Goal: Task Accomplishment & Management: Manage account settings

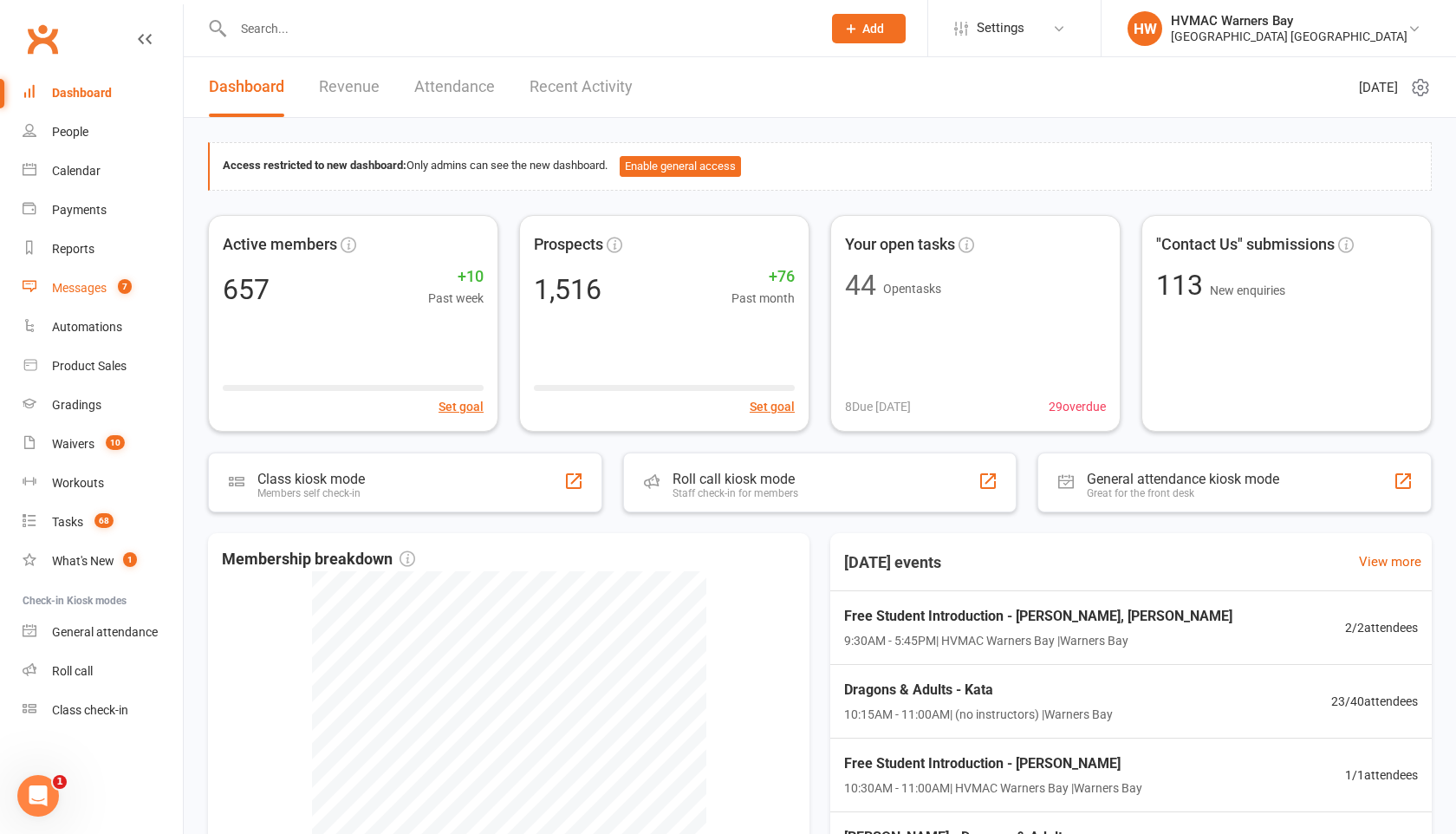
click at [93, 289] on div "Messages" at bounding box center [78, 288] width 54 height 14
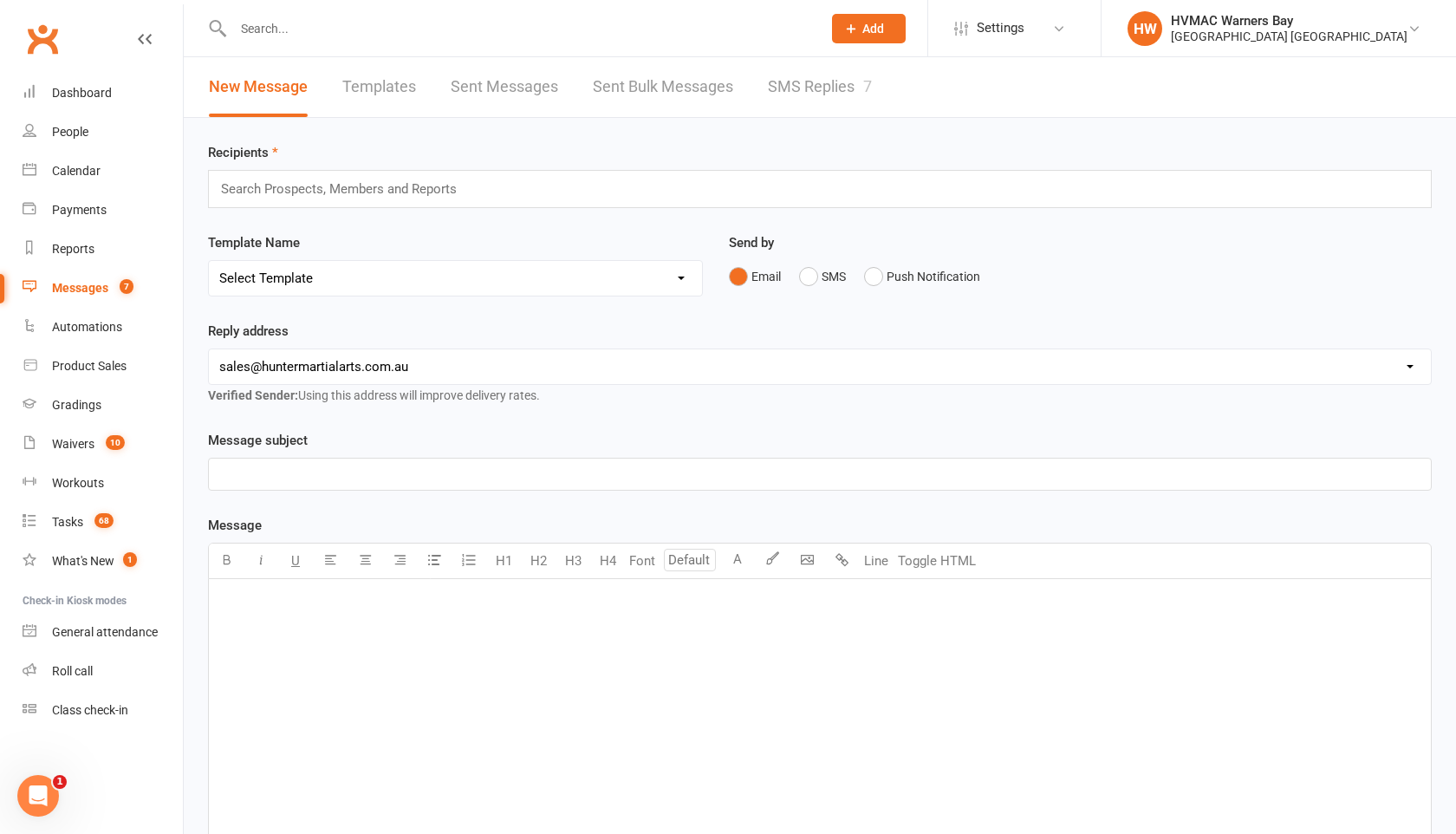
click at [781, 80] on link "SMS Replies 7" at bounding box center [820, 86] width 104 height 60
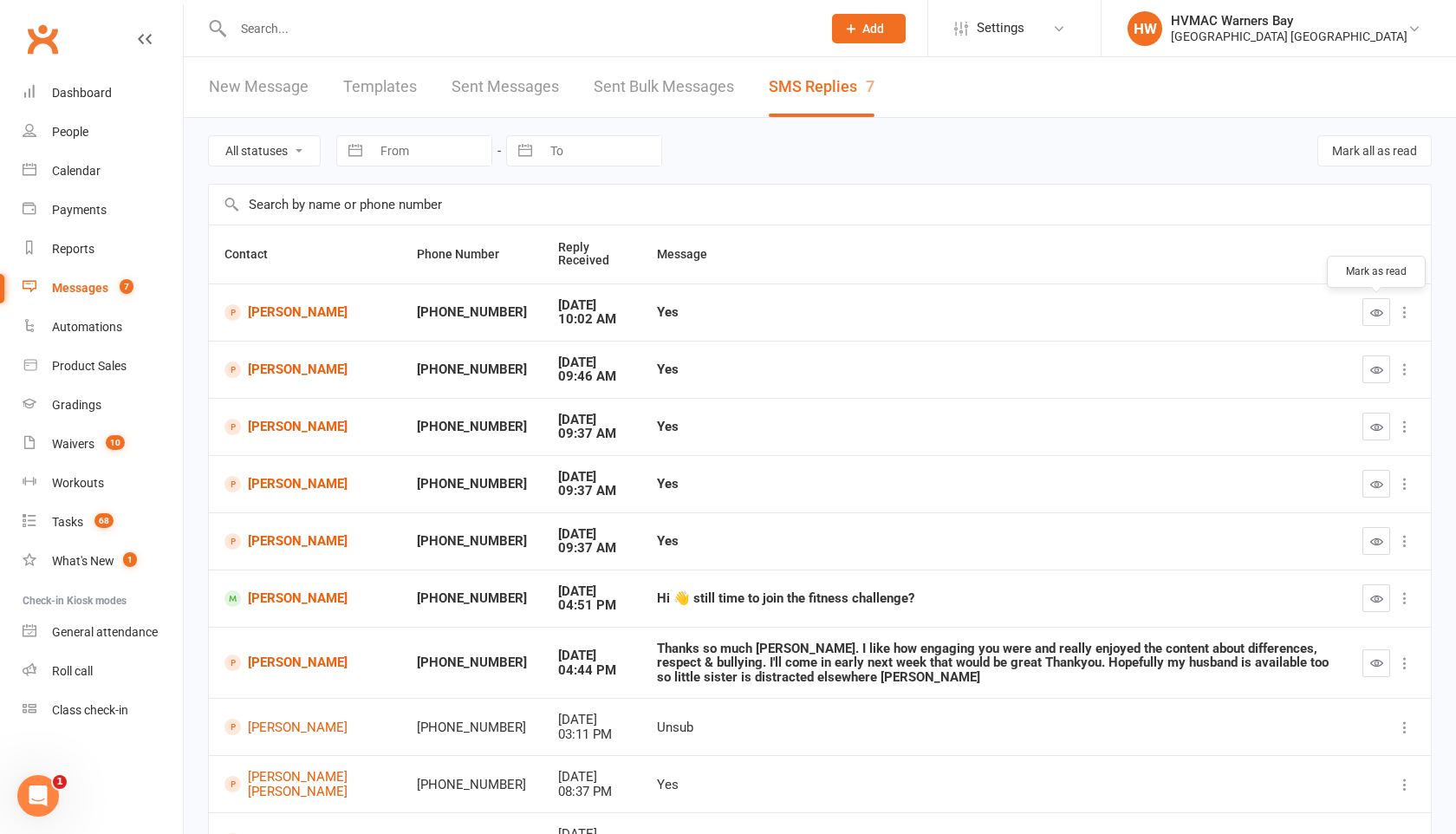
click at [1374, 309] on icon "button" at bounding box center [1377, 312] width 13 height 13
click at [1372, 371] on icon "button" at bounding box center [1377, 370] width 13 height 13
click at [1373, 434] on button "button" at bounding box center [1376, 426] width 28 height 28
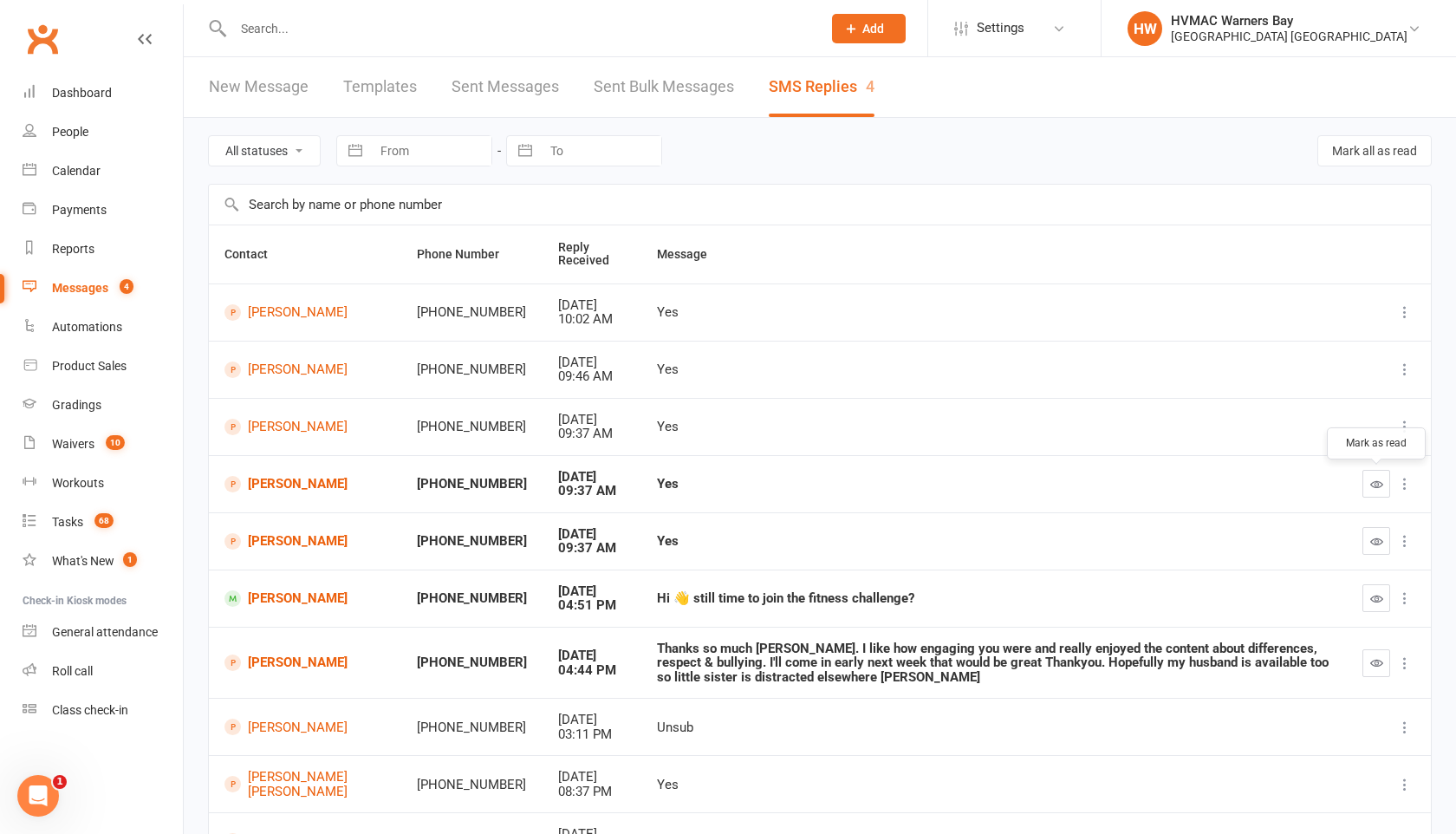
click at [1369, 486] on button "button" at bounding box center [1376, 483] width 28 height 28
click at [1370, 544] on icon "button" at bounding box center [1377, 541] width 13 height 13
click at [259, 663] on link "[PERSON_NAME]" at bounding box center [305, 662] width 161 height 16
click at [68, 161] on link "Calendar" at bounding box center [102, 171] width 160 height 39
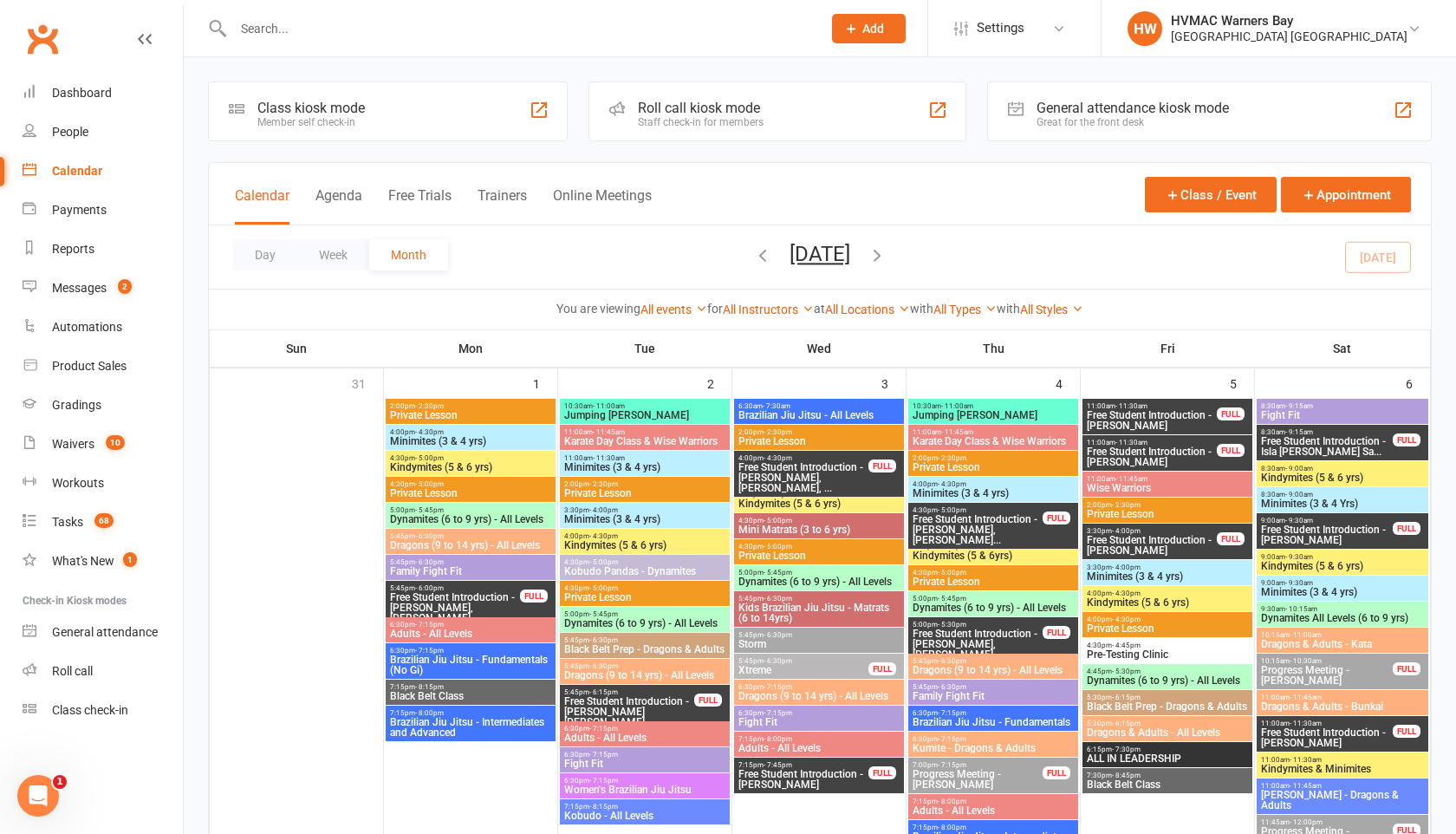
scroll to position [858, 0]
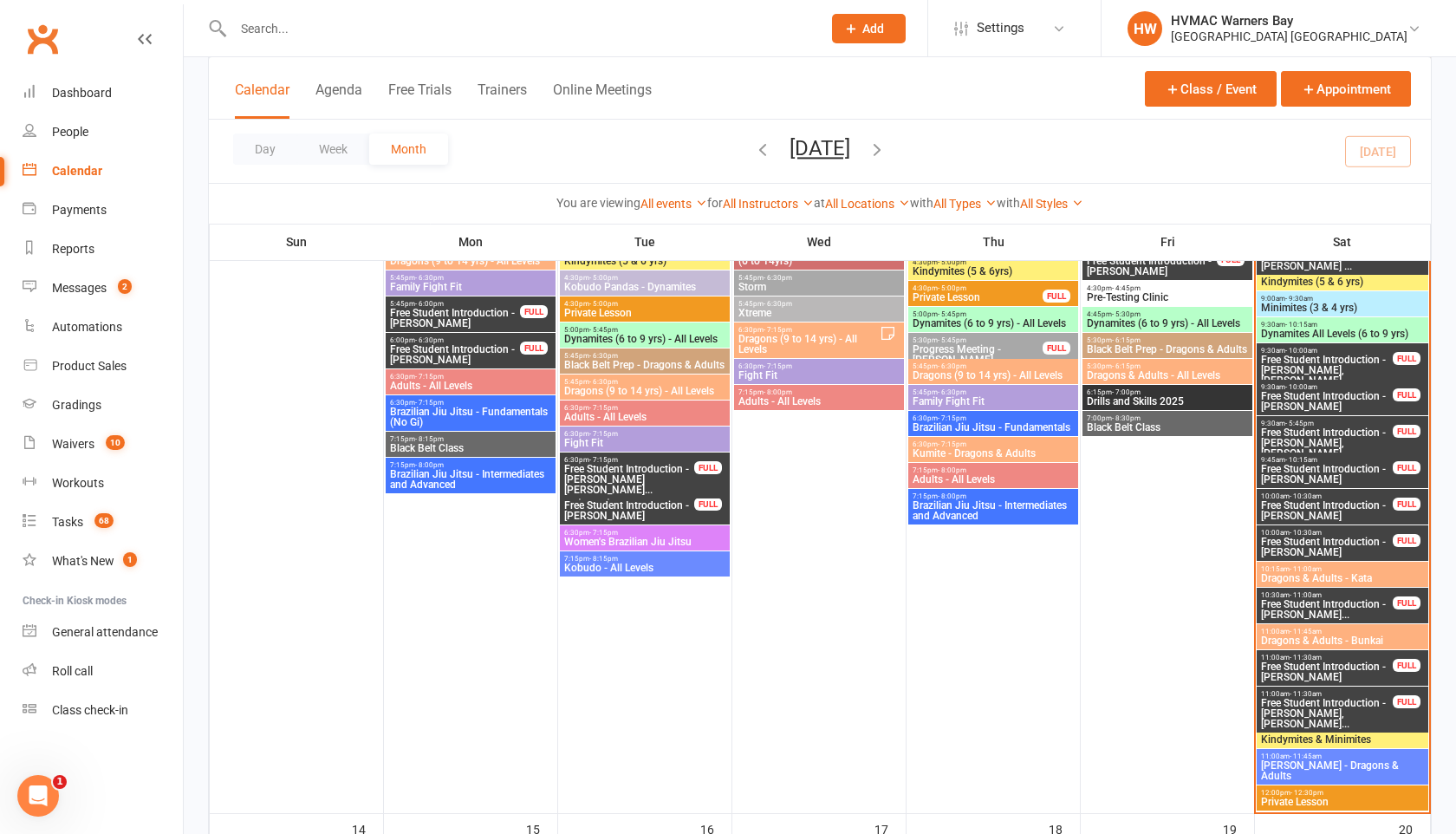
click at [1305, 636] on span "Dragons & Adults - Bunkai" at bounding box center [1342, 641] width 165 height 11
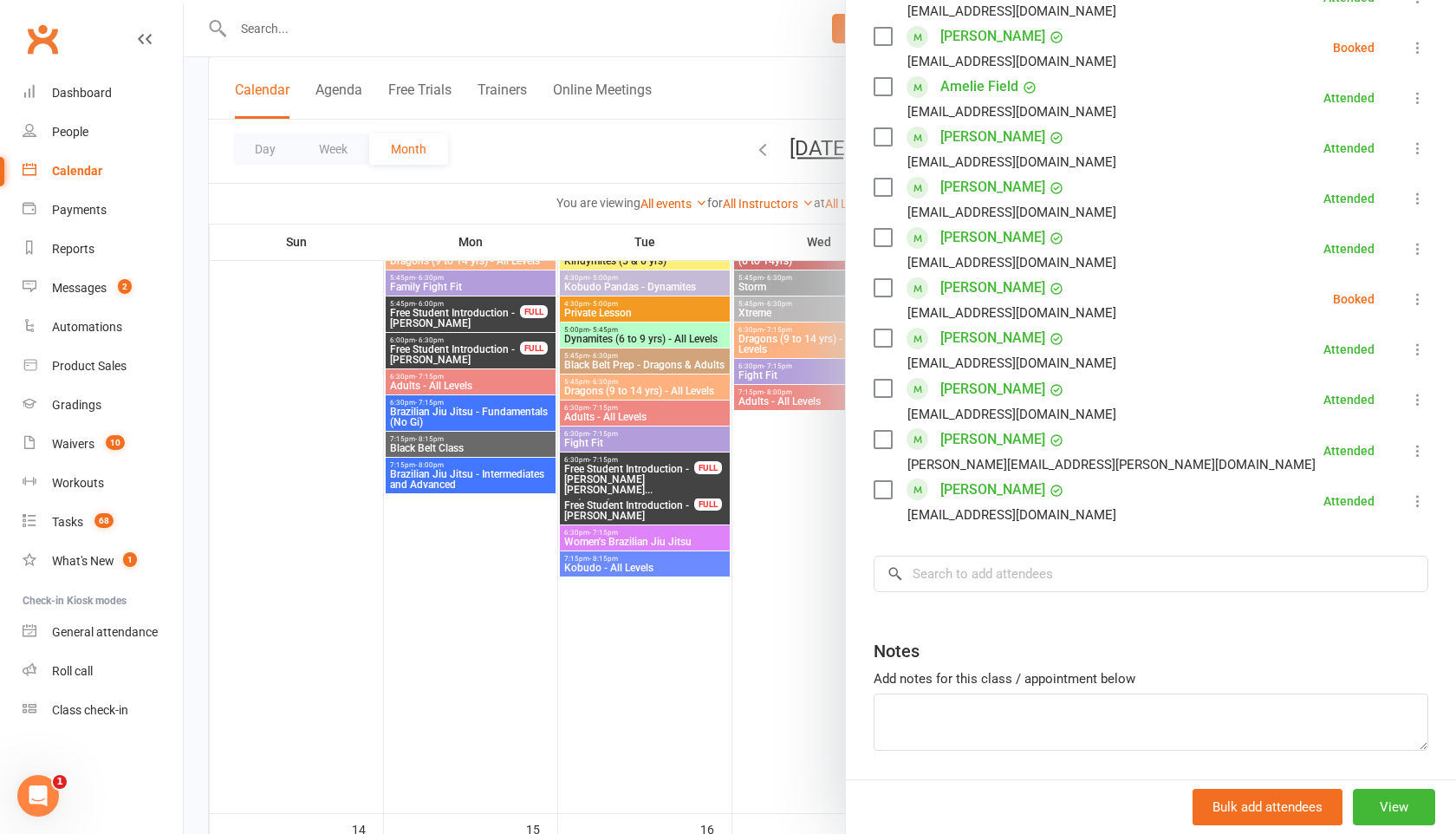
scroll to position [759, 0]
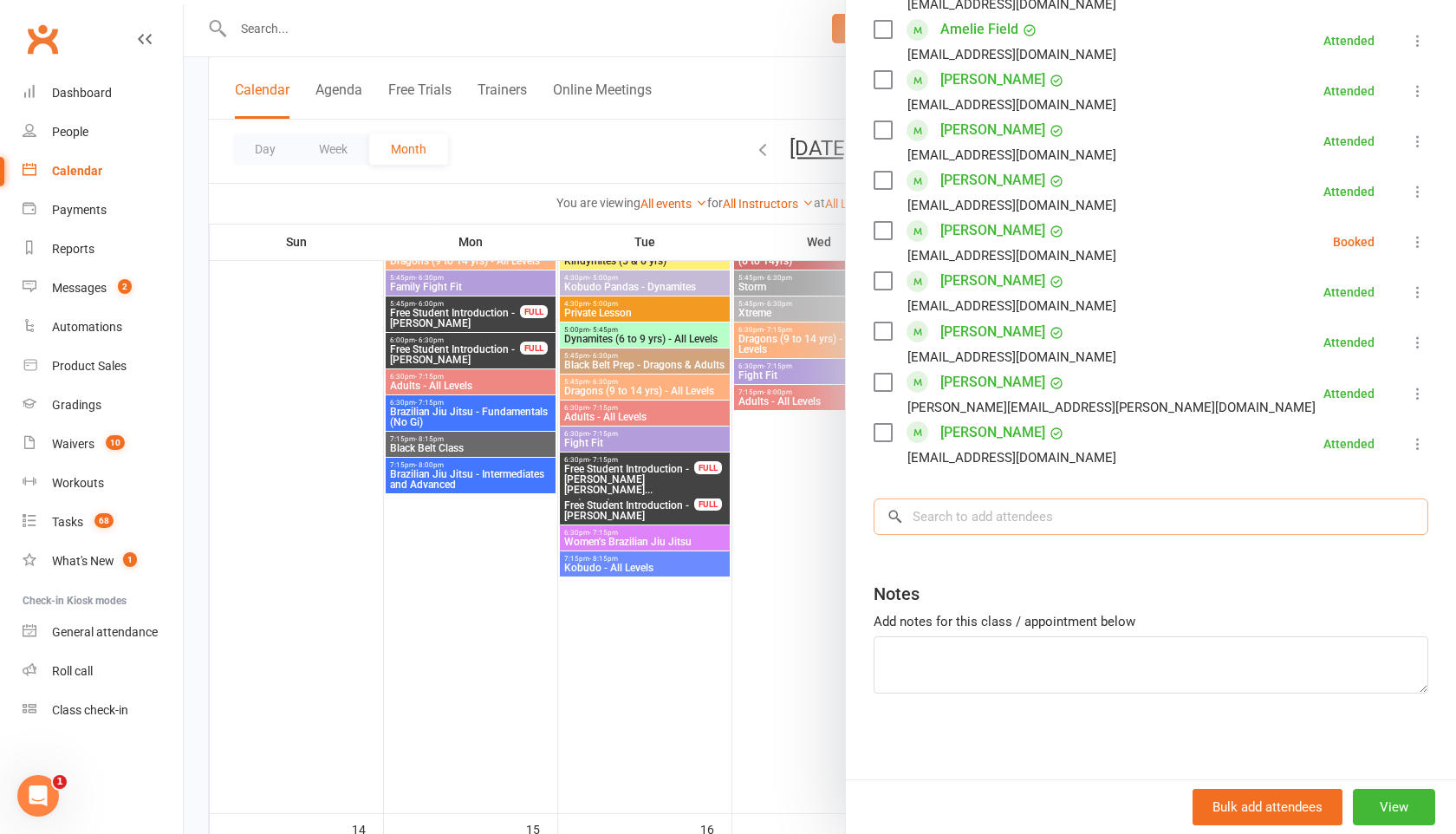
click at [998, 519] on input "search" at bounding box center [1150, 516] width 554 height 37
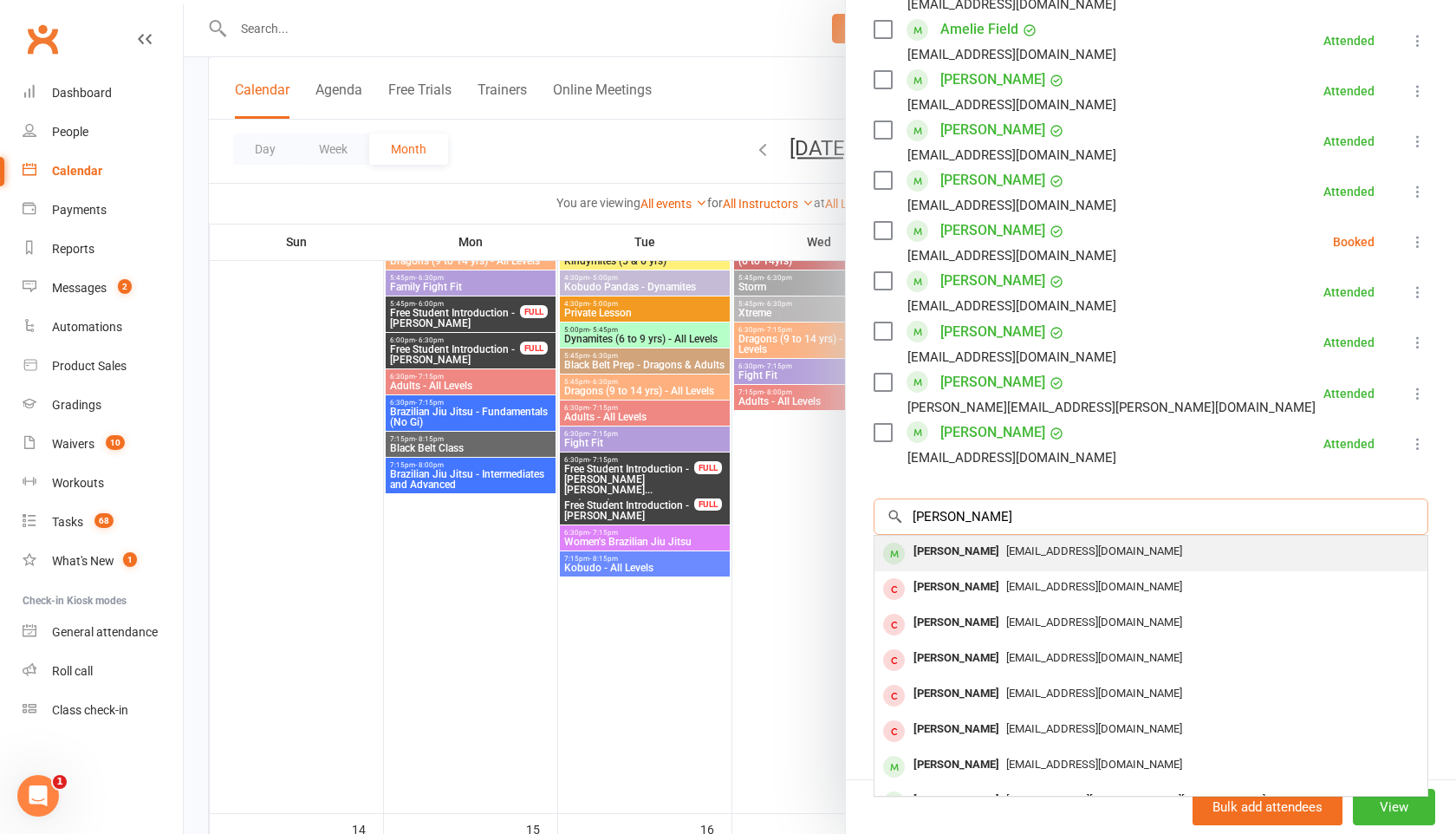
type input "[PERSON_NAME]"
click at [1006, 549] on span "[EMAIL_ADDRESS][DOMAIN_NAME]" at bounding box center [1093, 551] width 176 height 13
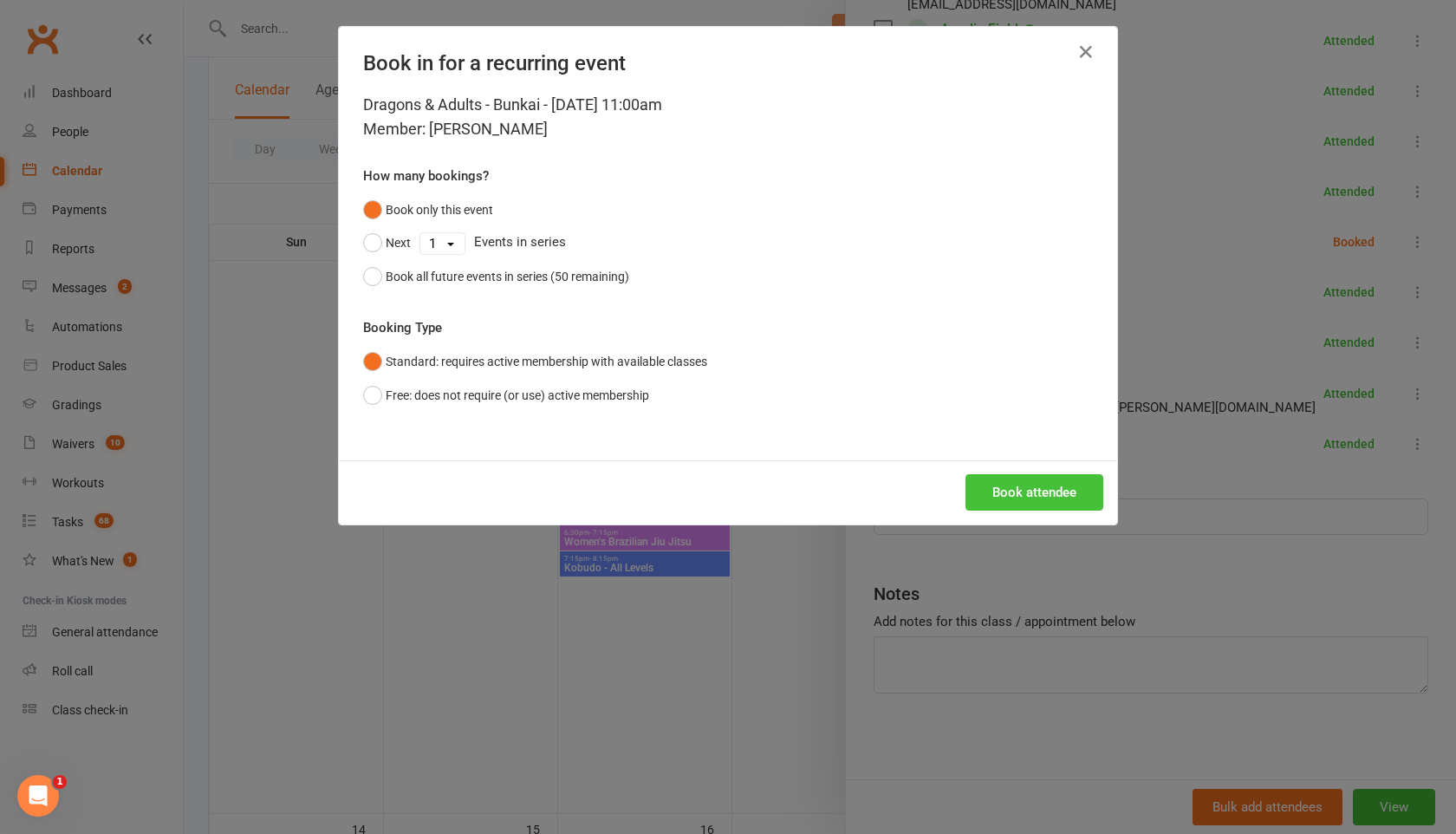
click at [1018, 495] on button "Book attendee" at bounding box center [1034, 492] width 138 height 37
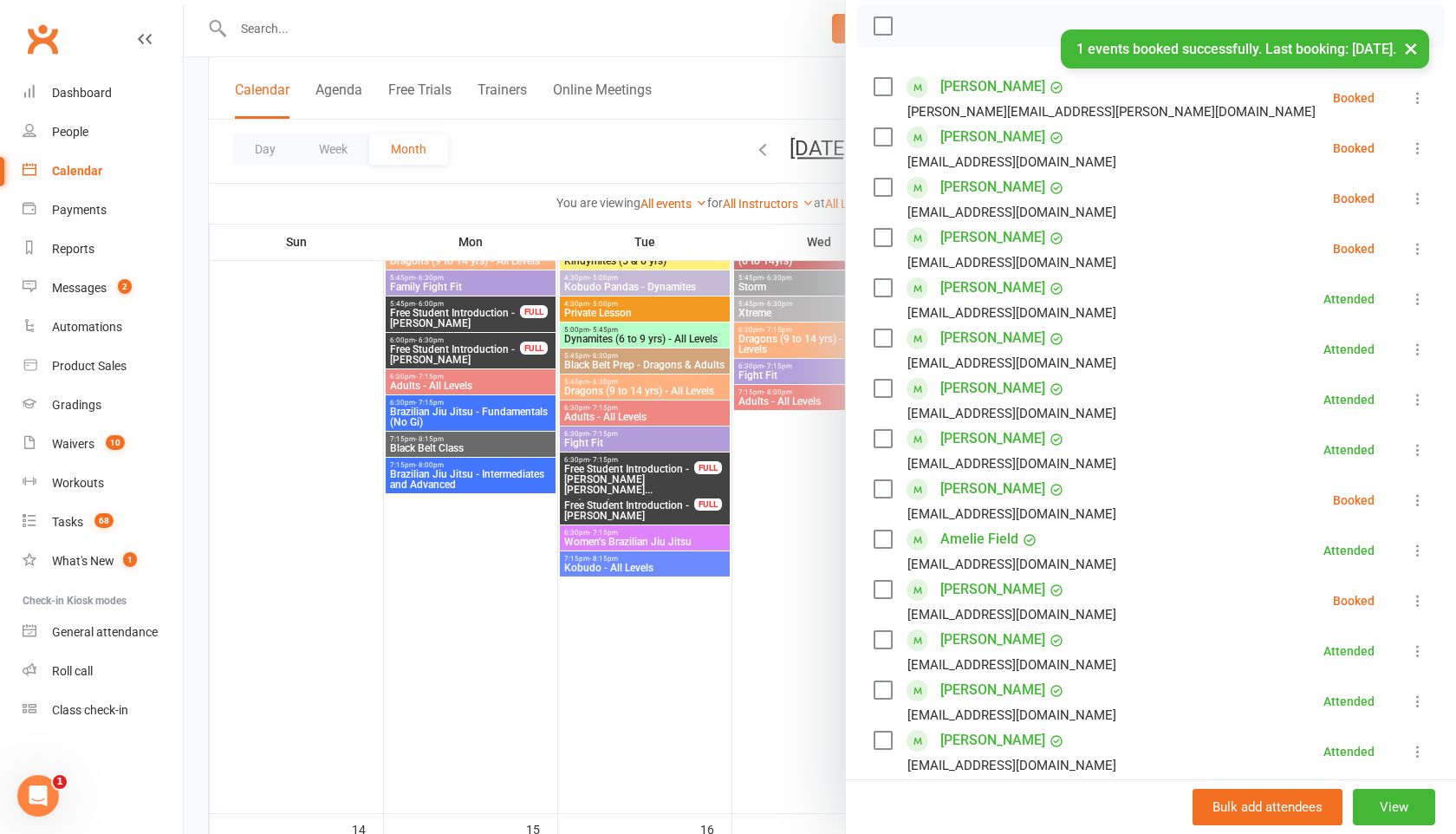
scroll to position [238, 0]
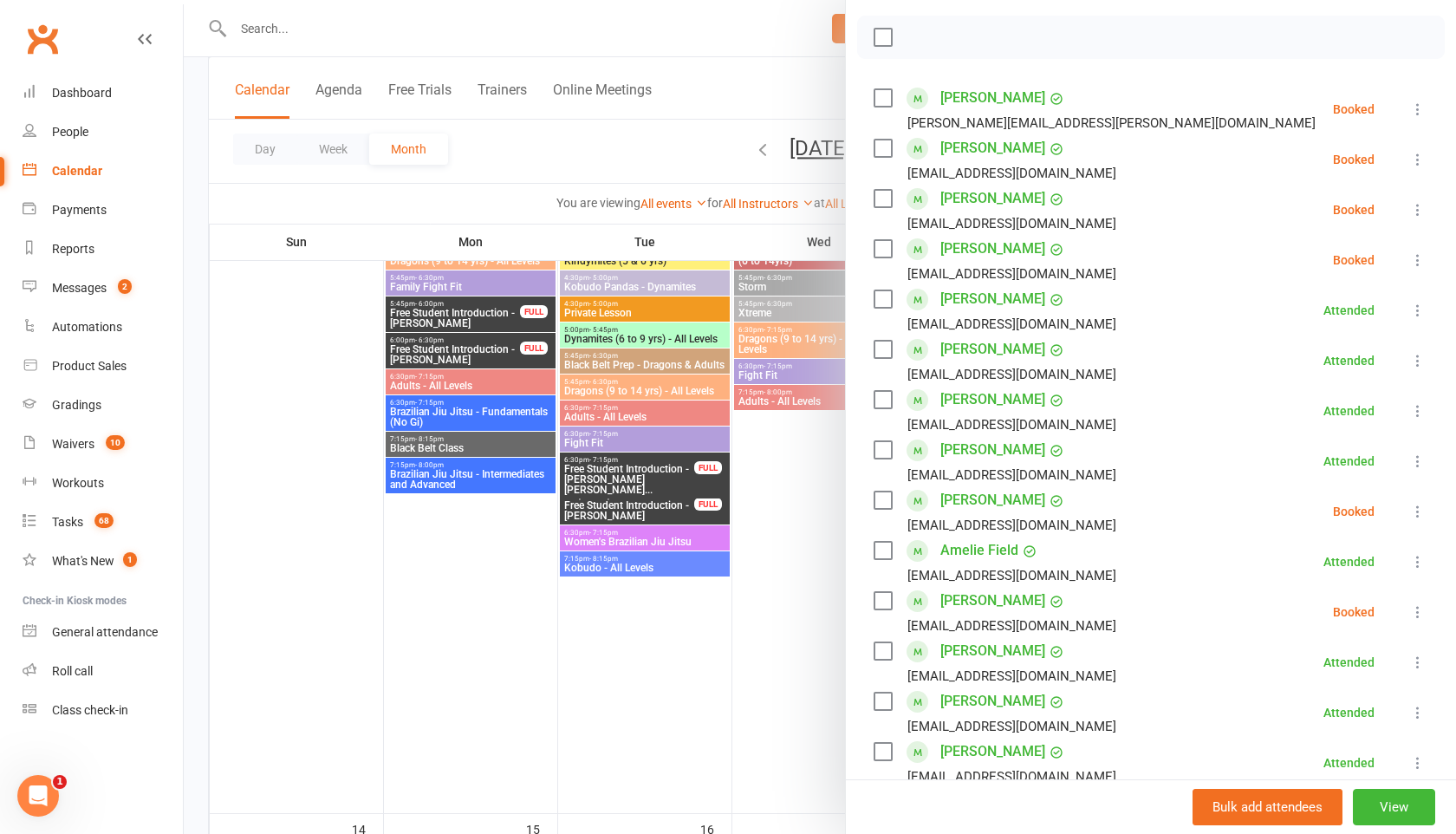
click at [282, 32] on div at bounding box center [820, 417] width 1272 height 834
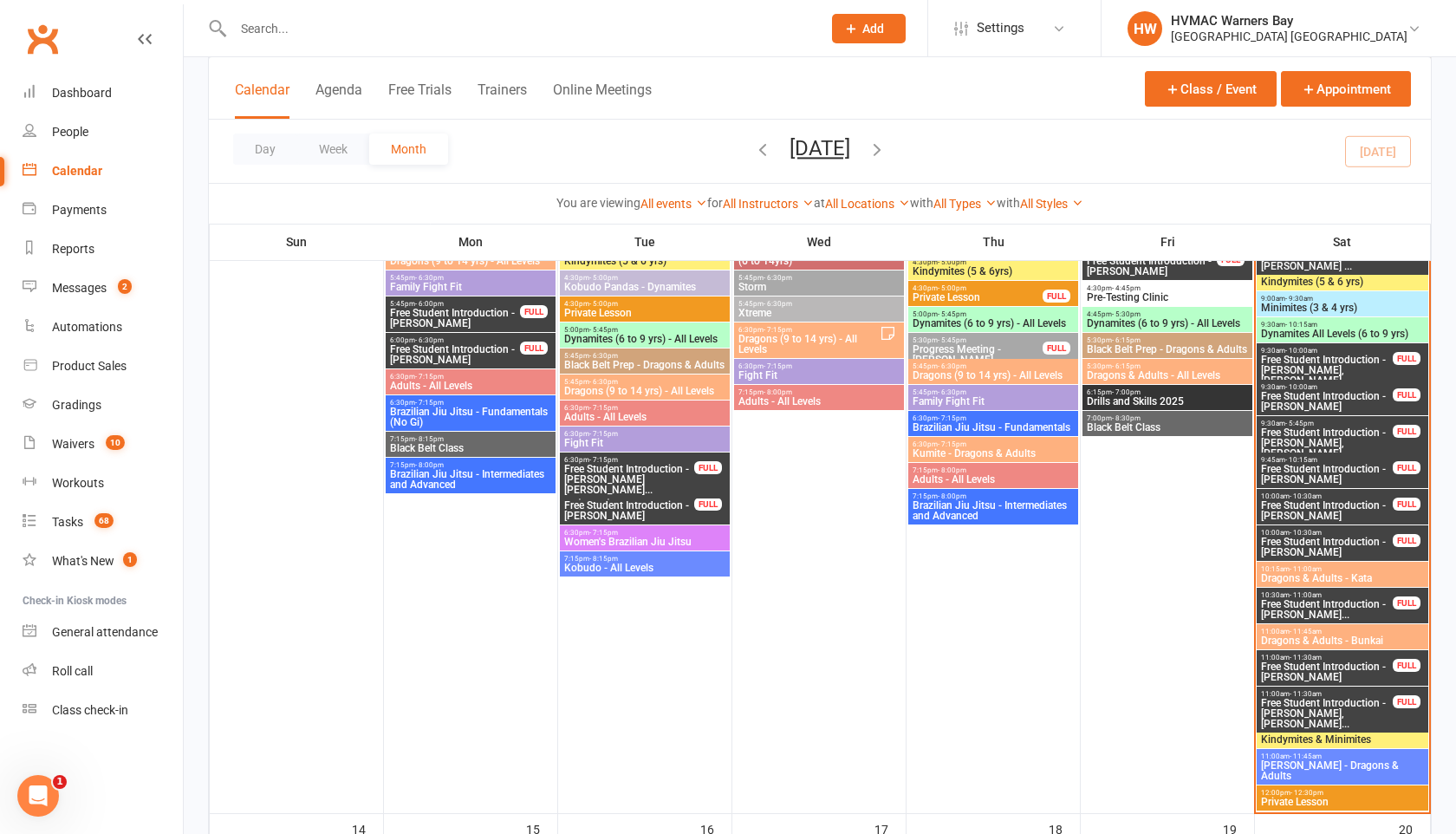
click at [282, 29] on input "text" at bounding box center [519, 28] width 582 height 24
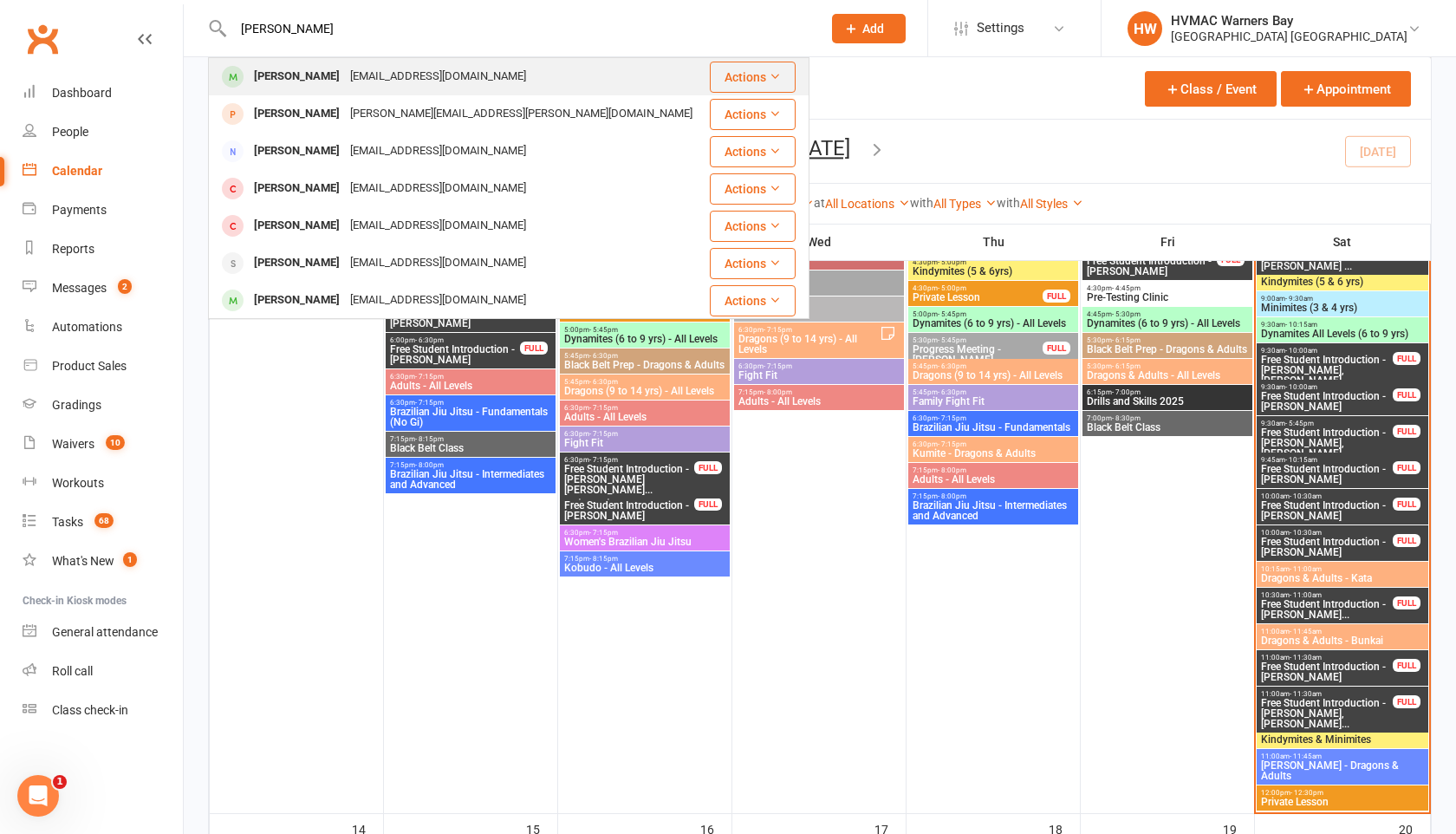
type input "[PERSON_NAME]"
click at [281, 72] on div "[PERSON_NAME]" at bounding box center [297, 77] width 96 height 25
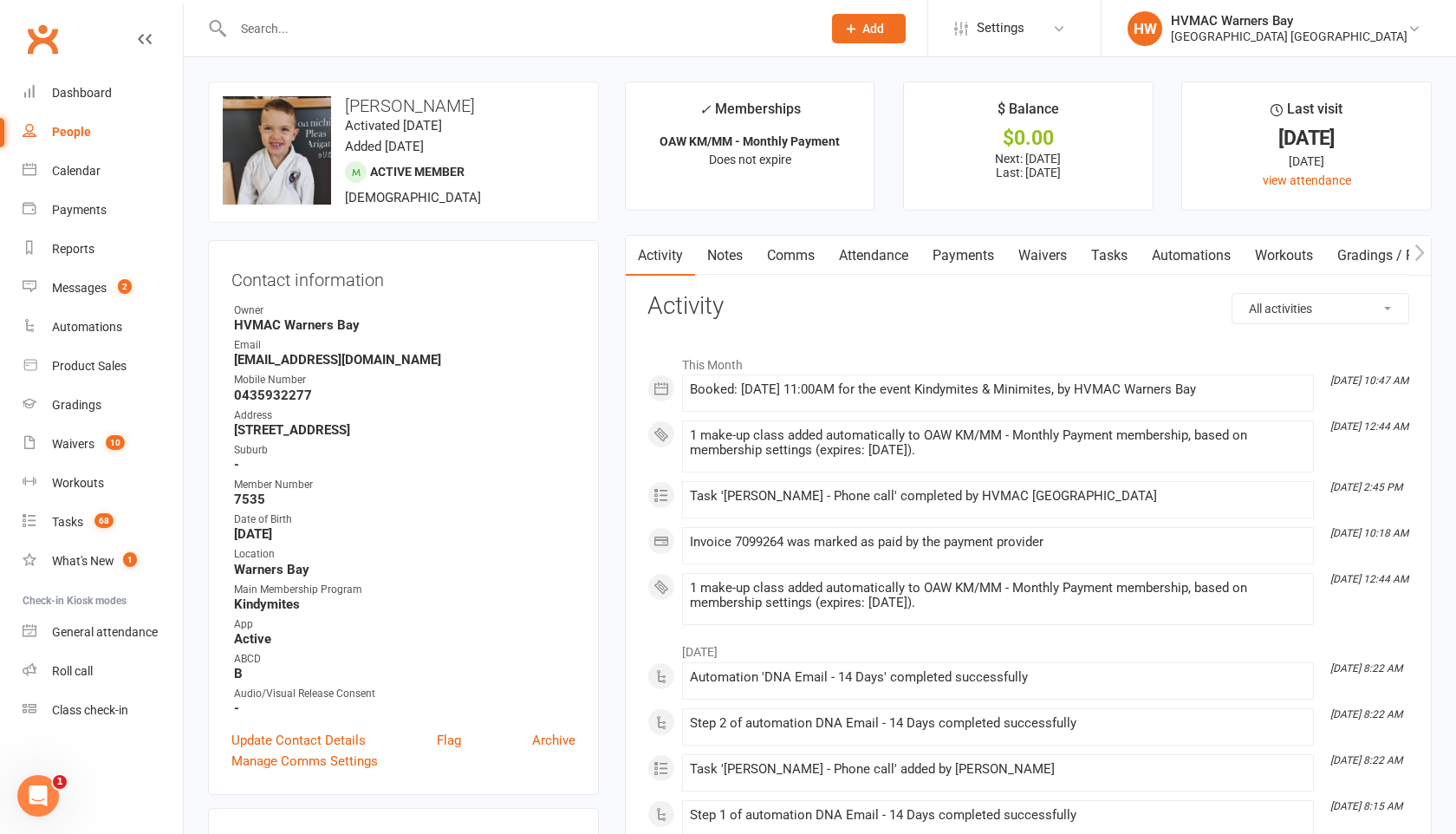
click at [980, 247] on link "Payments" at bounding box center [963, 256] width 86 height 40
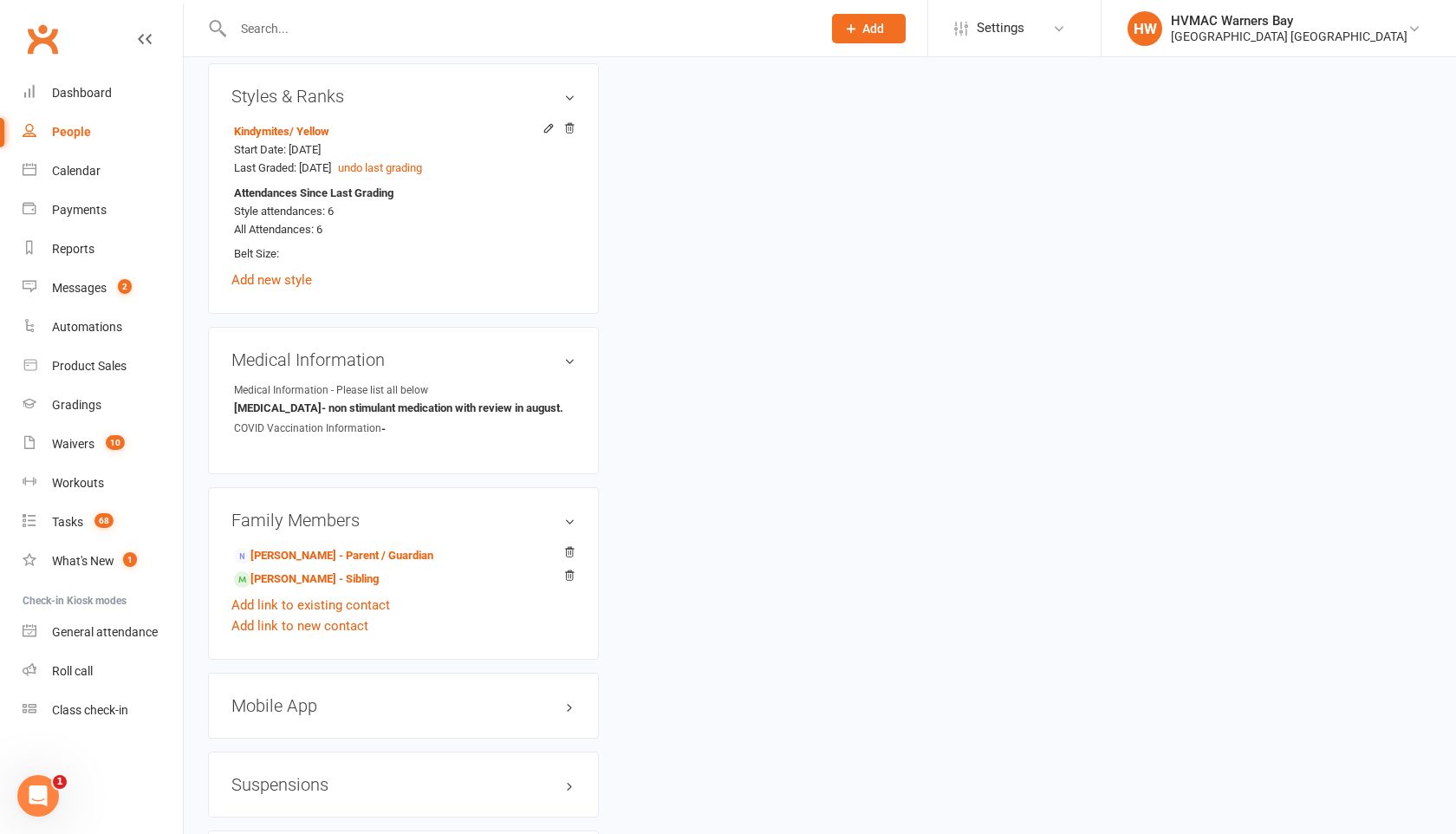
scroll to position [991, 0]
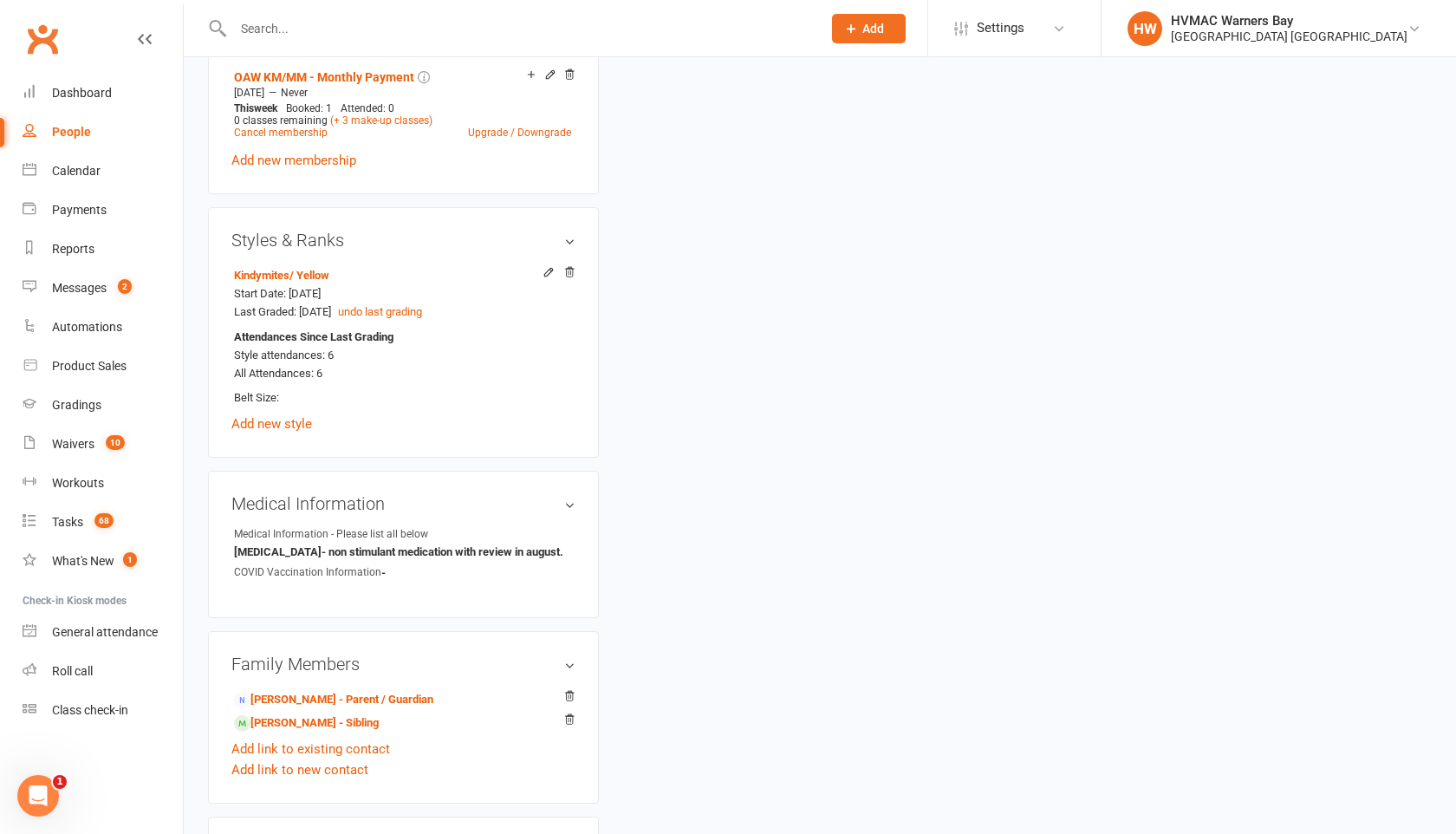
click at [287, 24] on input "text" at bounding box center [519, 28] width 582 height 24
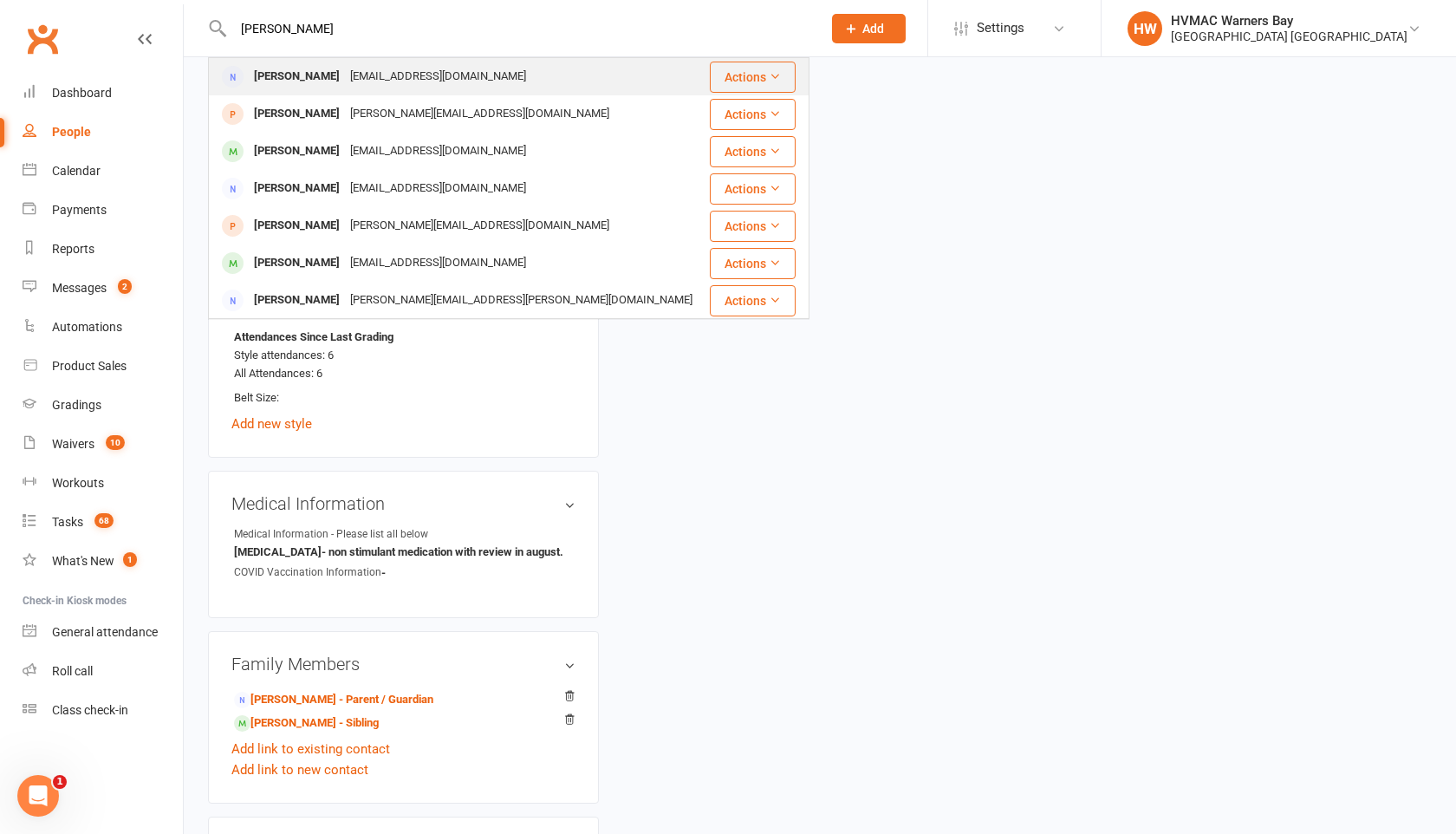
type input "[PERSON_NAME]"
click at [293, 77] on div "[PERSON_NAME]" at bounding box center [297, 77] width 96 height 25
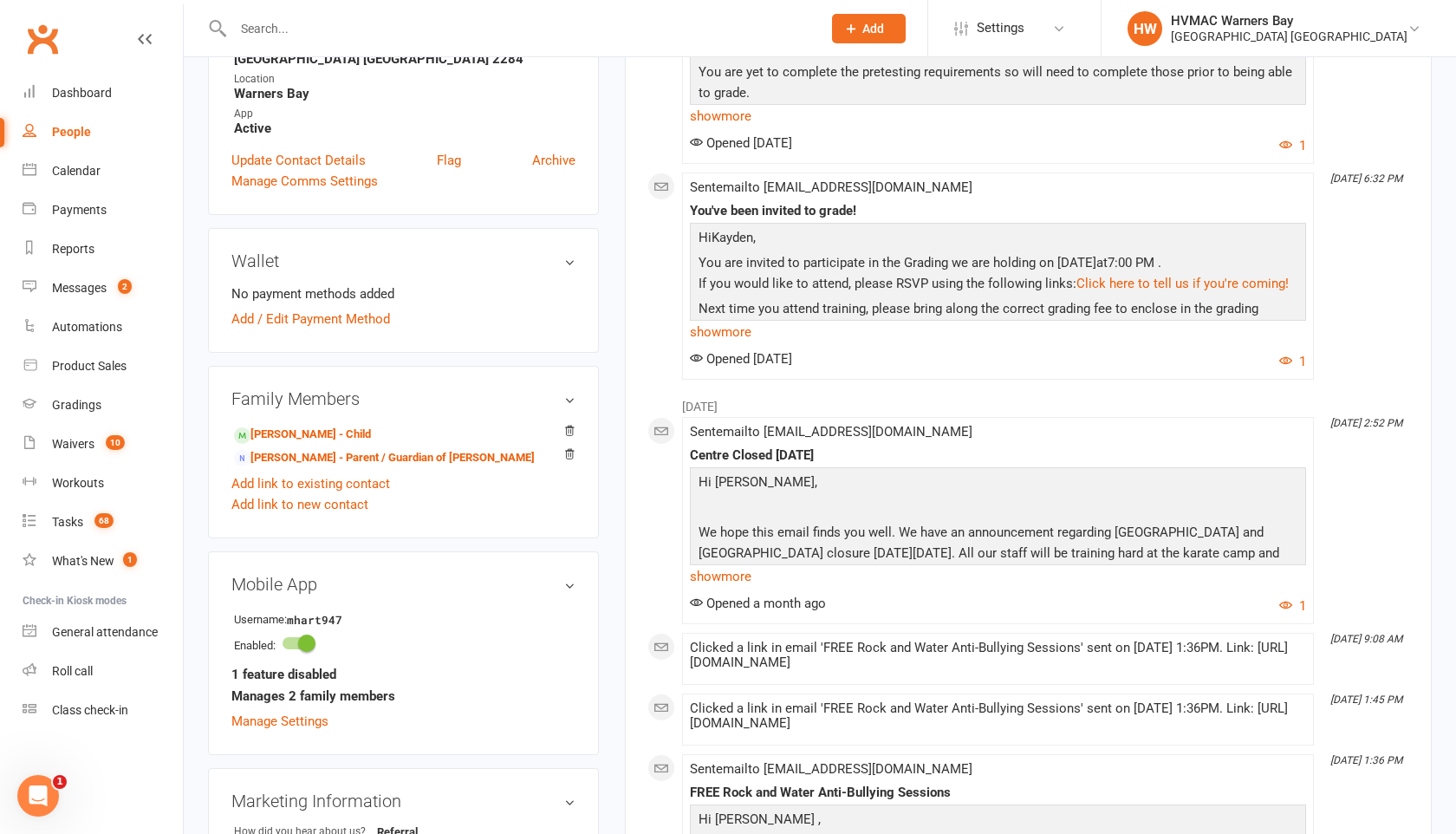
scroll to position [397, 0]
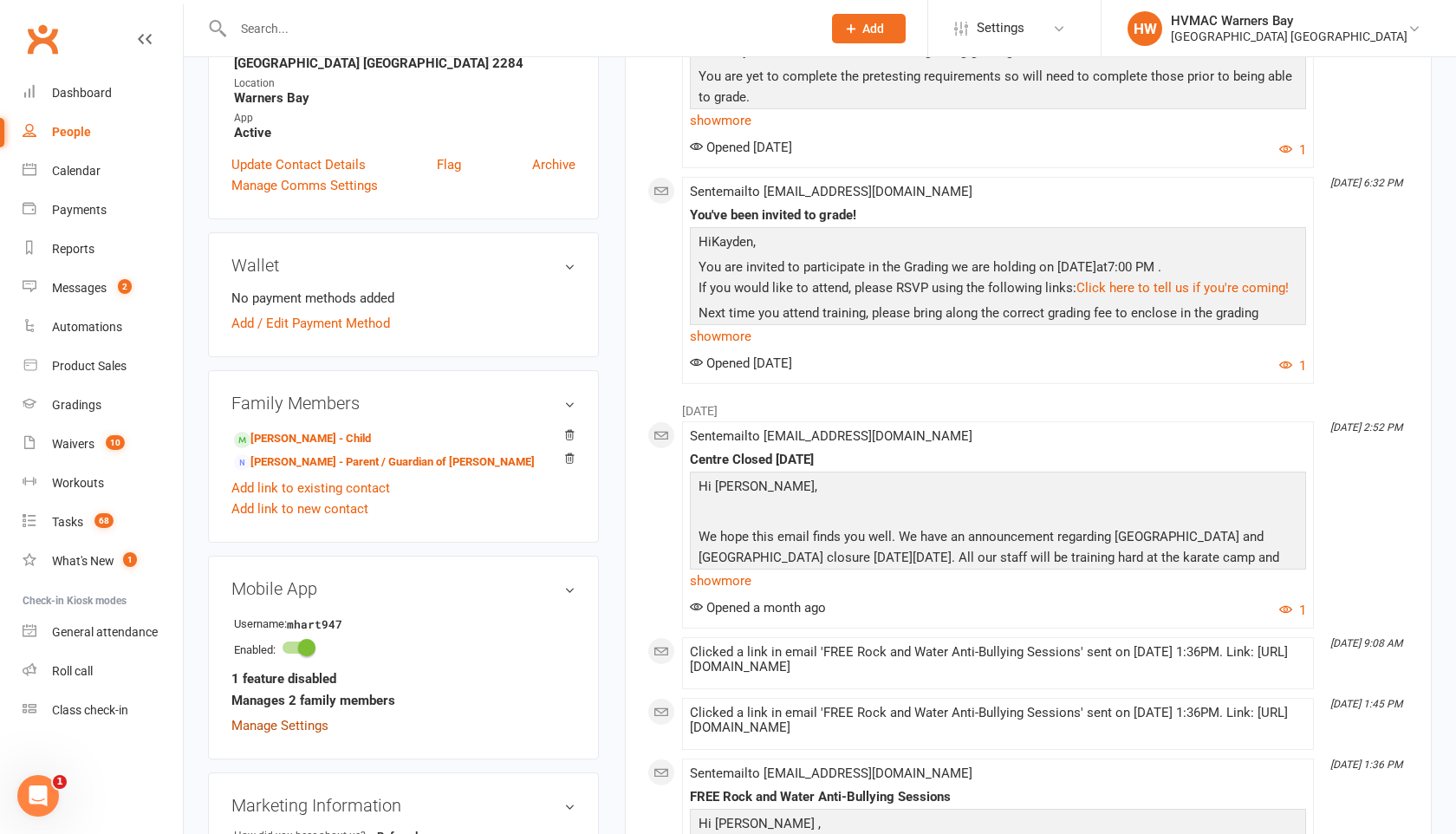
click at [290, 726] on link "Manage Settings" at bounding box center [280, 725] width 97 height 16
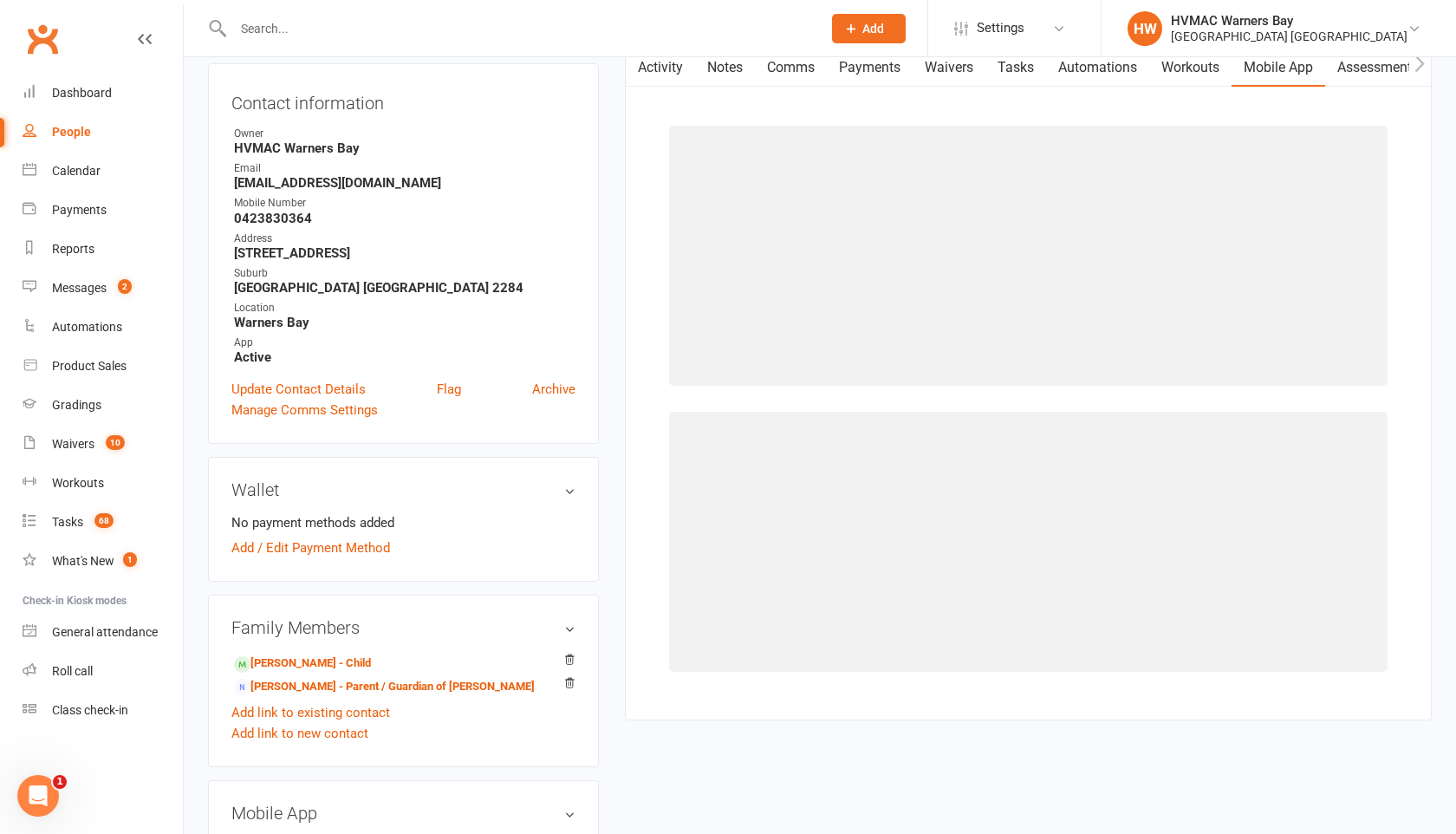
scroll to position [133, 0]
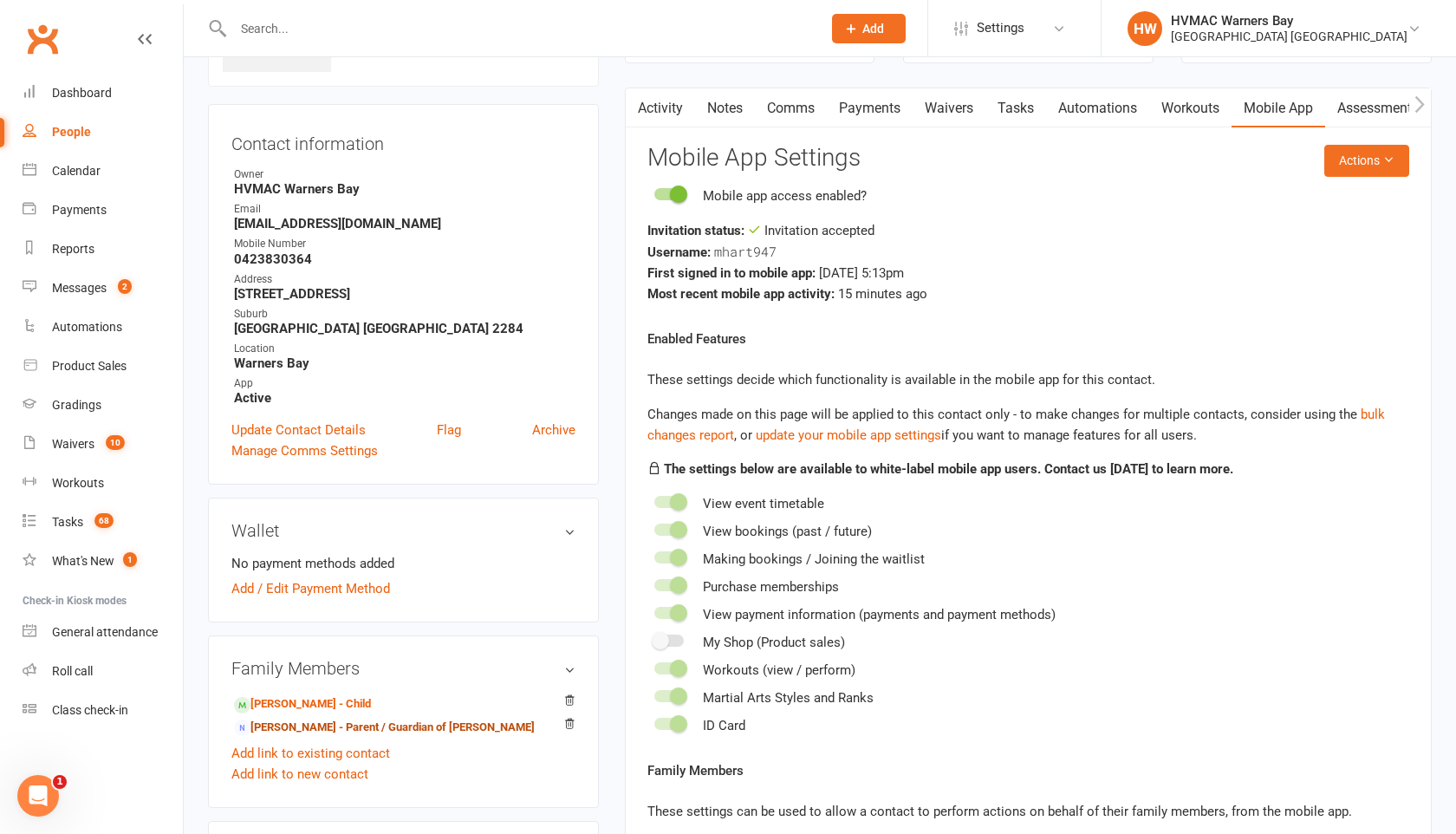
click at [290, 726] on link "[PERSON_NAME] - Parent / Guardian of [PERSON_NAME]" at bounding box center [384, 727] width 300 height 18
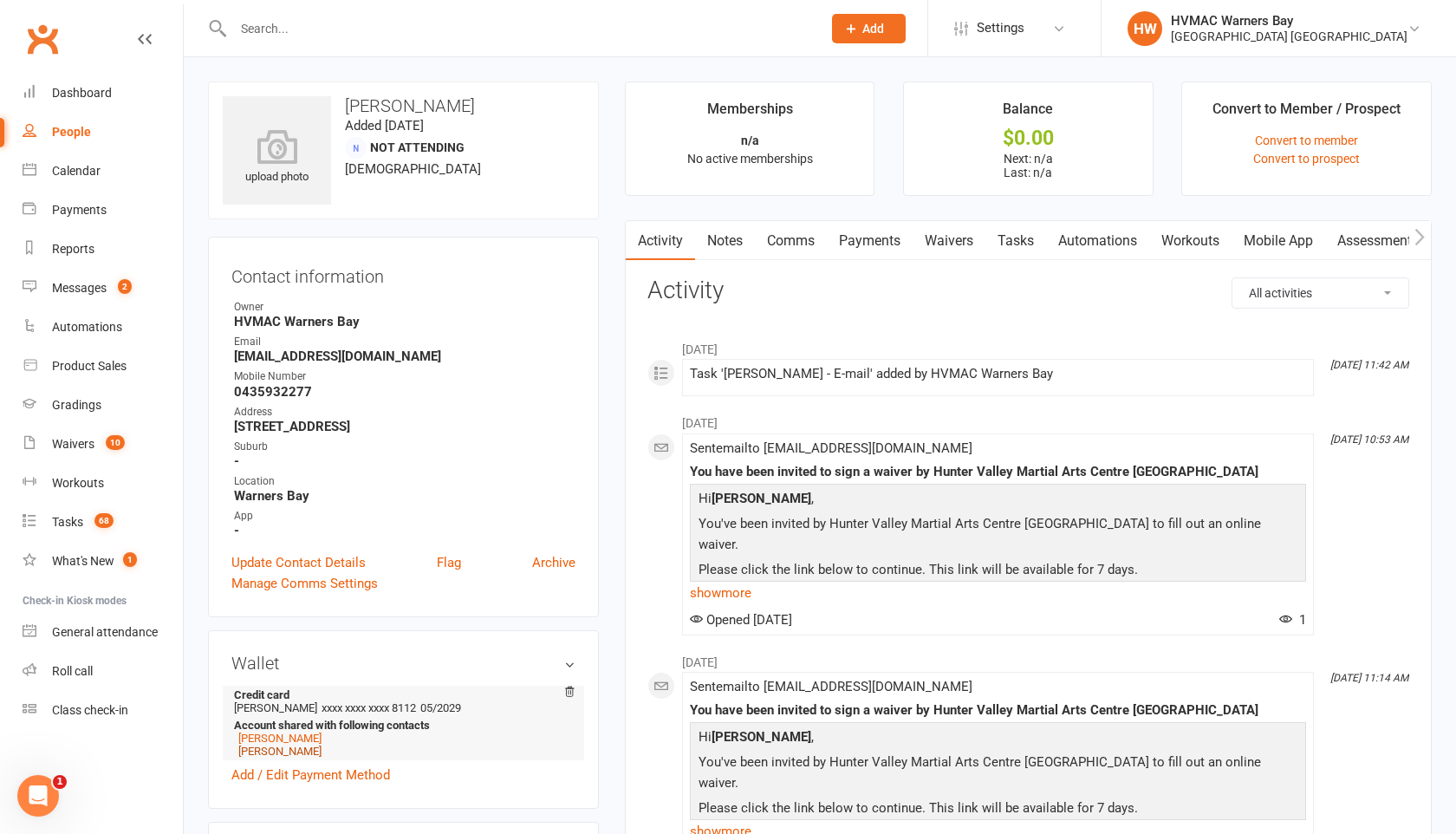
click at [277, 748] on link "[PERSON_NAME]" at bounding box center [279, 750] width 83 height 13
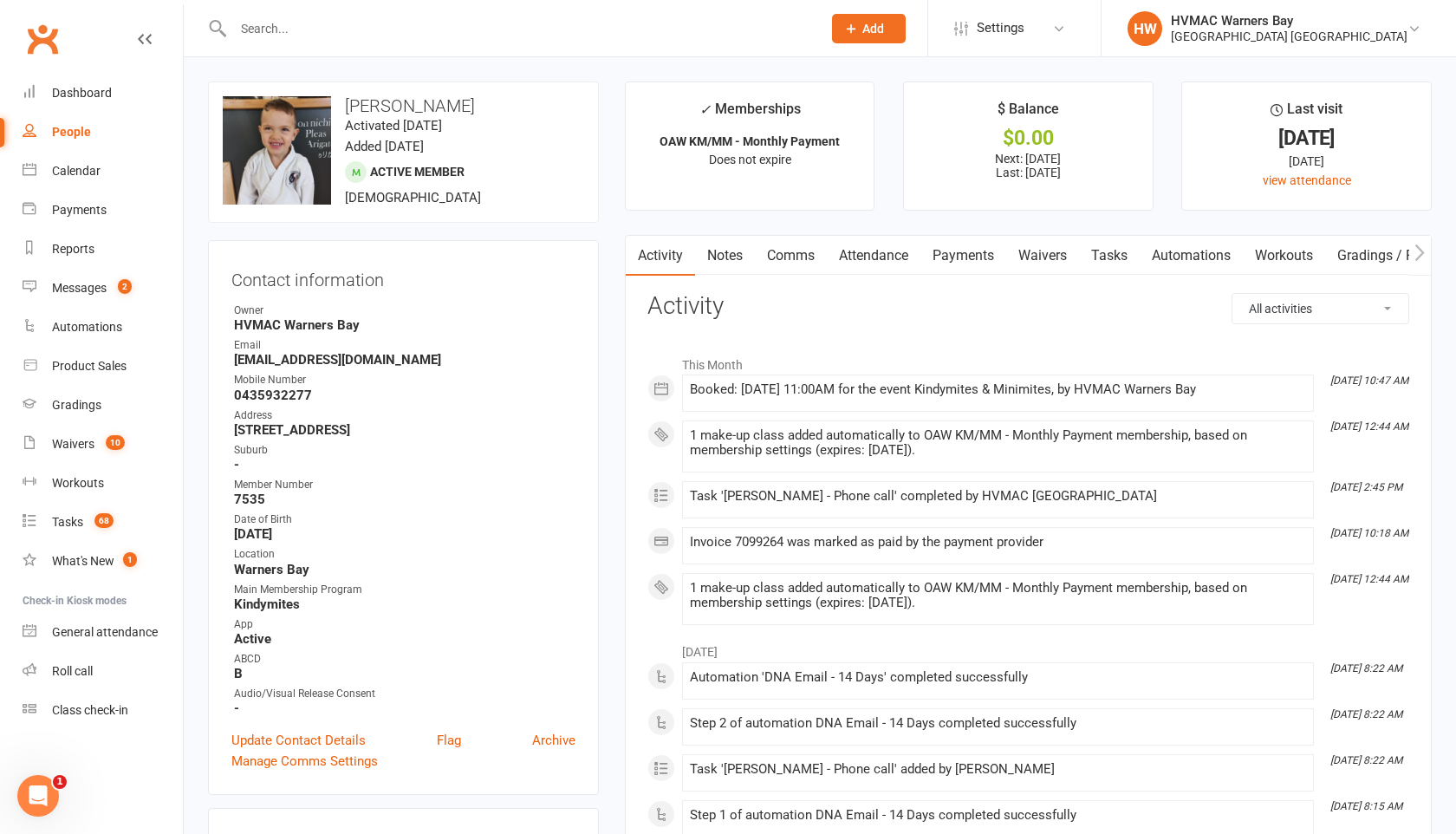
click at [989, 258] on link "Payments" at bounding box center [963, 256] width 86 height 40
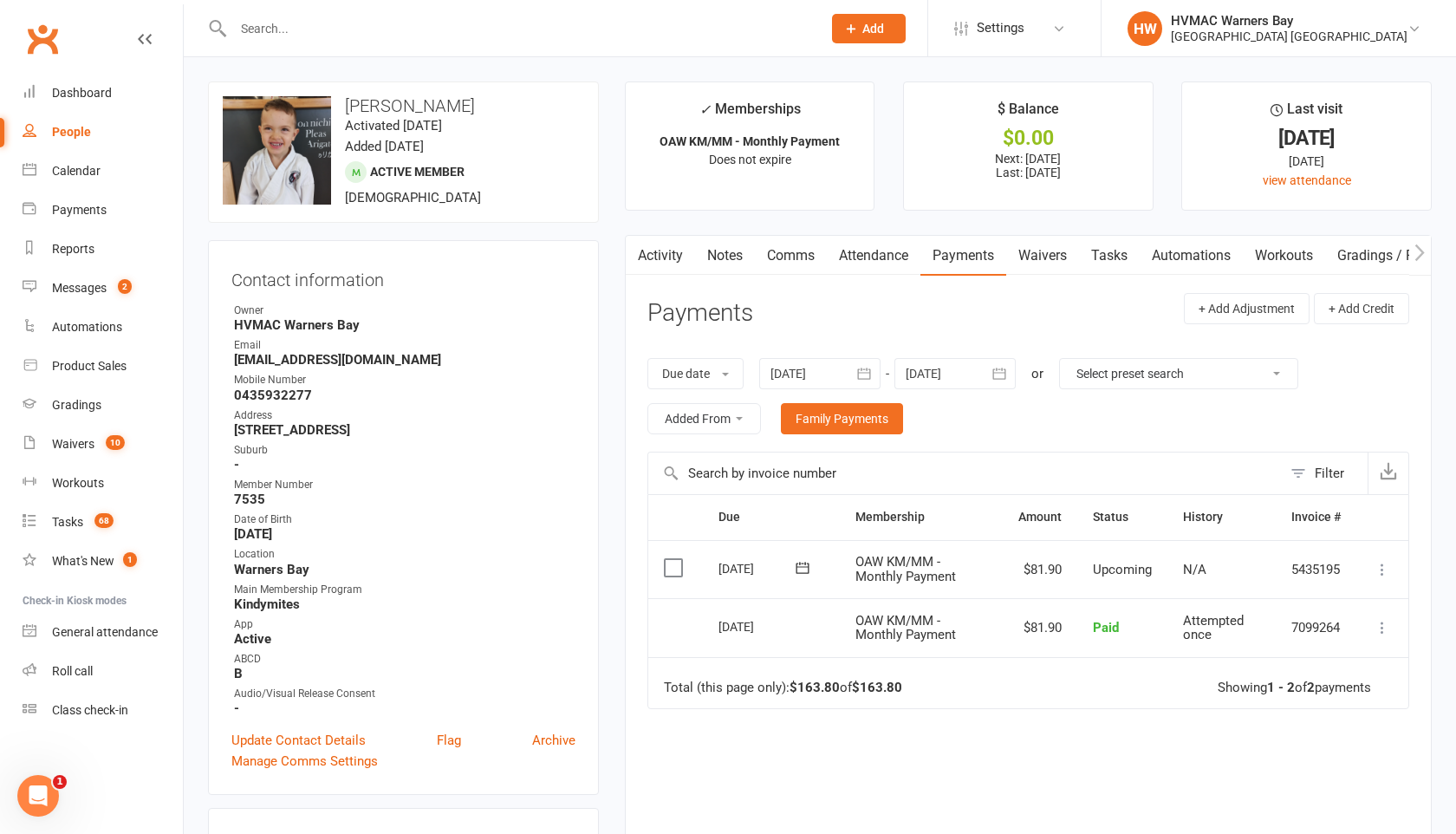
click at [862, 373] on icon "button" at bounding box center [863, 372] width 17 height 17
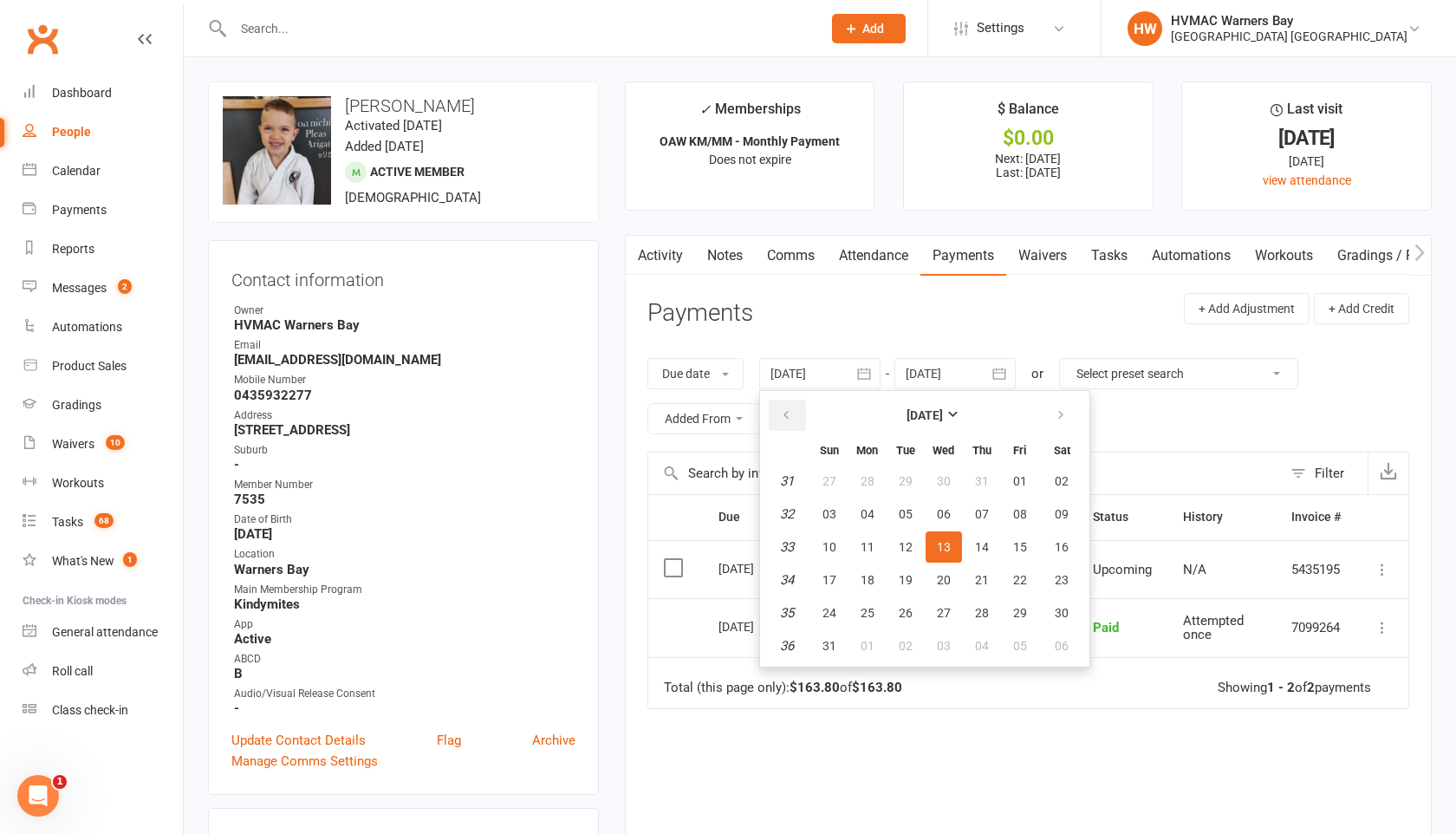
click at [787, 413] on icon "button" at bounding box center [786, 415] width 12 height 14
click at [902, 487] on span "01" at bounding box center [906, 481] width 14 height 14
type input "[DATE]"
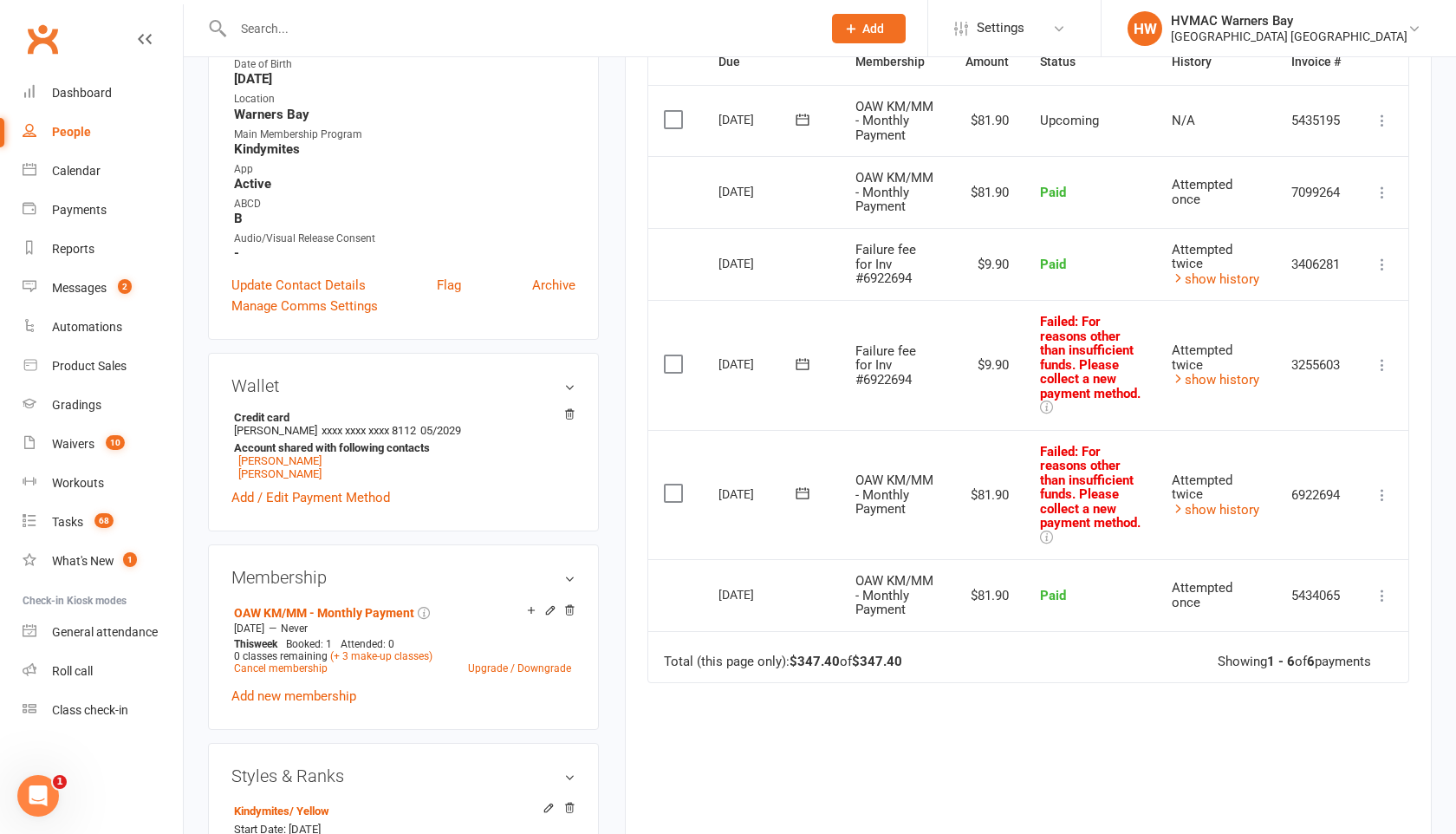
scroll to position [499, 0]
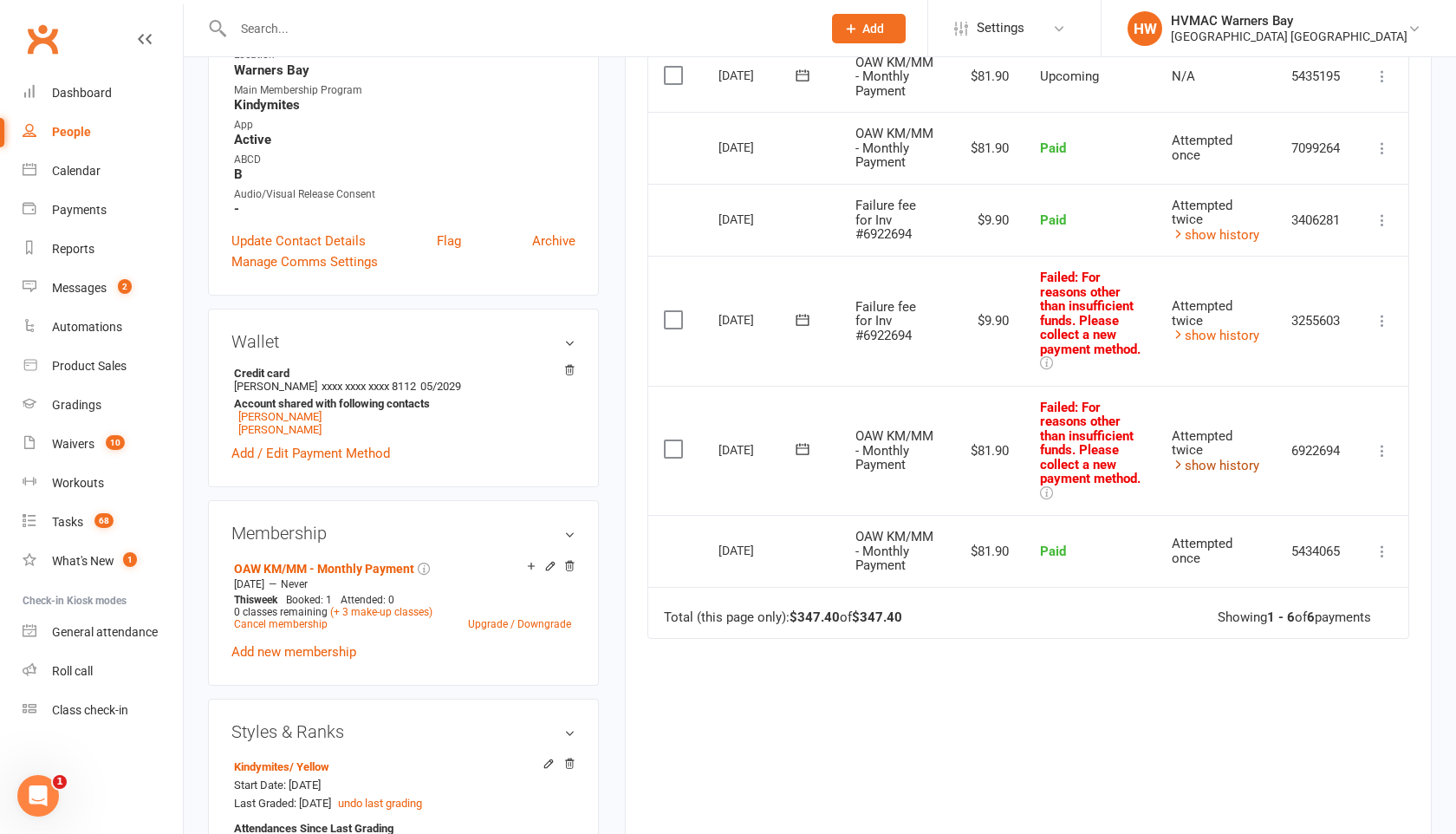
click at [1210, 473] on link "show history" at bounding box center [1215, 466] width 87 height 16
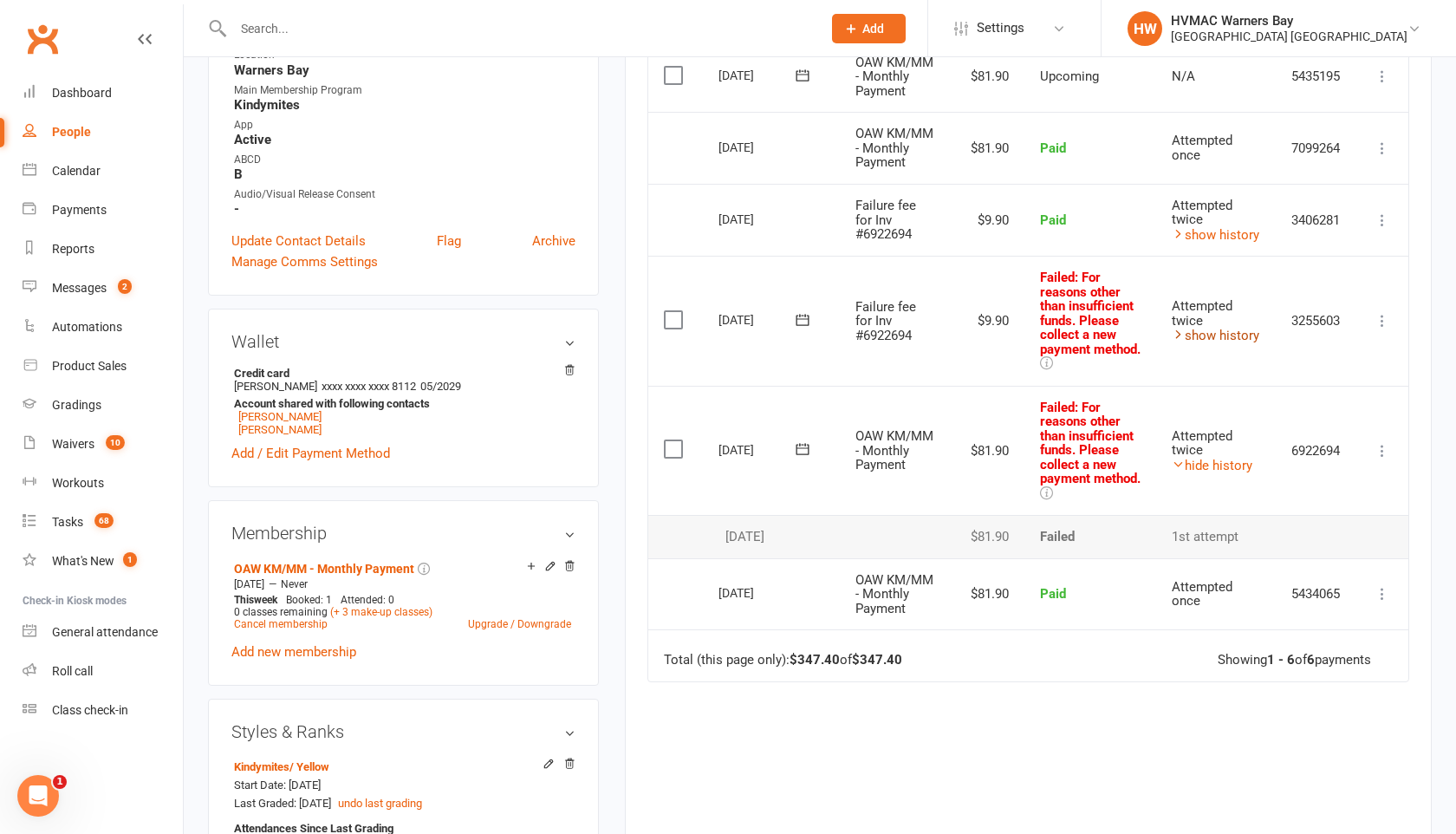
click at [1215, 343] on link "show history" at bounding box center [1215, 336] width 87 height 16
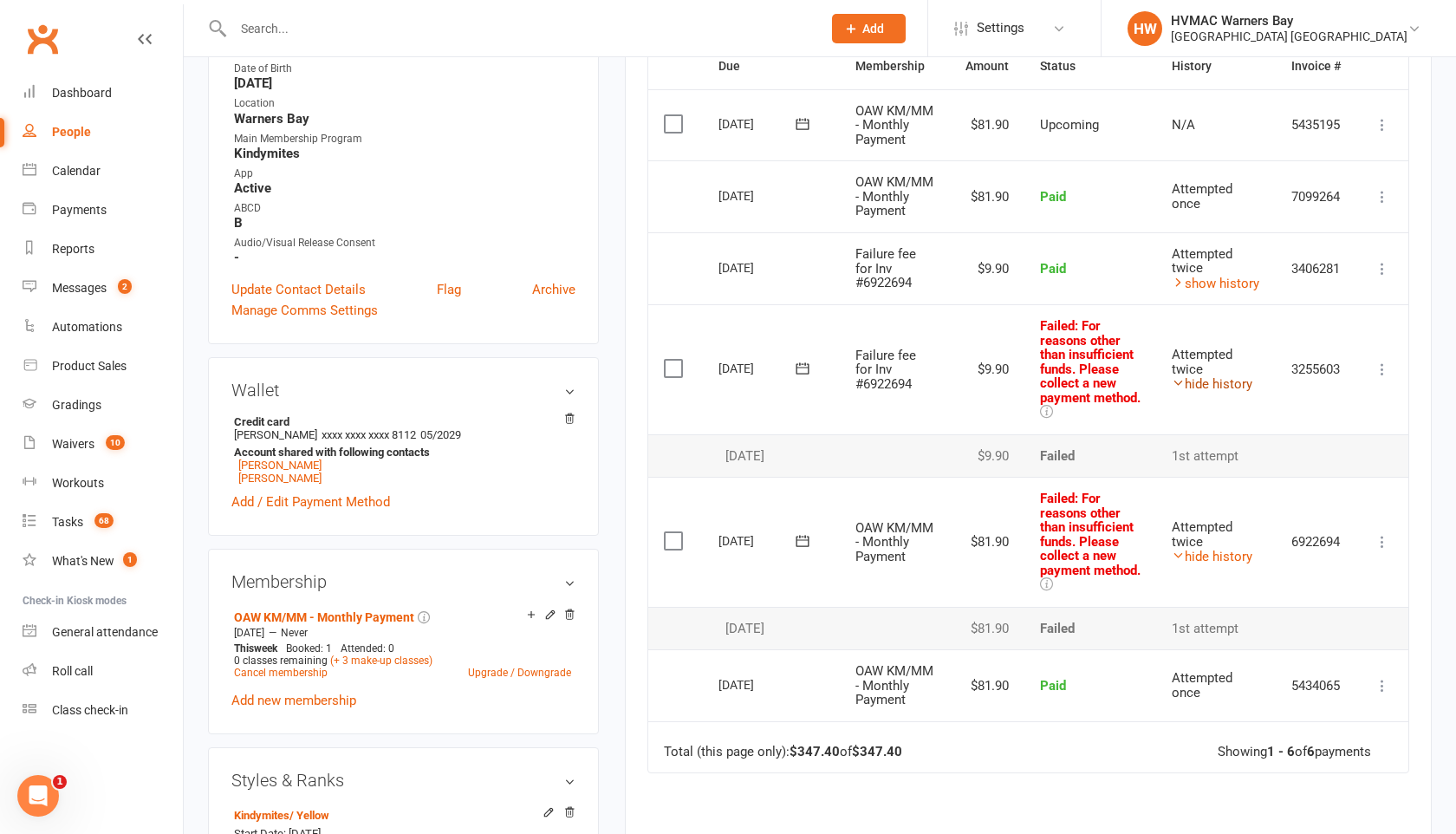
scroll to position [449, 0]
click at [1378, 380] on icon at bounding box center [1382, 371] width 17 height 17
click at [1333, 487] on link "Mark as Paid (Other)" at bounding box center [1305, 474] width 172 height 35
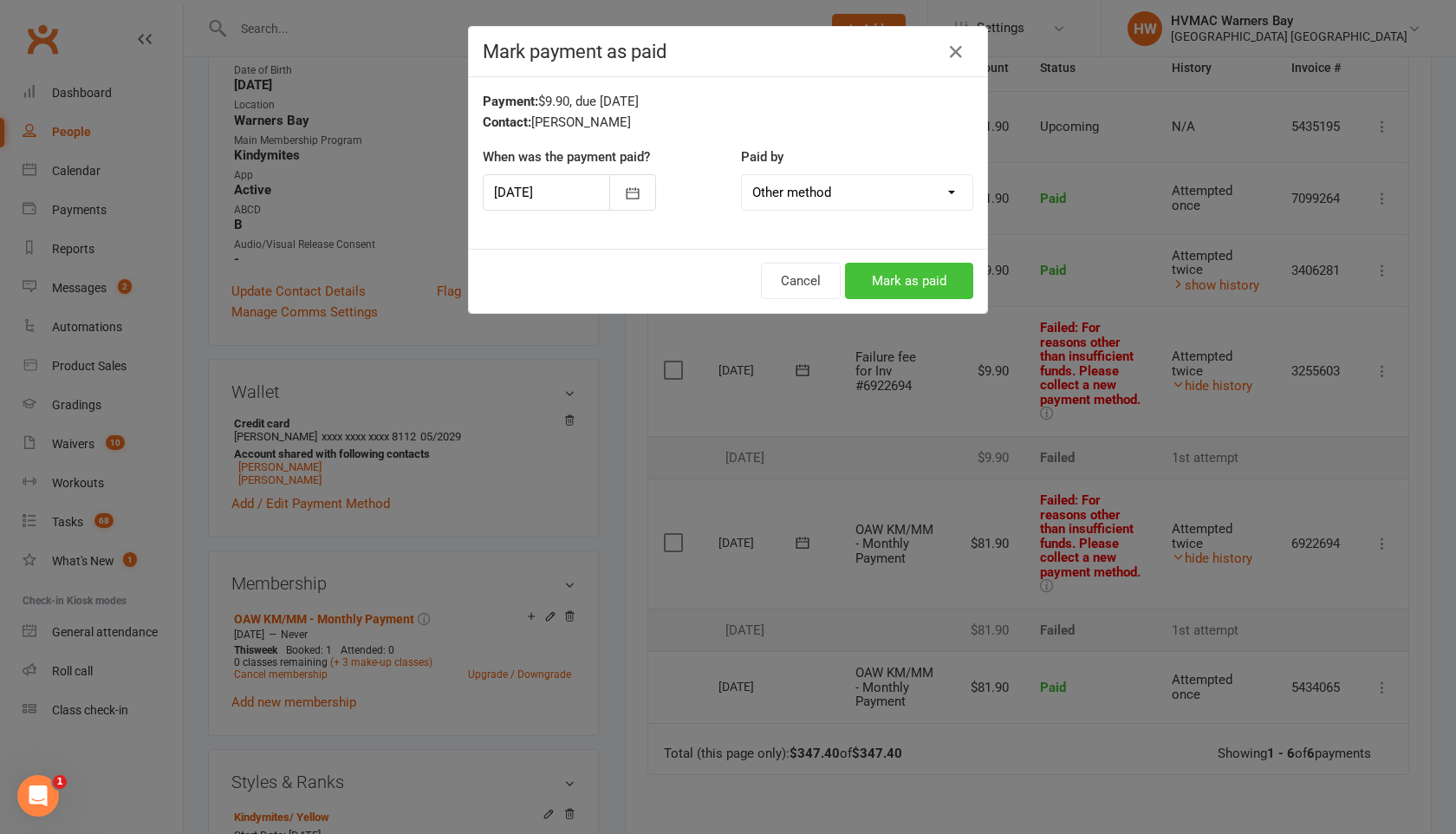
click at [933, 277] on button "Mark as paid" at bounding box center [909, 281] width 128 height 37
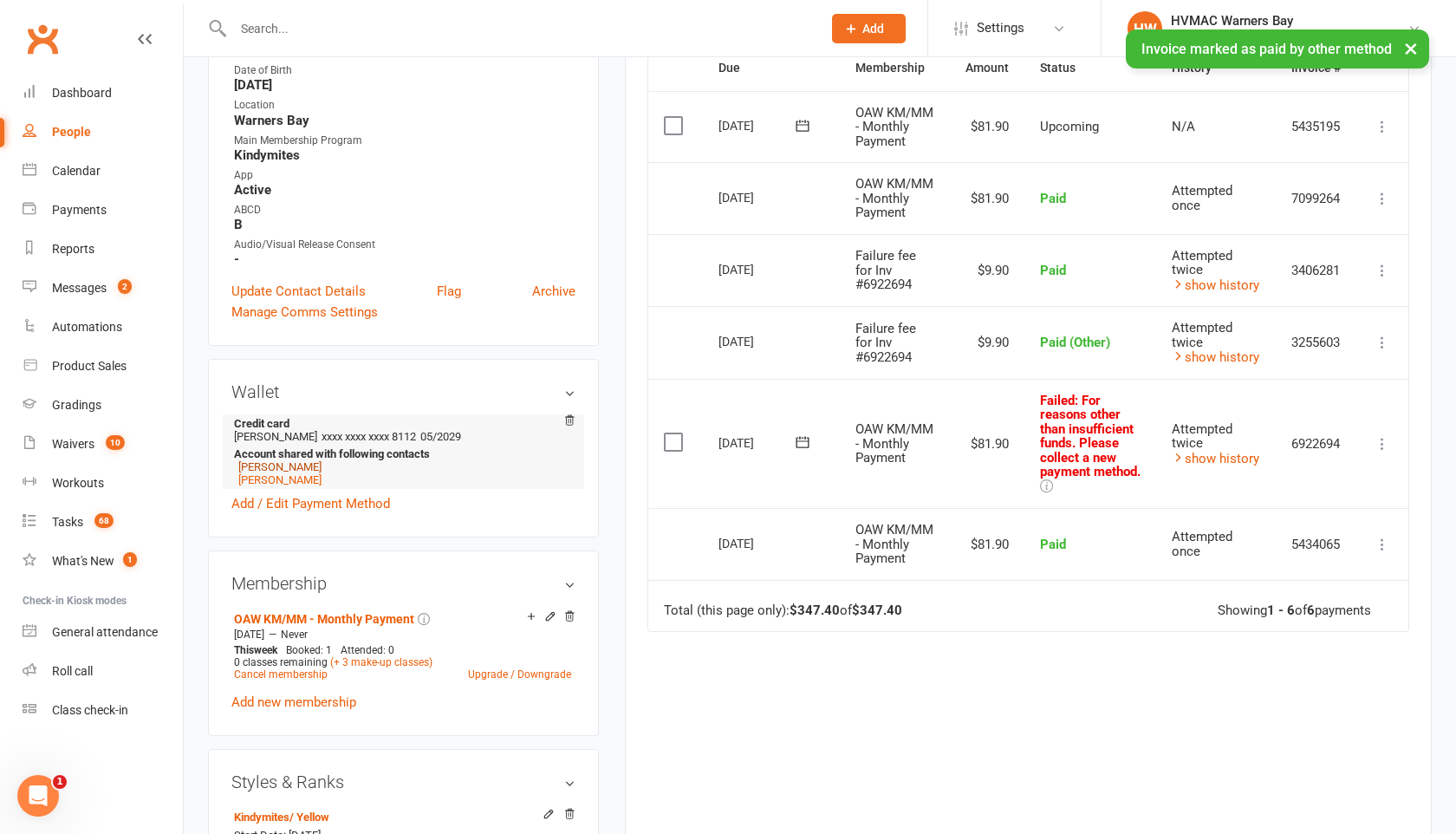
click at [272, 460] on link "[PERSON_NAME]" at bounding box center [279, 466] width 83 height 13
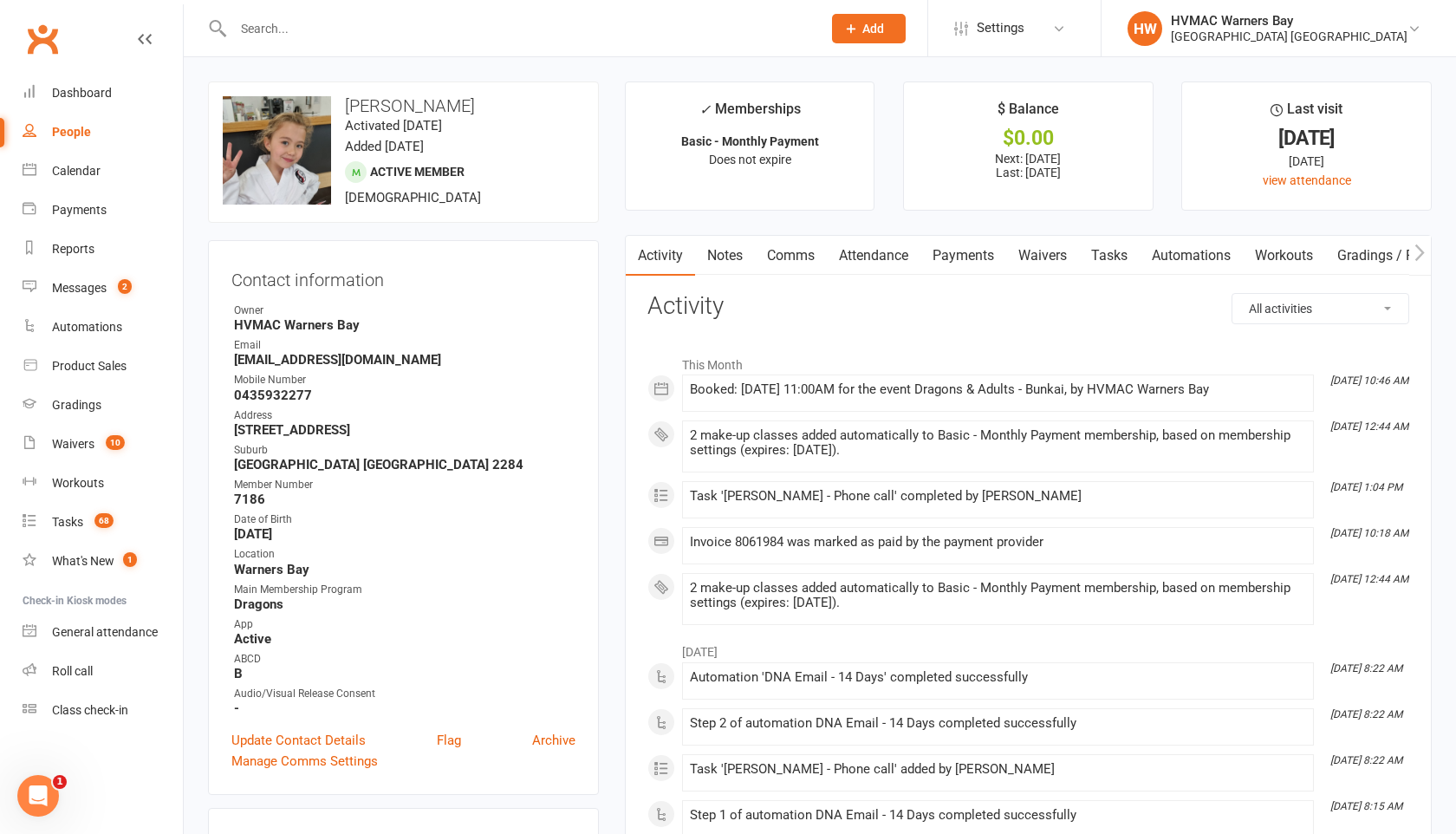
click at [972, 260] on link "Payments" at bounding box center [963, 256] width 86 height 40
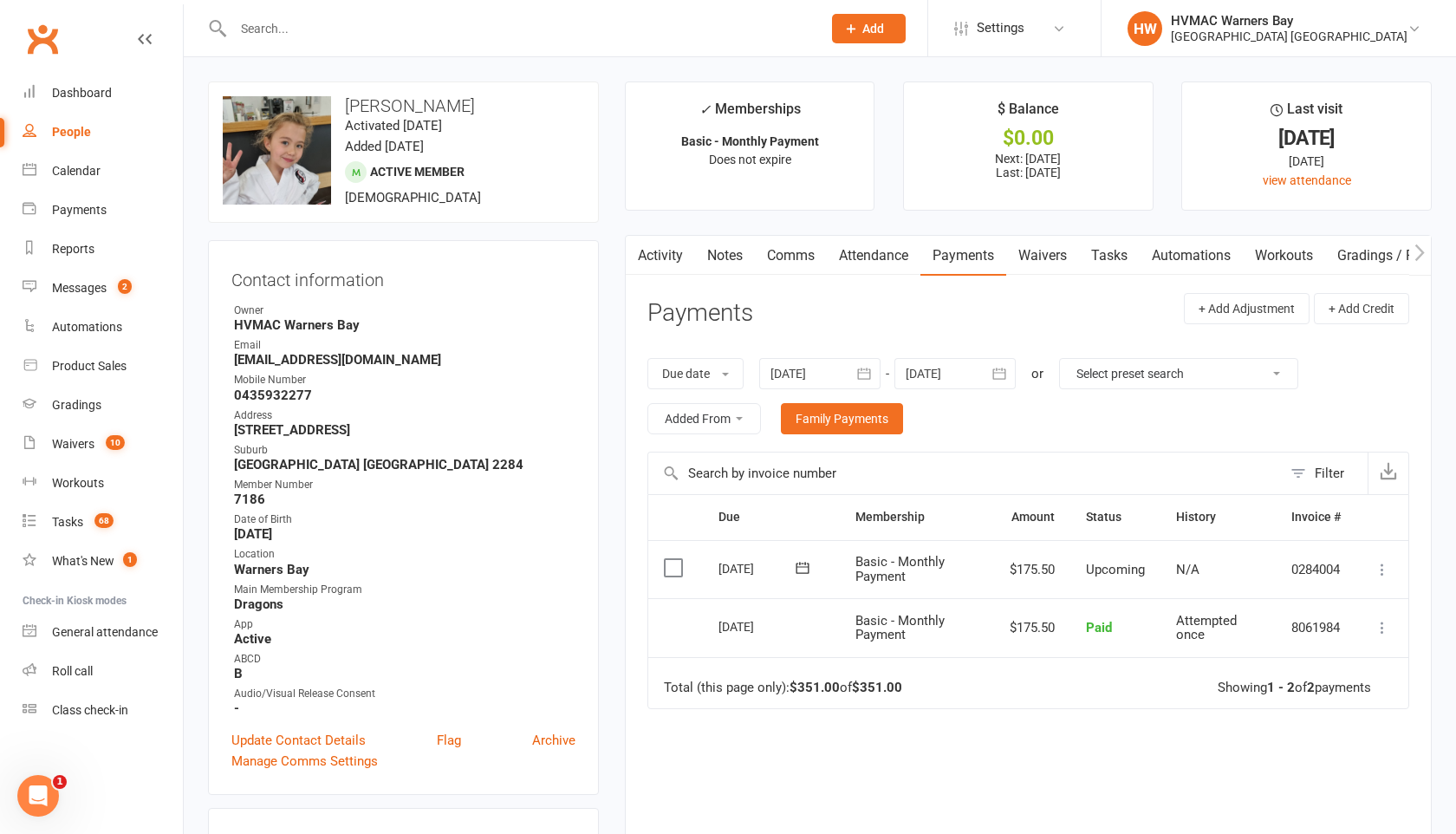
click at [871, 375] on icon "button" at bounding box center [863, 372] width 17 height 17
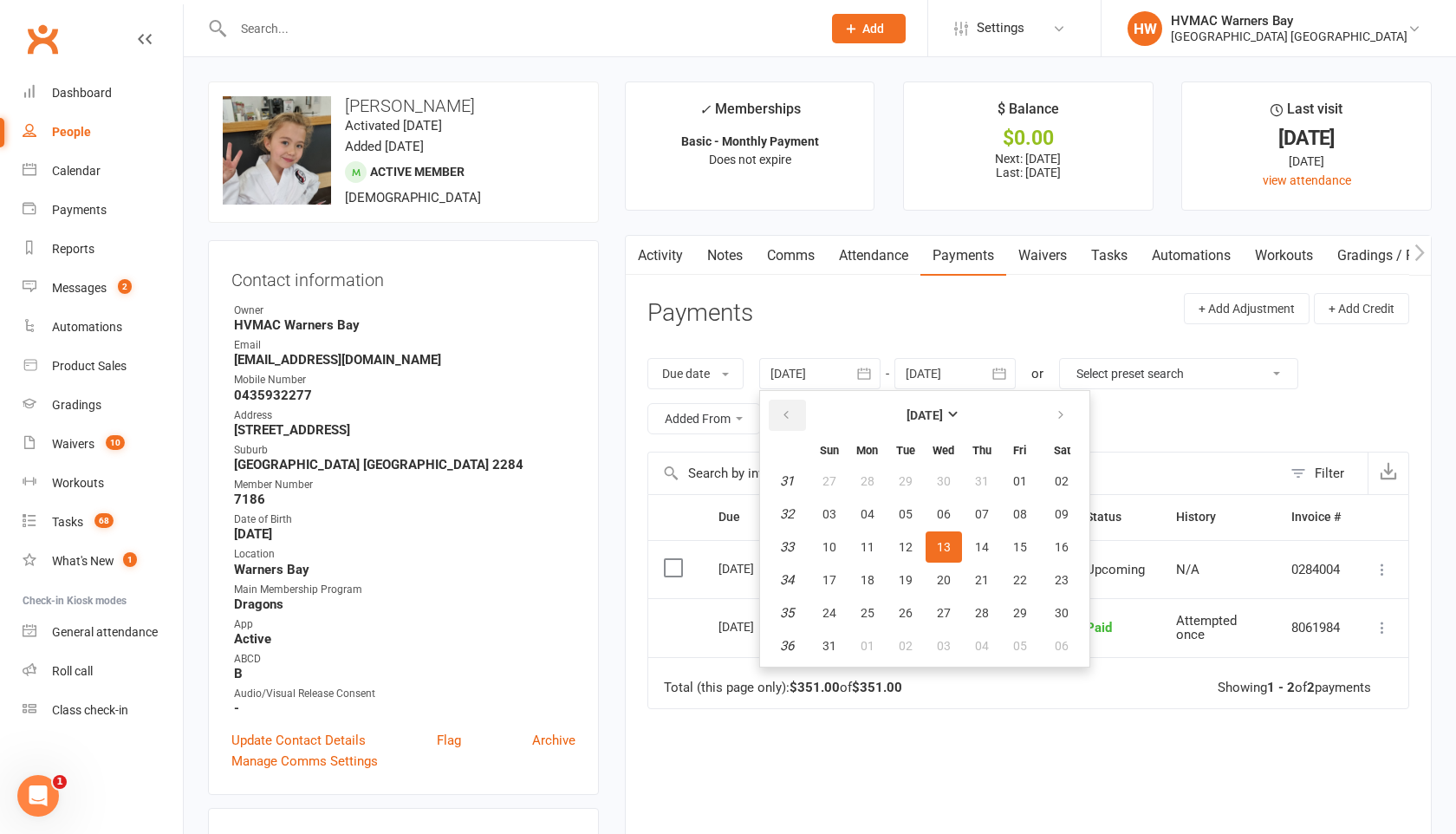
click at [787, 402] on button "button" at bounding box center [788, 414] width 37 height 31
click at [904, 467] on button "01" at bounding box center [905, 480] width 37 height 31
type input "[DATE]"
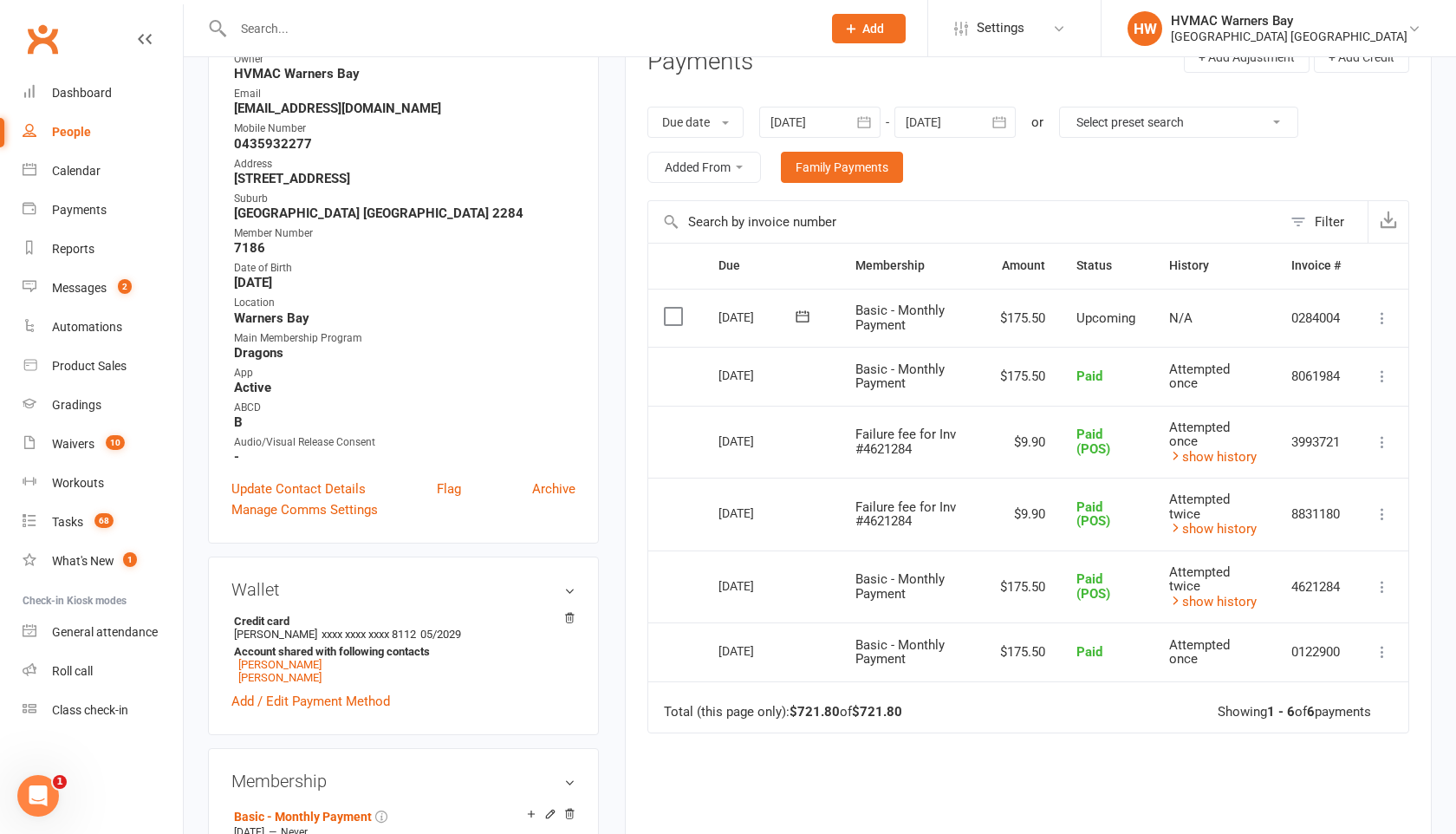
scroll to position [584, 0]
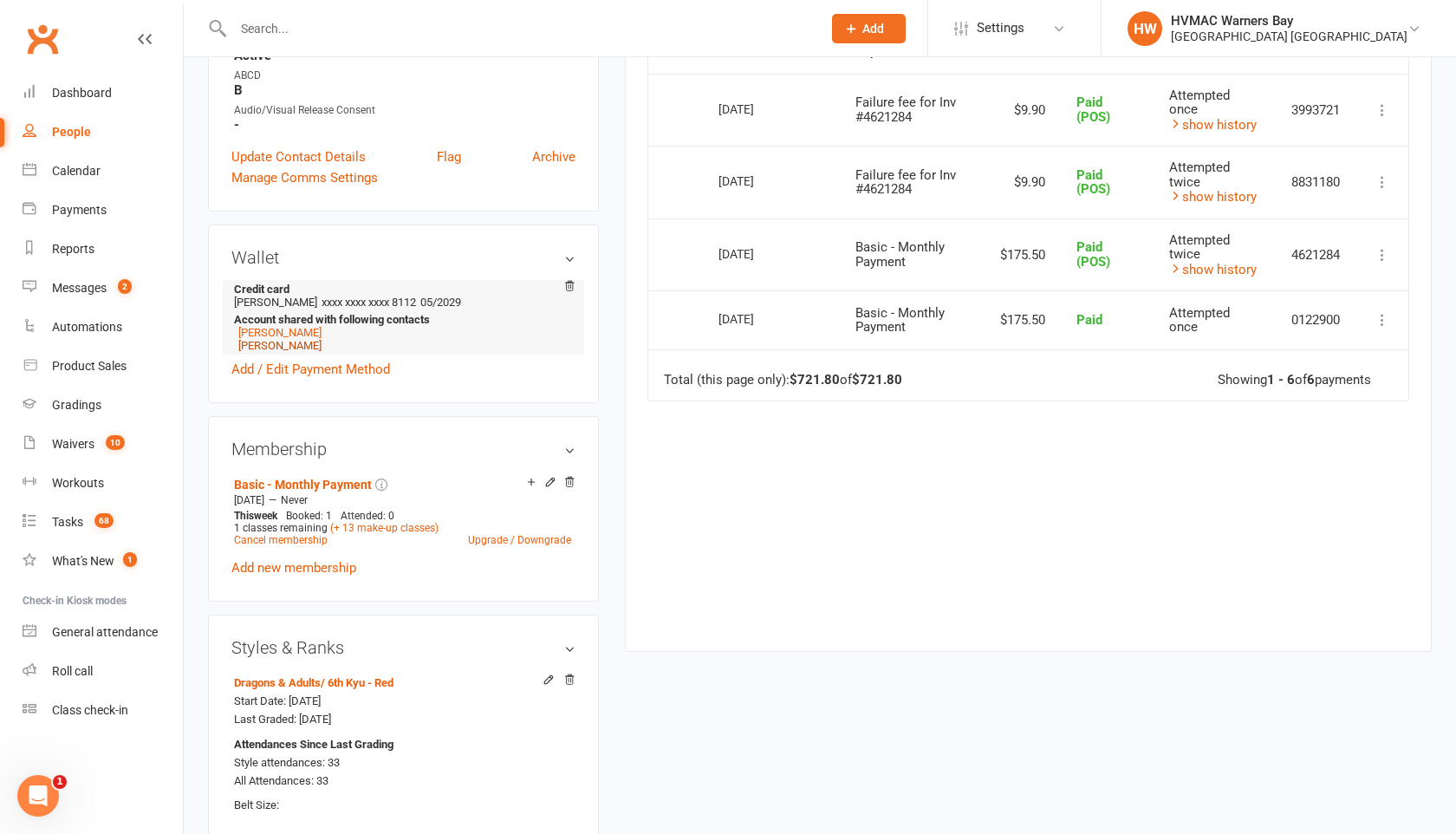
click at [293, 339] on link "[PERSON_NAME]" at bounding box center [279, 345] width 83 height 13
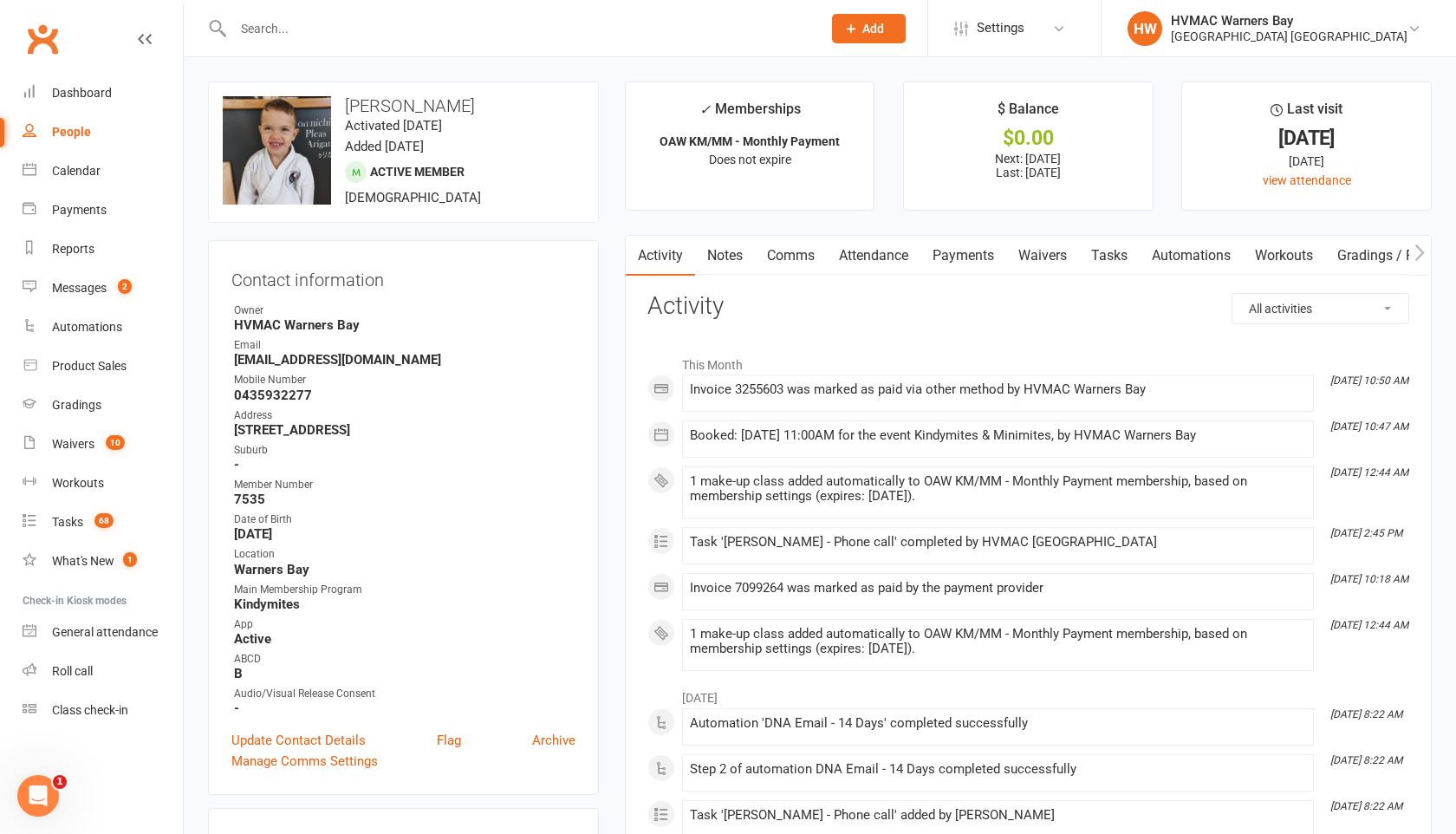
click at [974, 253] on link "Payments" at bounding box center [963, 256] width 86 height 40
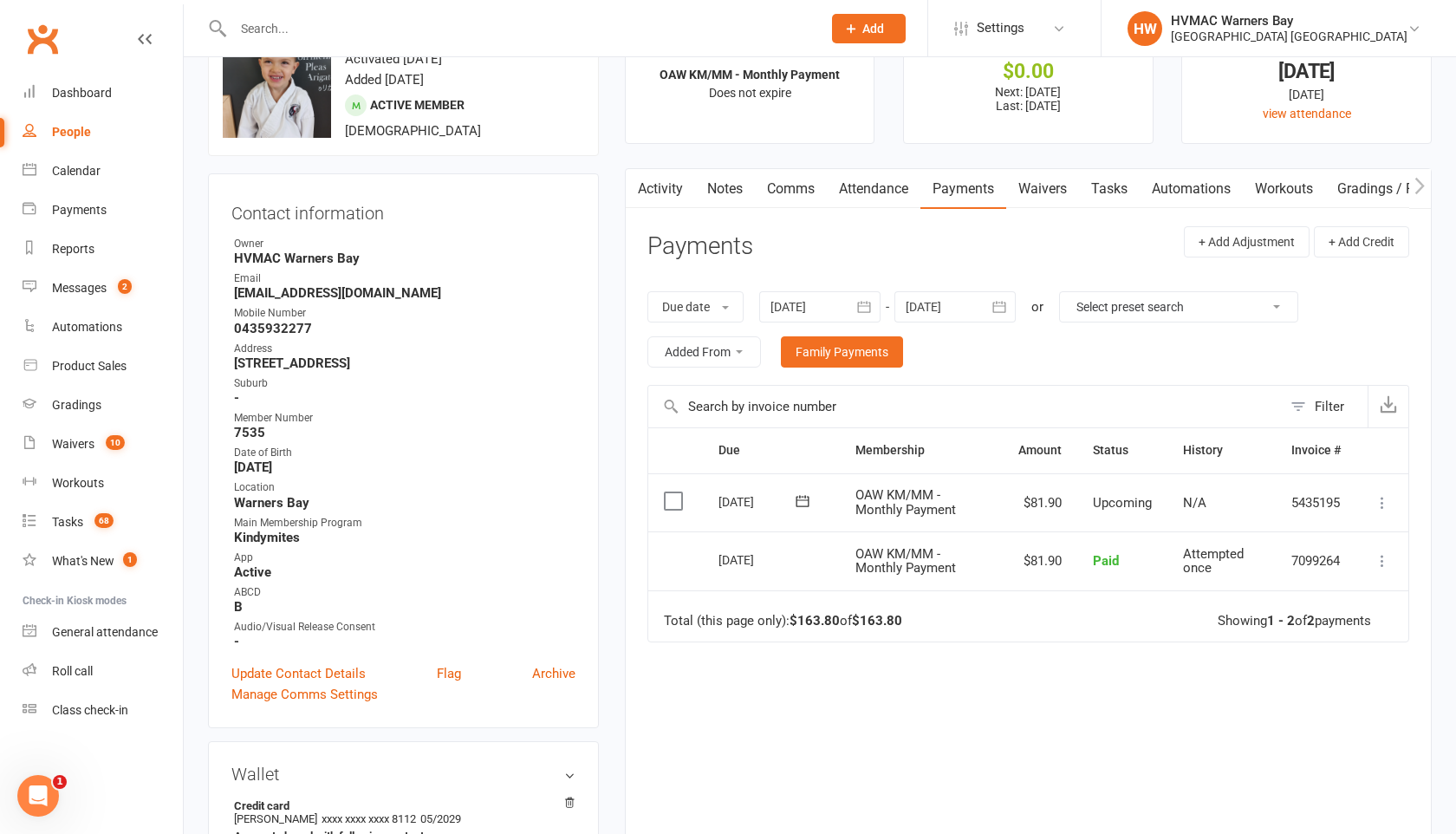
scroll to position [156, 0]
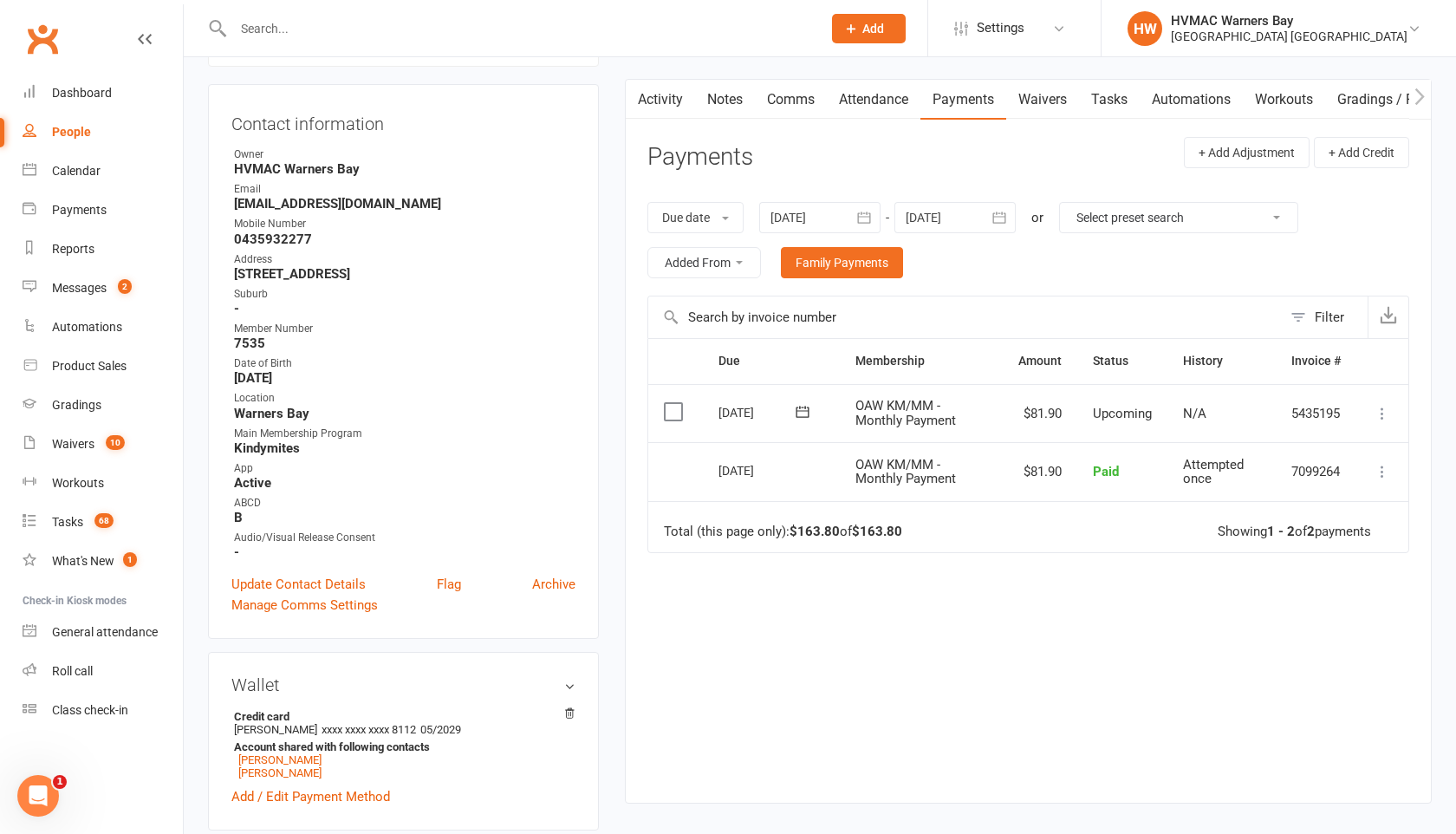
click at [794, 216] on div at bounding box center [820, 217] width 121 height 31
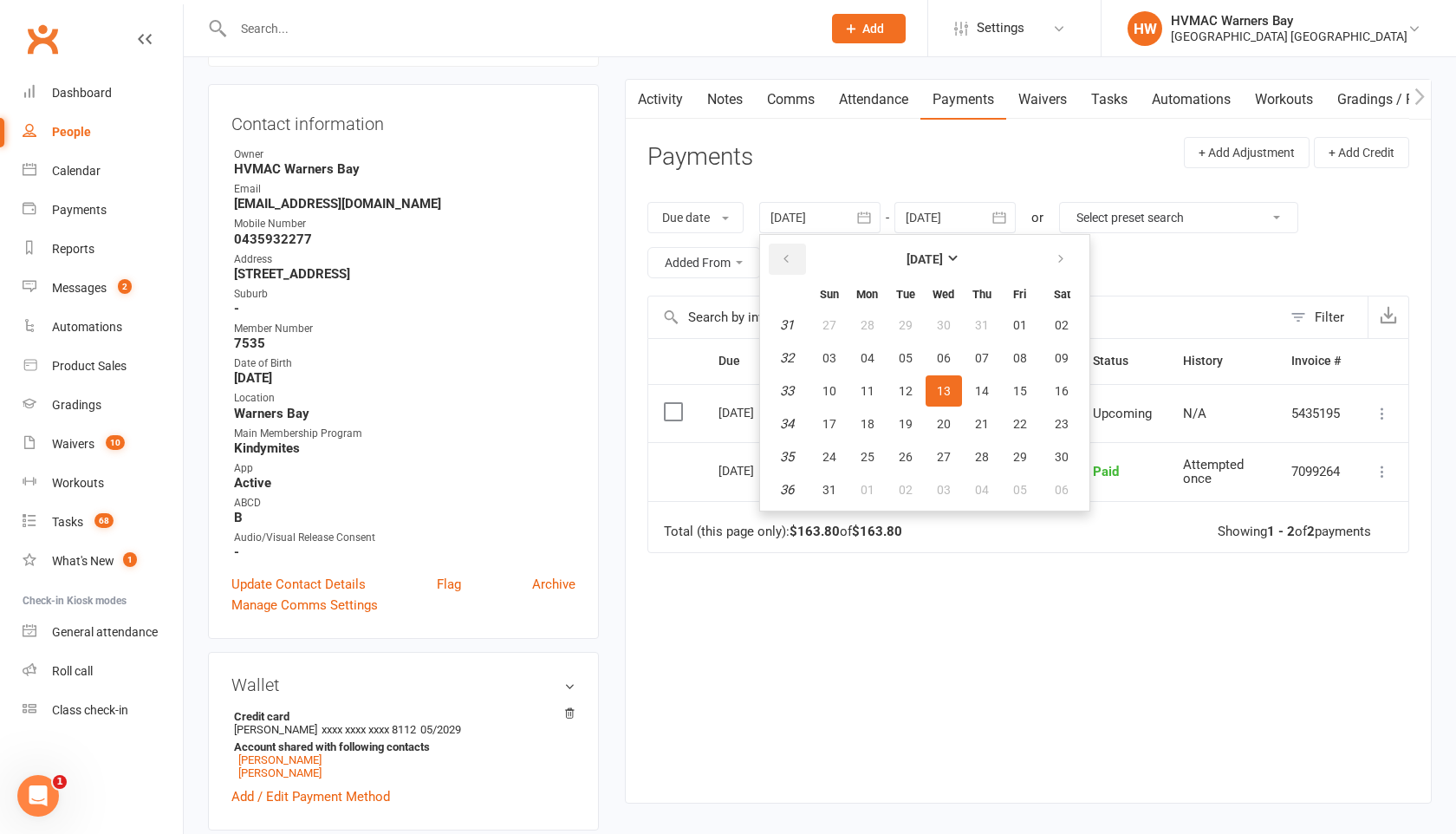
click at [787, 268] on button "button" at bounding box center [788, 258] width 37 height 31
click at [944, 458] on span "30" at bounding box center [944, 457] width 14 height 14
type input "[DATE]"
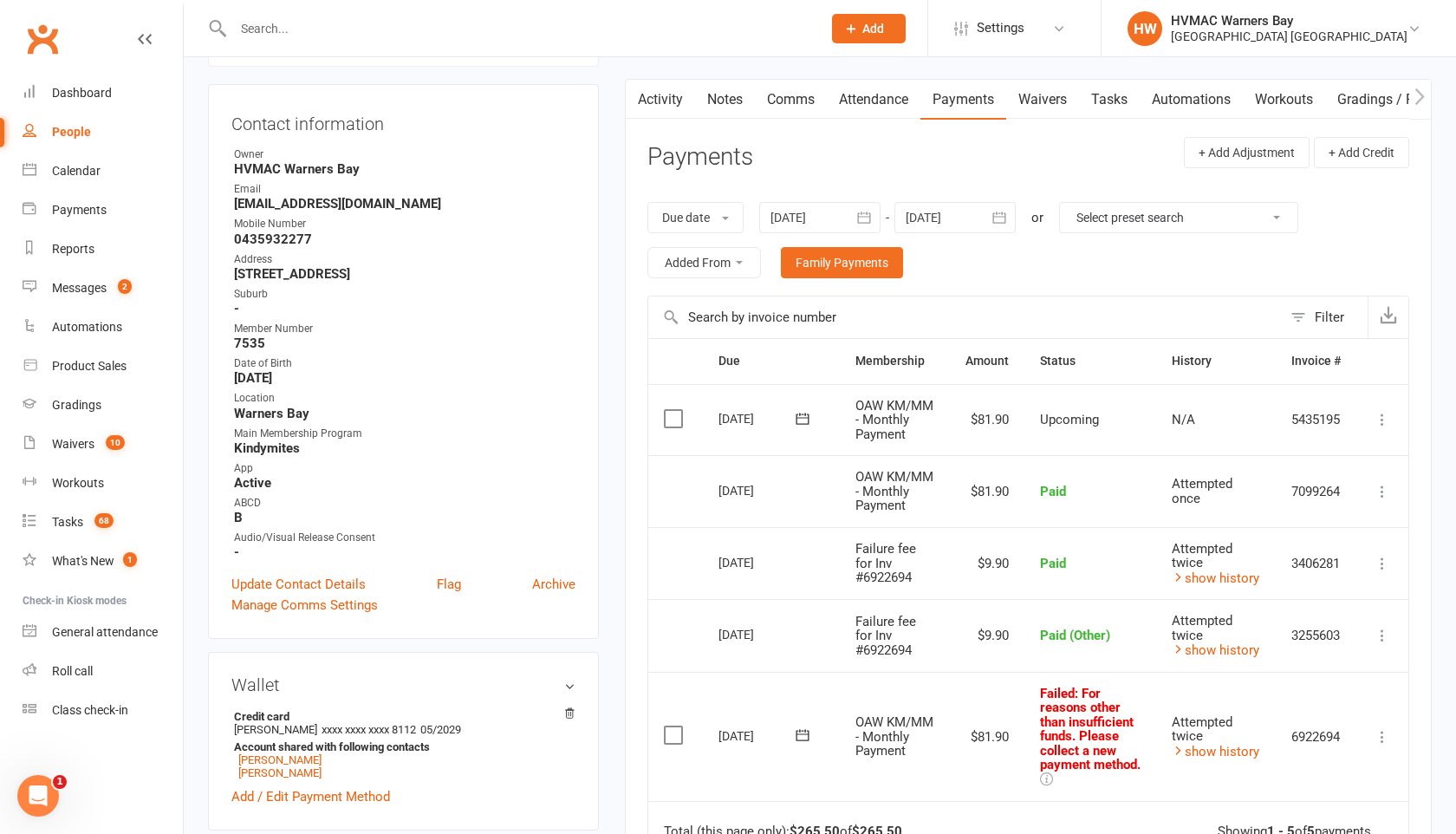
click at [1380, 745] on icon at bounding box center [1382, 736] width 17 height 17
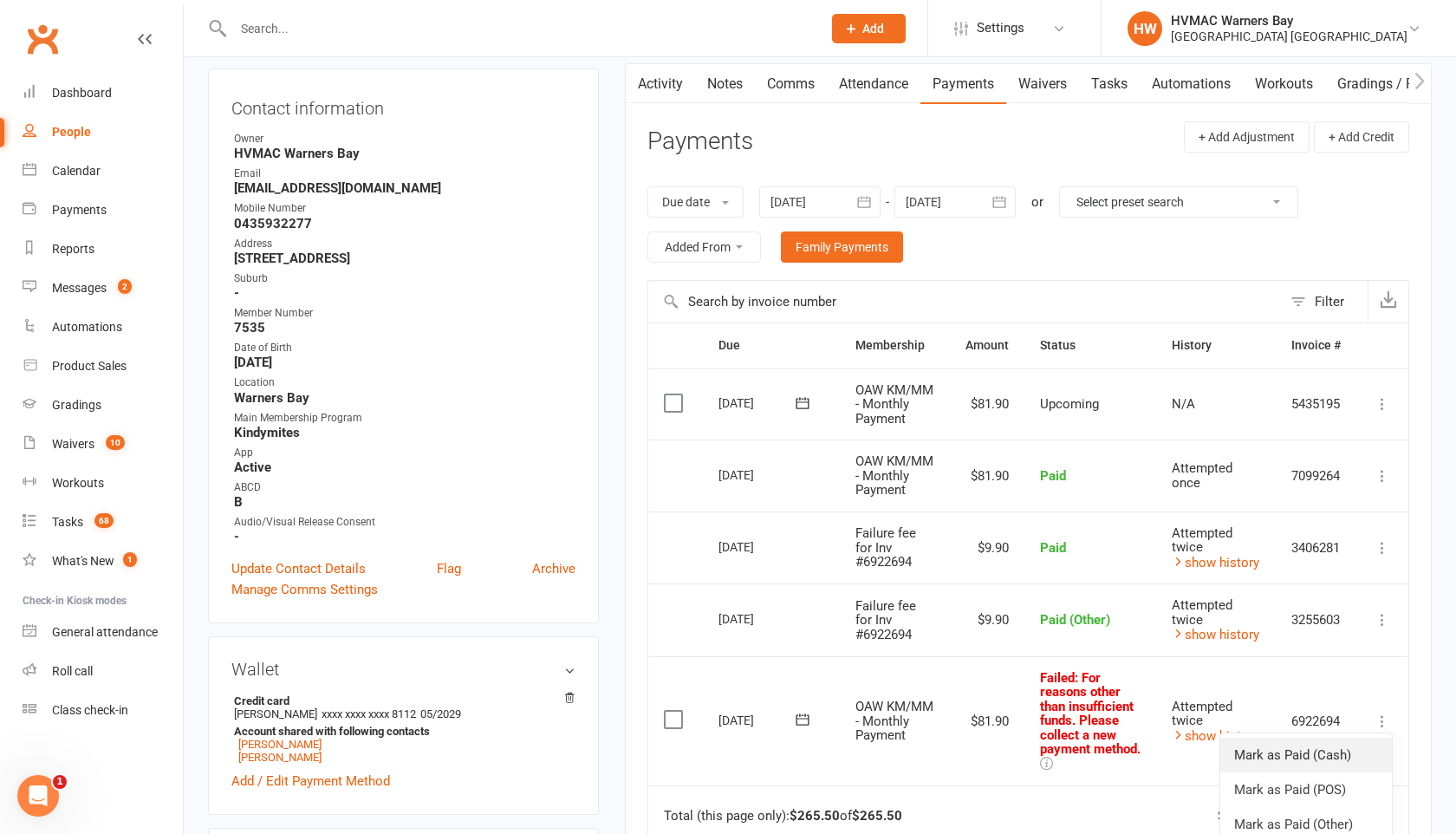
scroll to position [233, 0]
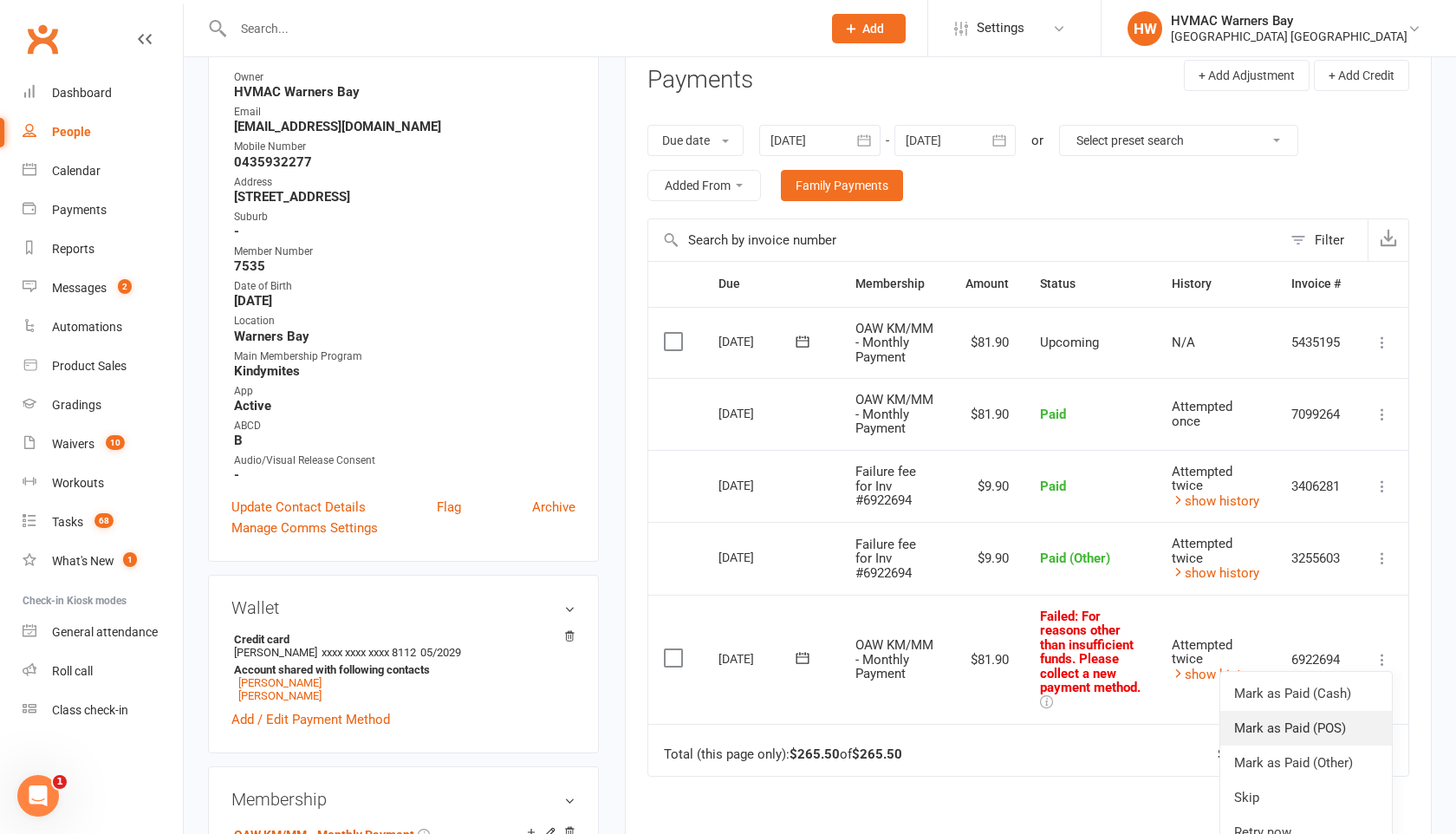
click at [1342, 745] on link "Mark as Paid (POS)" at bounding box center [1305, 728] width 172 height 35
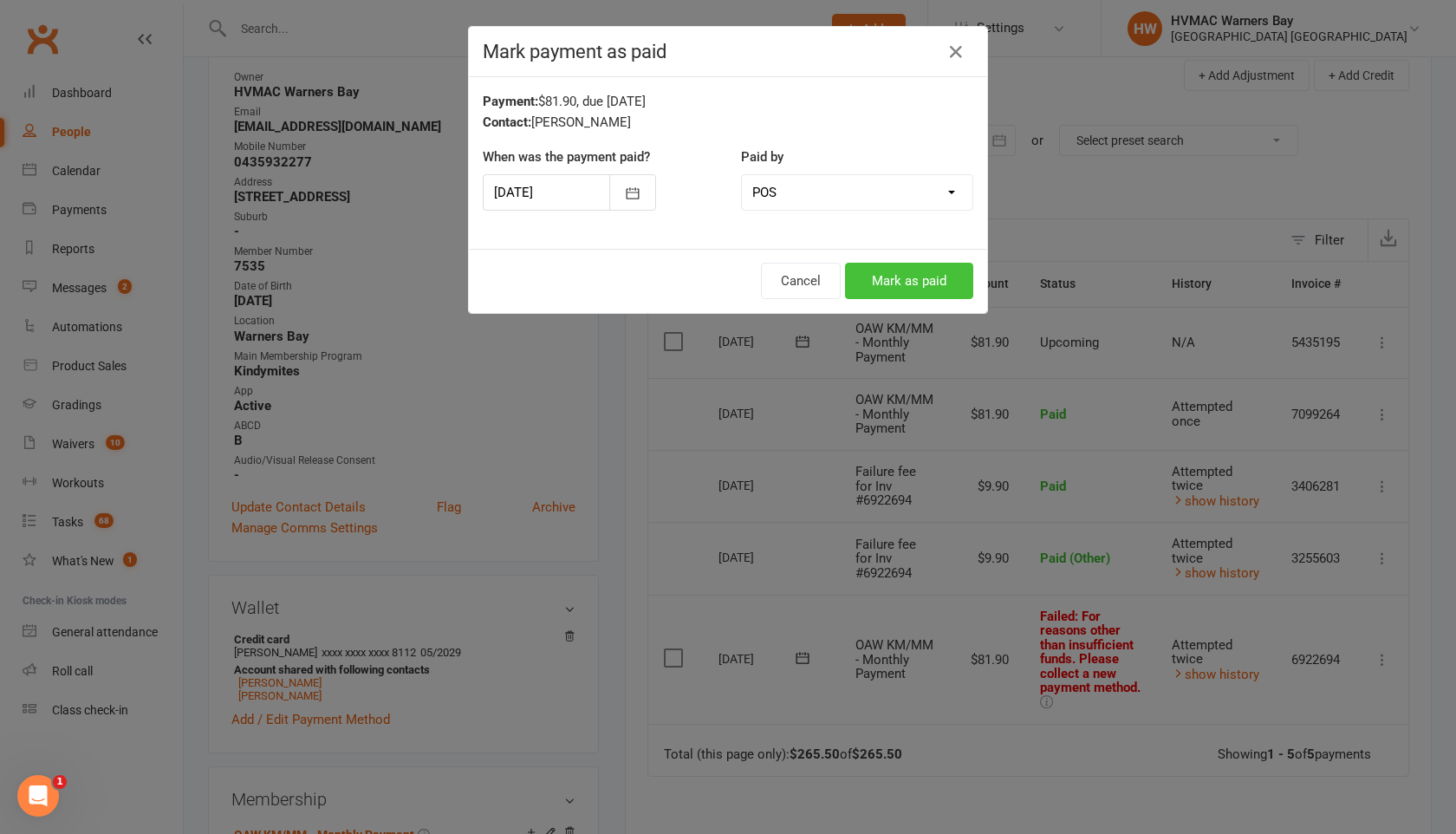
click at [904, 282] on button "Mark as paid" at bounding box center [909, 281] width 128 height 37
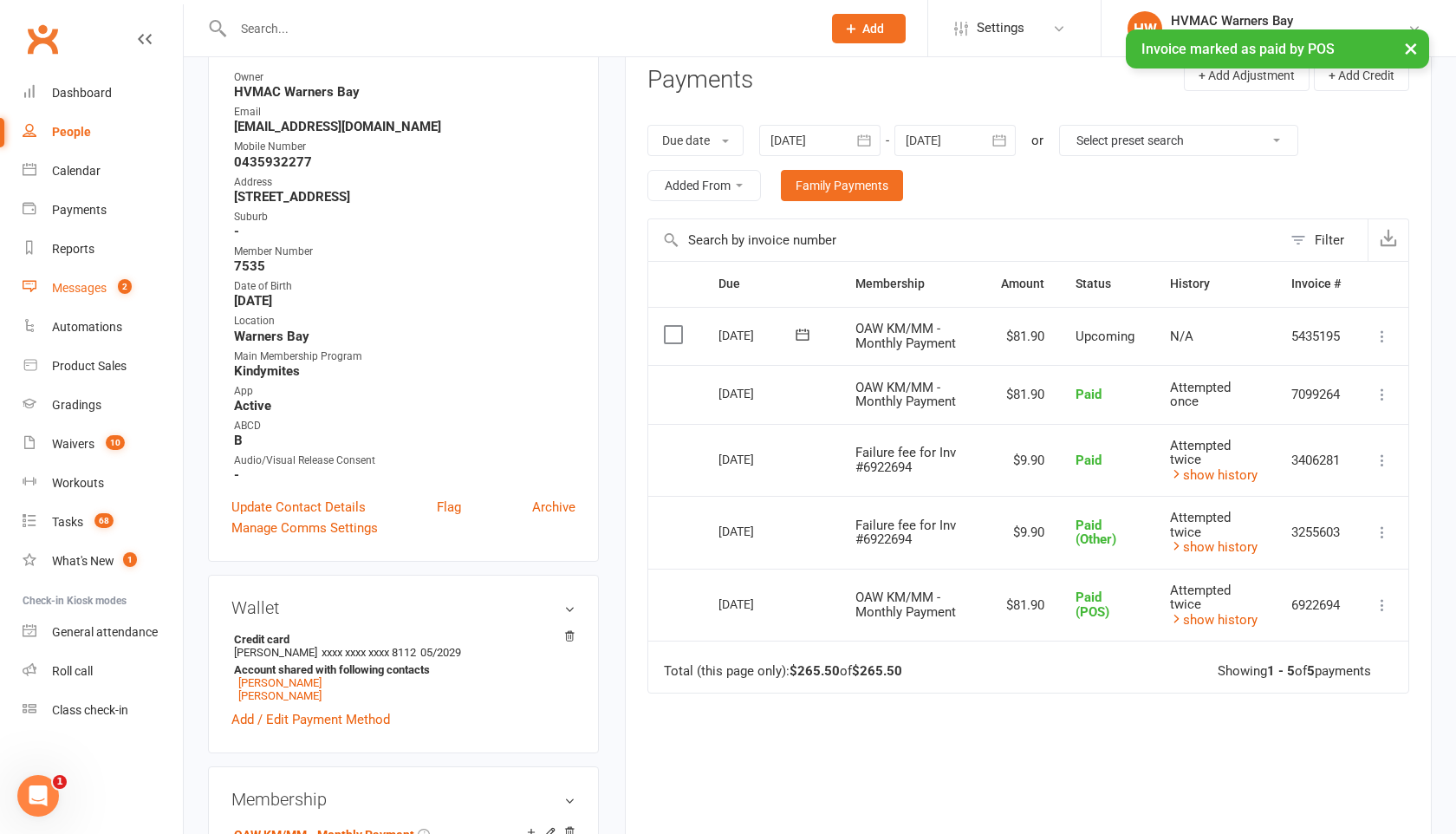
click at [94, 283] on div "Messages" at bounding box center [78, 288] width 54 height 14
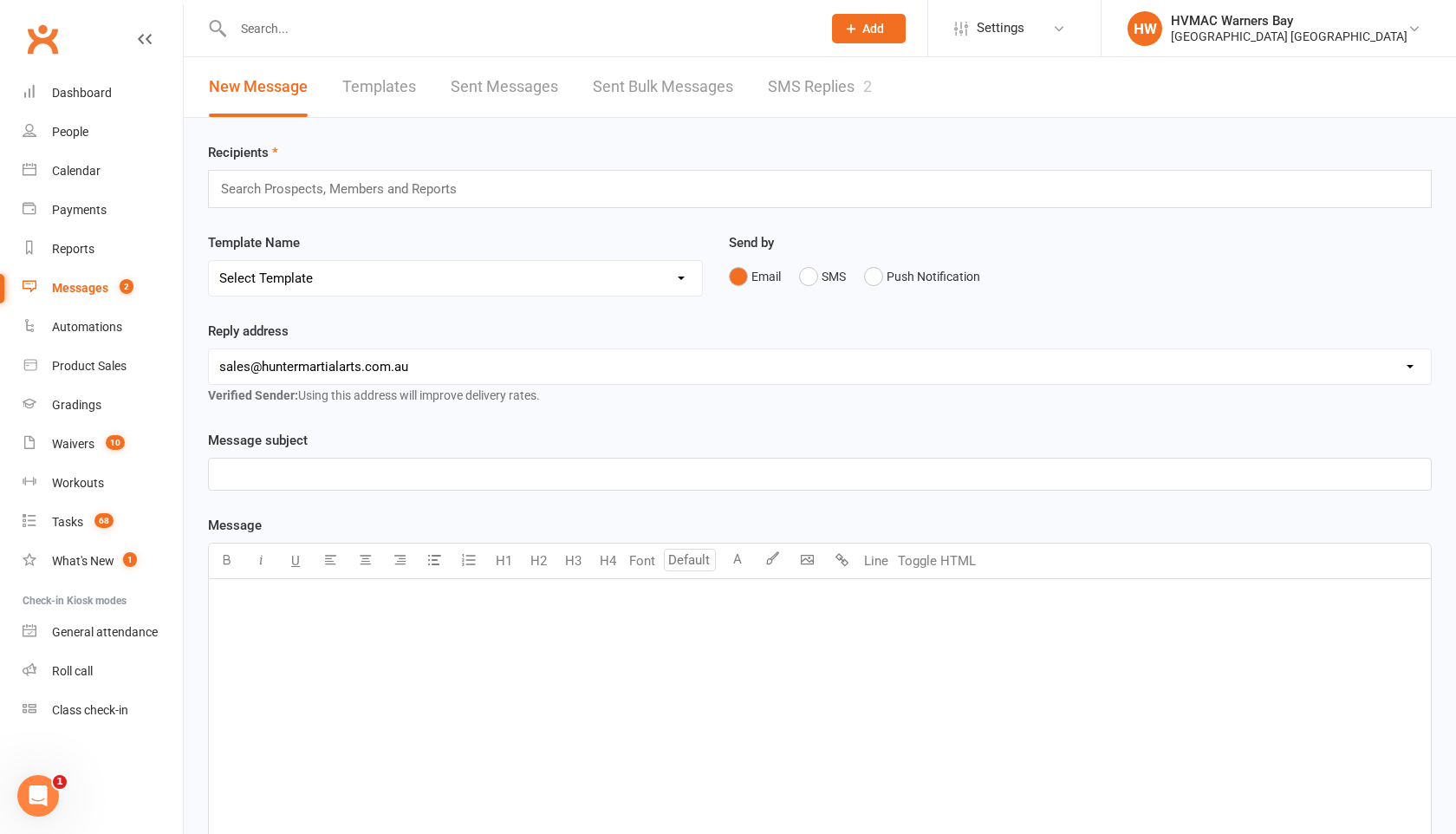
click at [814, 83] on link "SMS Replies 2" at bounding box center [820, 86] width 104 height 60
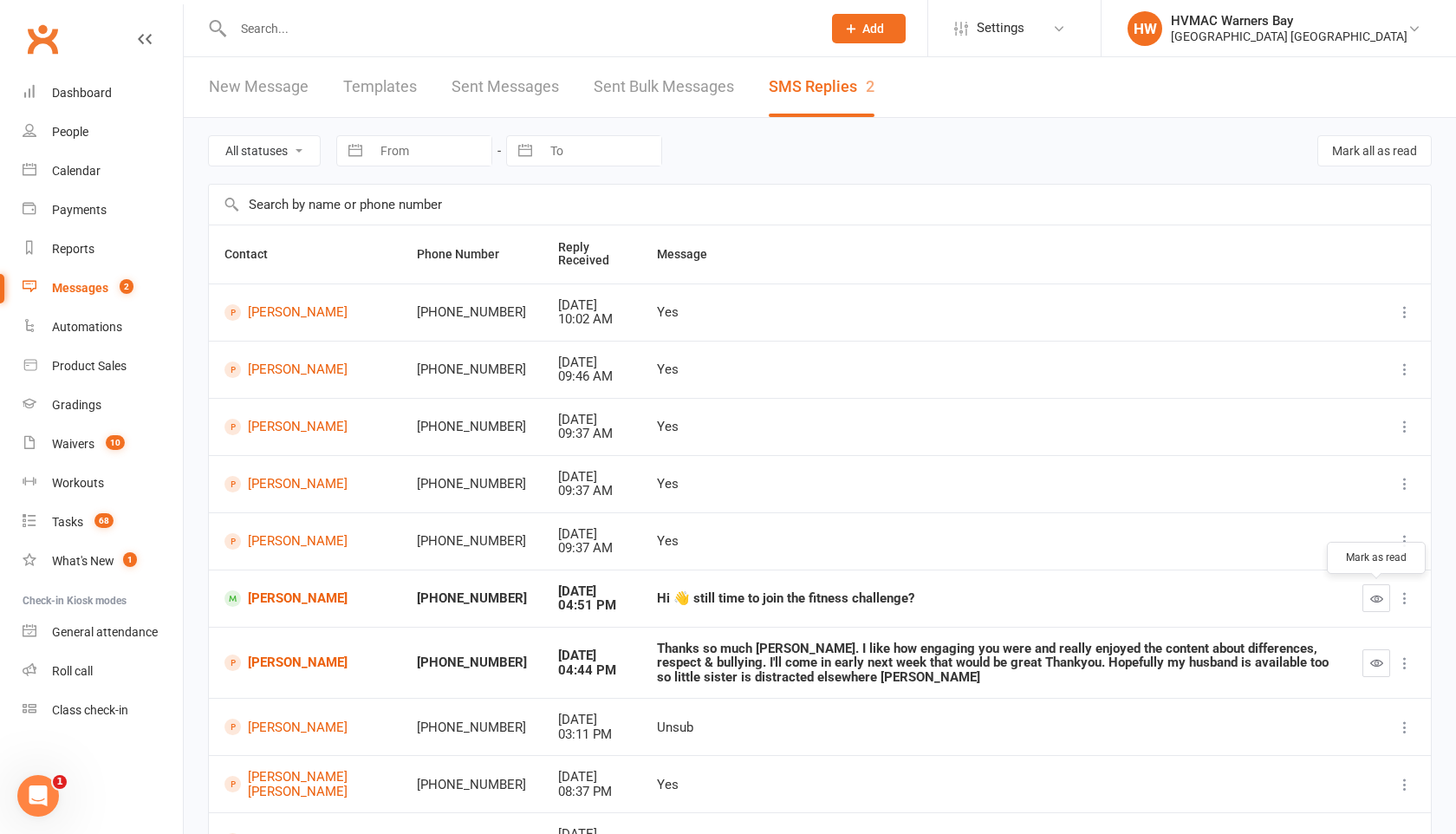
click at [1382, 603] on icon "button" at bounding box center [1377, 598] width 13 height 13
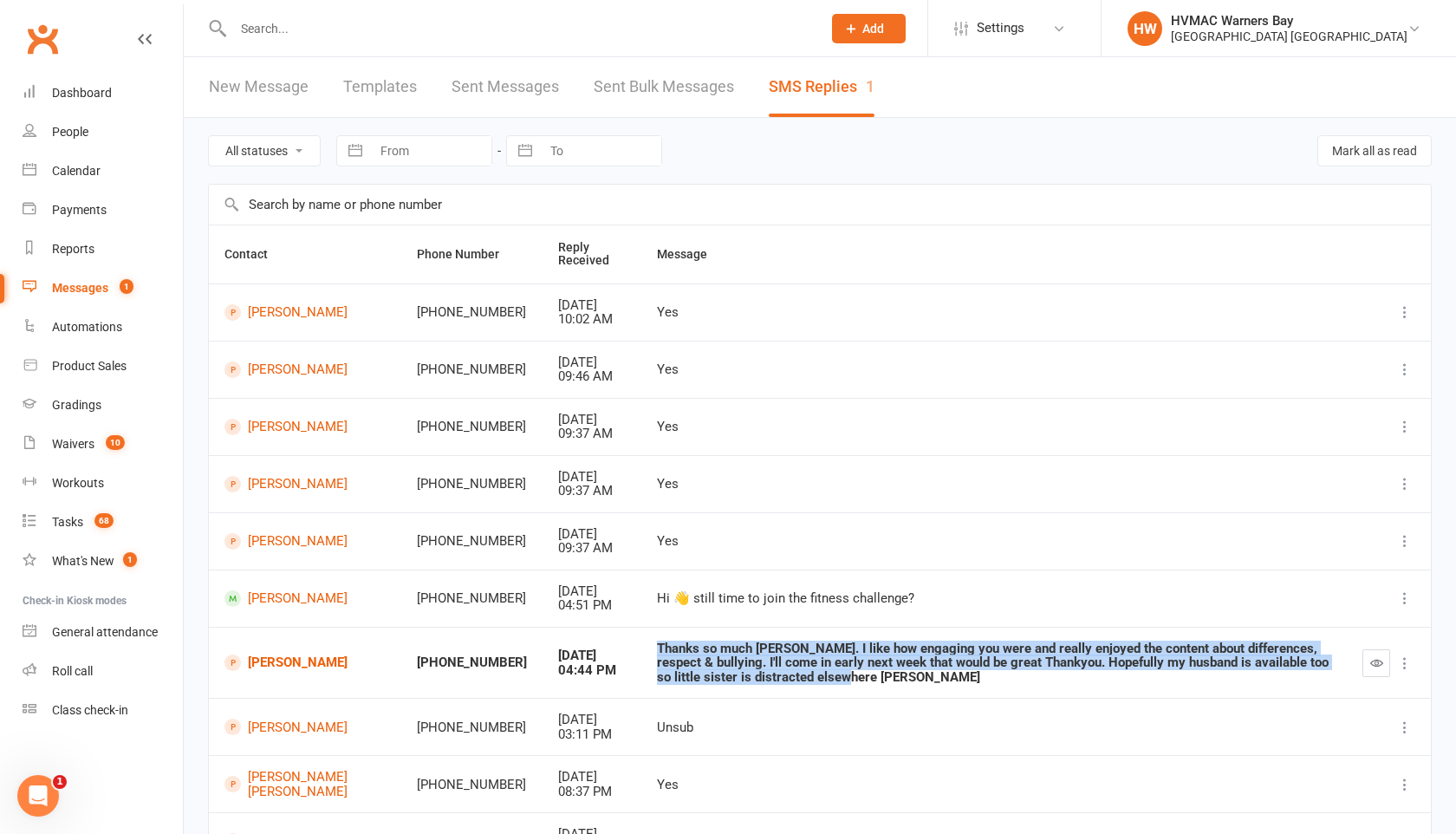
drag, startPoint x: 637, startPoint y: 649, endPoint x: 916, endPoint y: 682, distance: 280.9
click at [916, 682] on div "Thanks so much [PERSON_NAME]. I like how engaging you were and really enjoyed t…" at bounding box center [994, 663] width 675 height 44
copy div "Thanks so much [PERSON_NAME]. I like how engaging you were and really enjoyed t…"
click at [311, 661] on link "[PERSON_NAME]" at bounding box center [305, 662] width 161 height 16
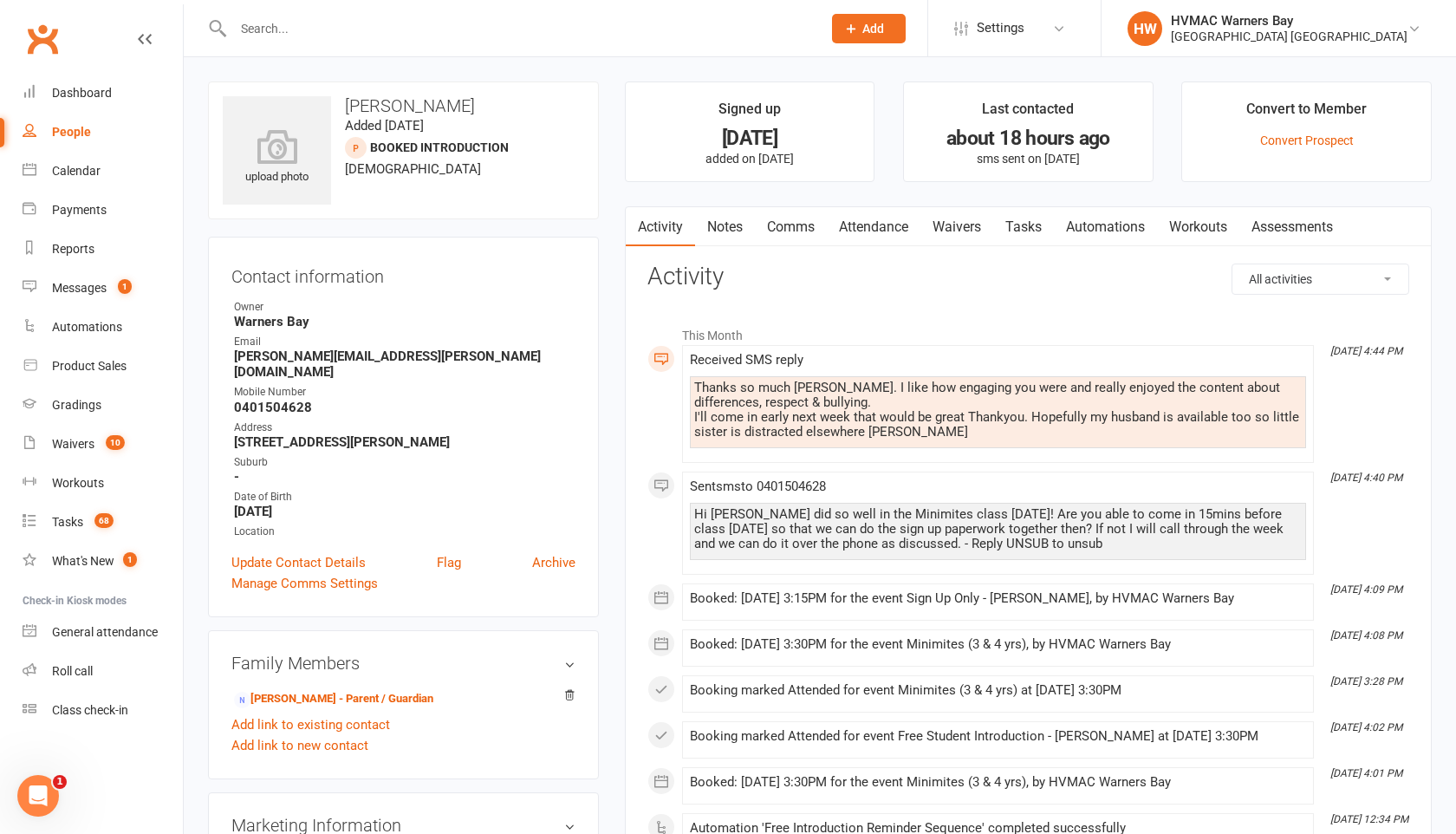
click at [724, 224] on link "Notes" at bounding box center [724, 226] width 60 height 40
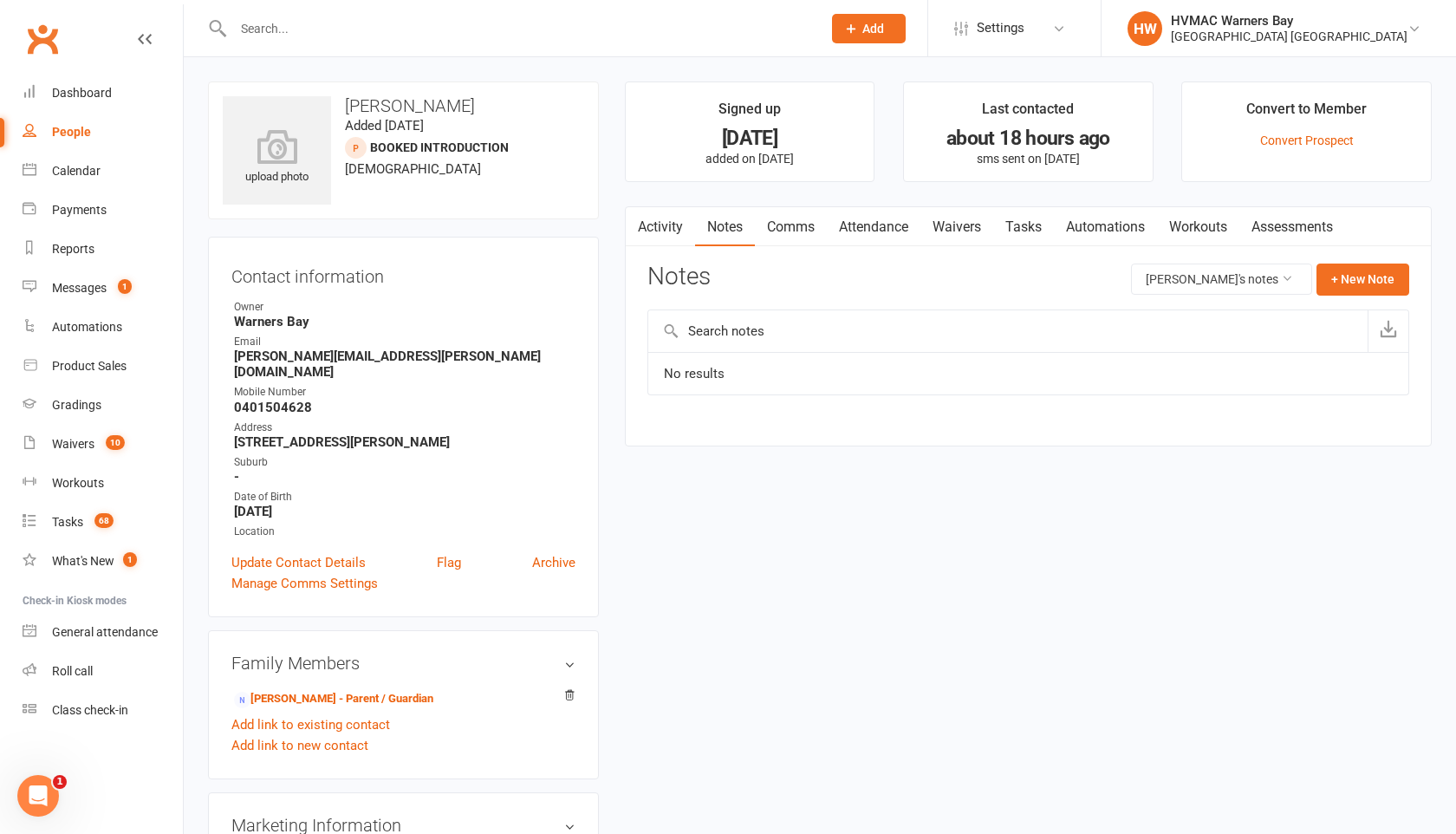
click at [649, 226] on link "Activity" at bounding box center [660, 226] width 70 height 40
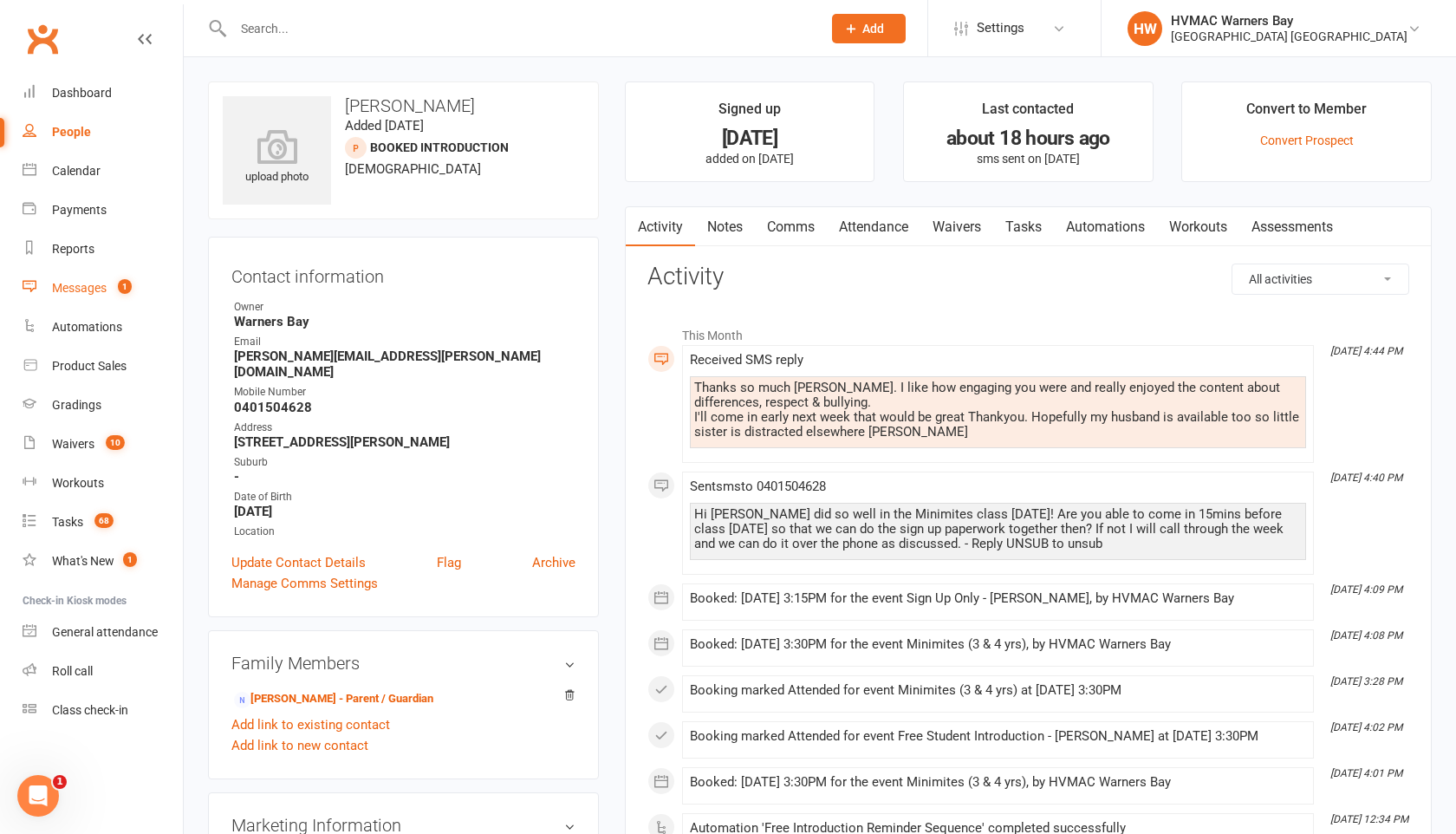
click at [79, 282] on div "Messages" at bounding box center [78, 288] width 54 height 14
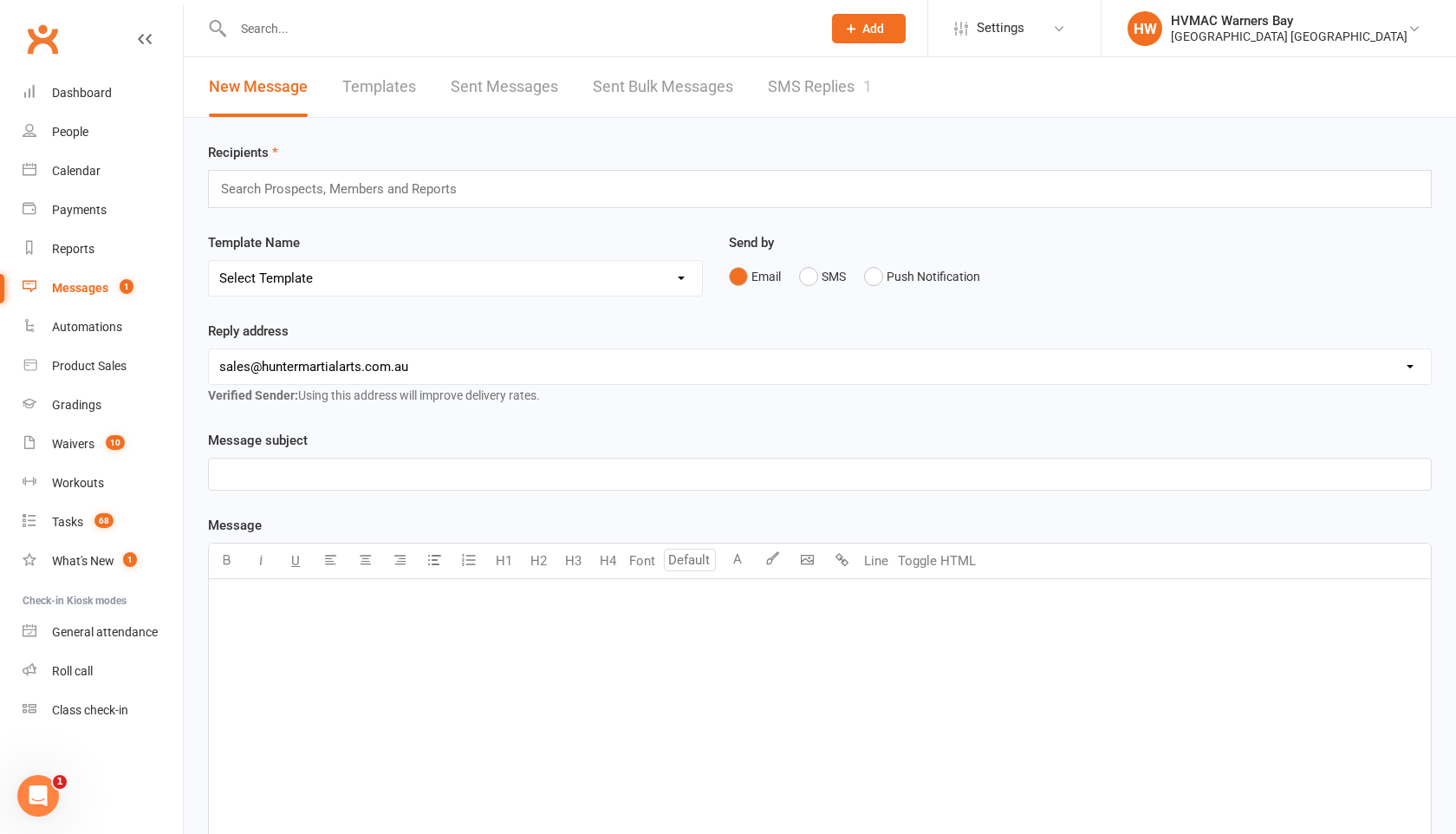
click at [795, 96] on link "SMS Replies 1" at bounding box center [820, 86] width 104 height 60
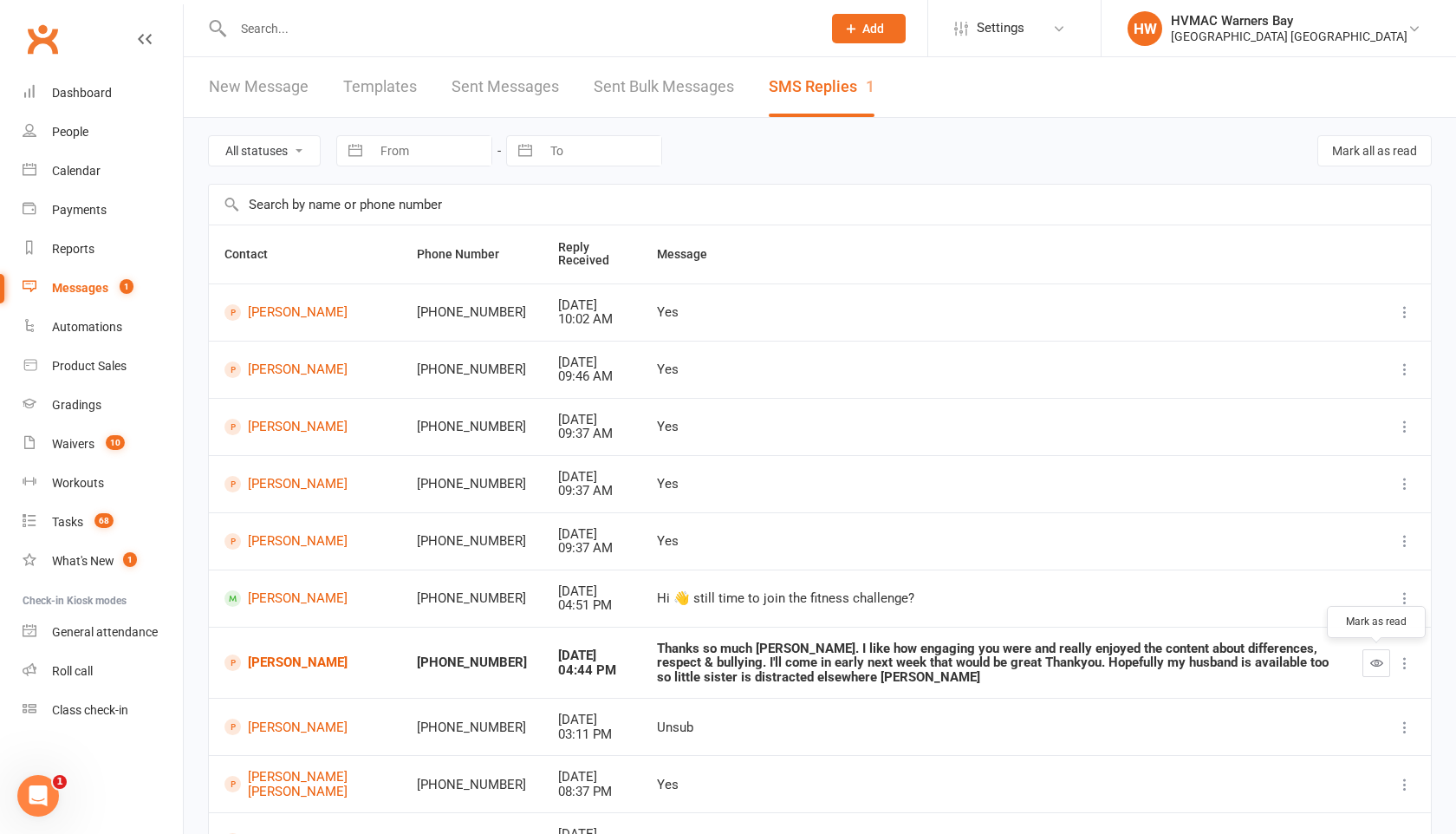
click at [1369, 668] on button "button" at bounding box center [1376, 662] width 28 height 28
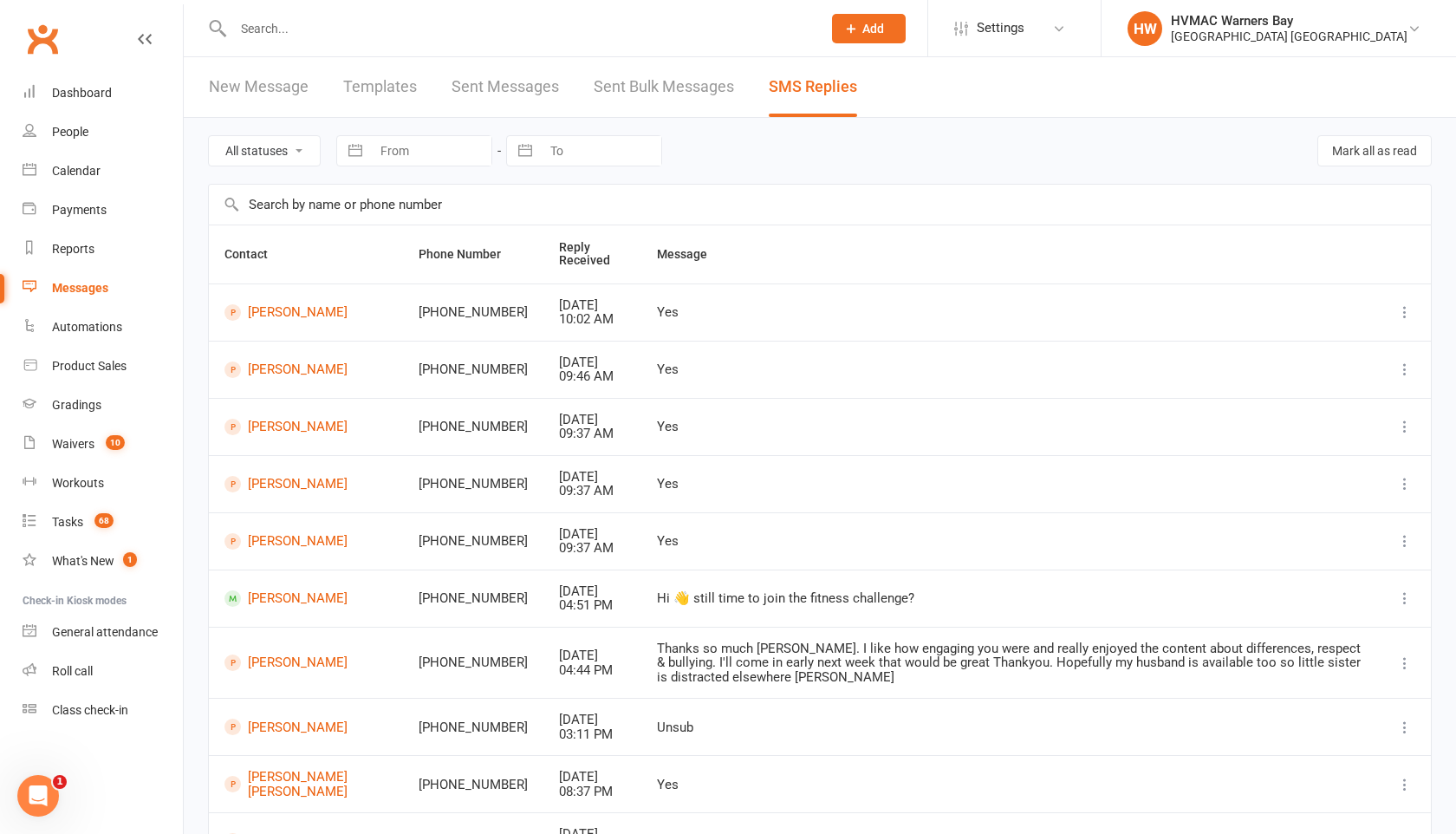
click at [250, 35] on input "text" at bounding box center [519, 28] width 582 height 24
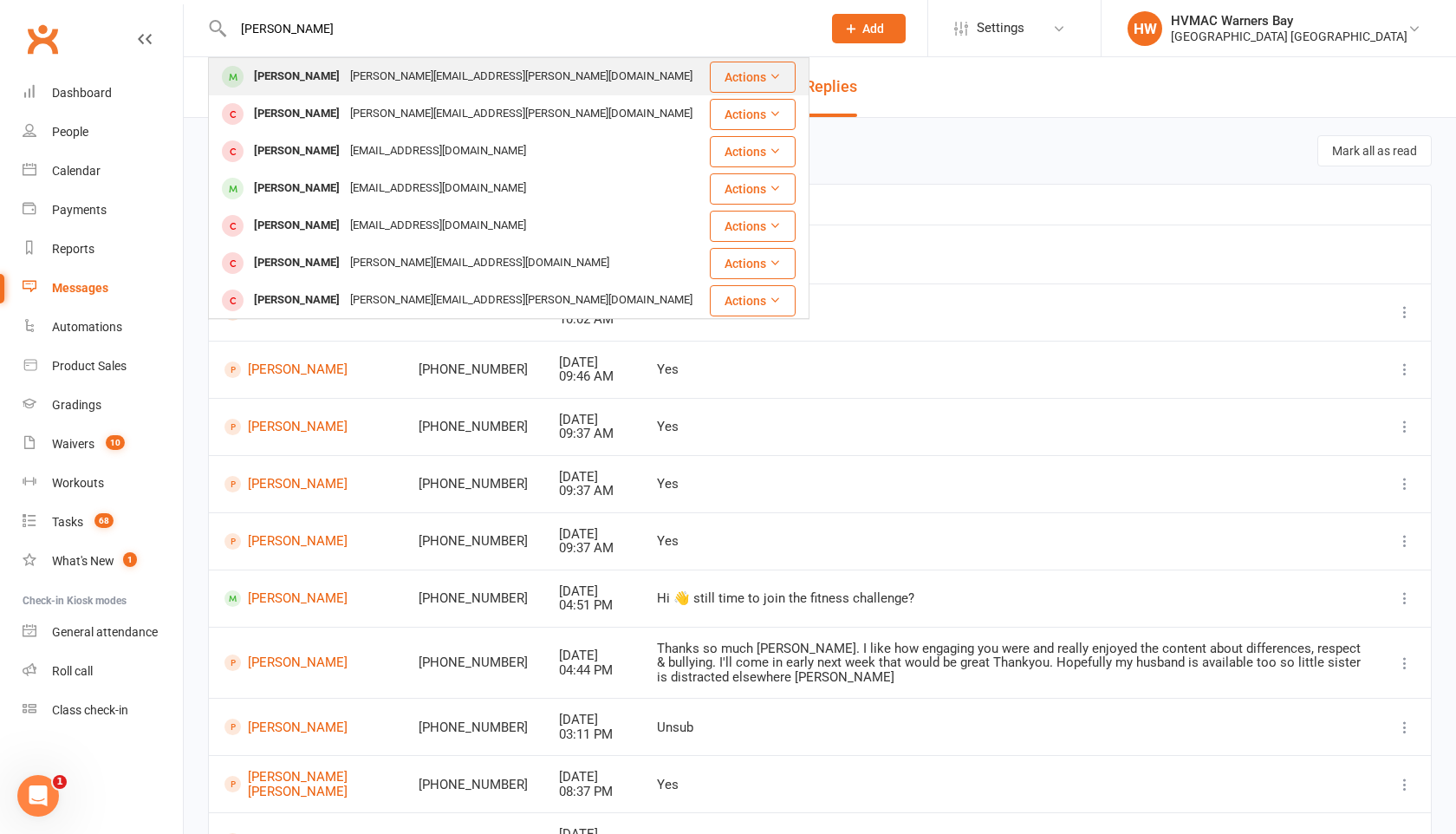
type input "[PERSON_NAME]"
click at [260, 78] on div "[PERSON_NAME]" at bounding box center [297, 77] width 96 height 25
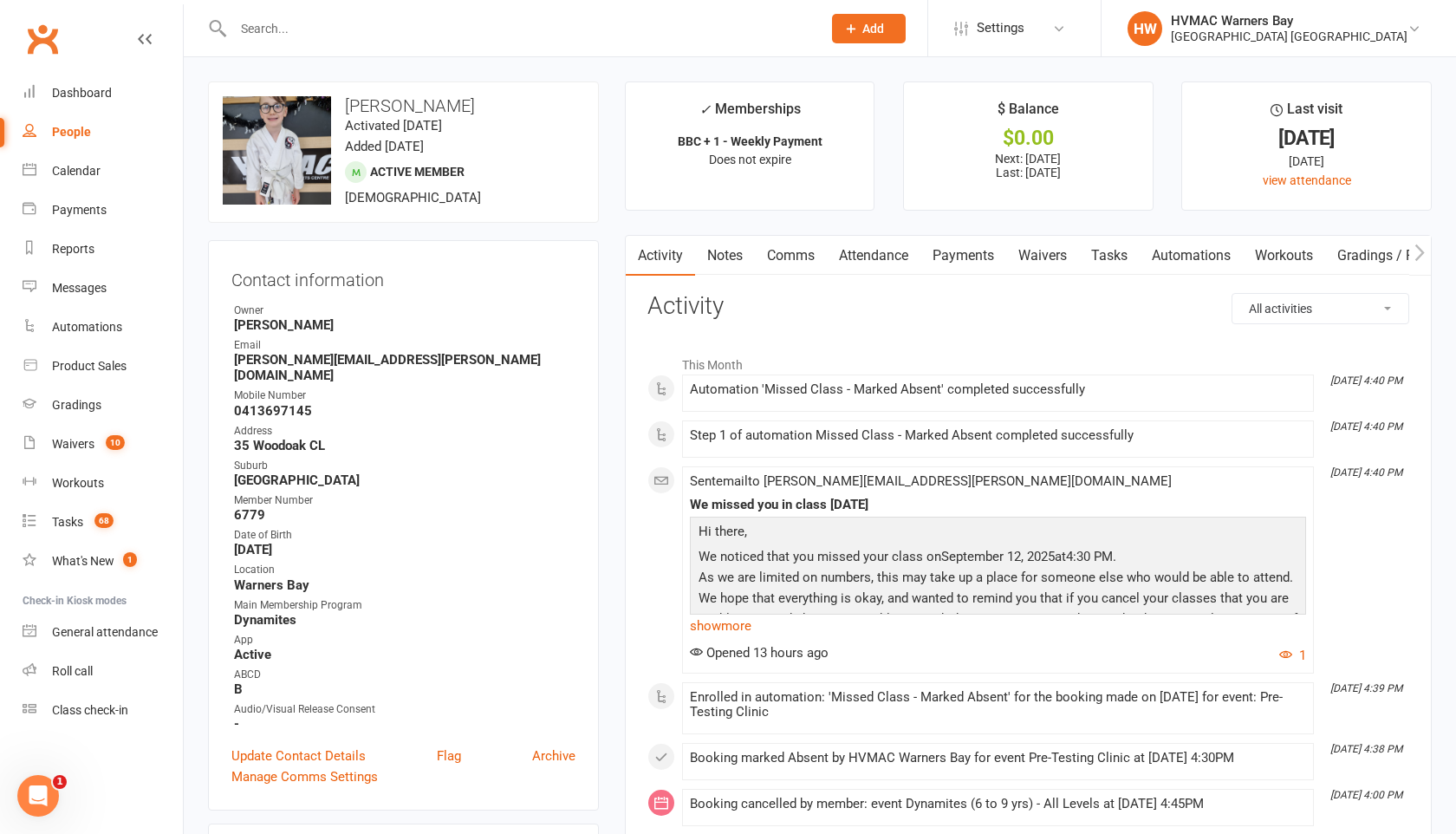
click at [889, 265] on link "Attendance" at bounding box center [873, 256] width 94 height 40
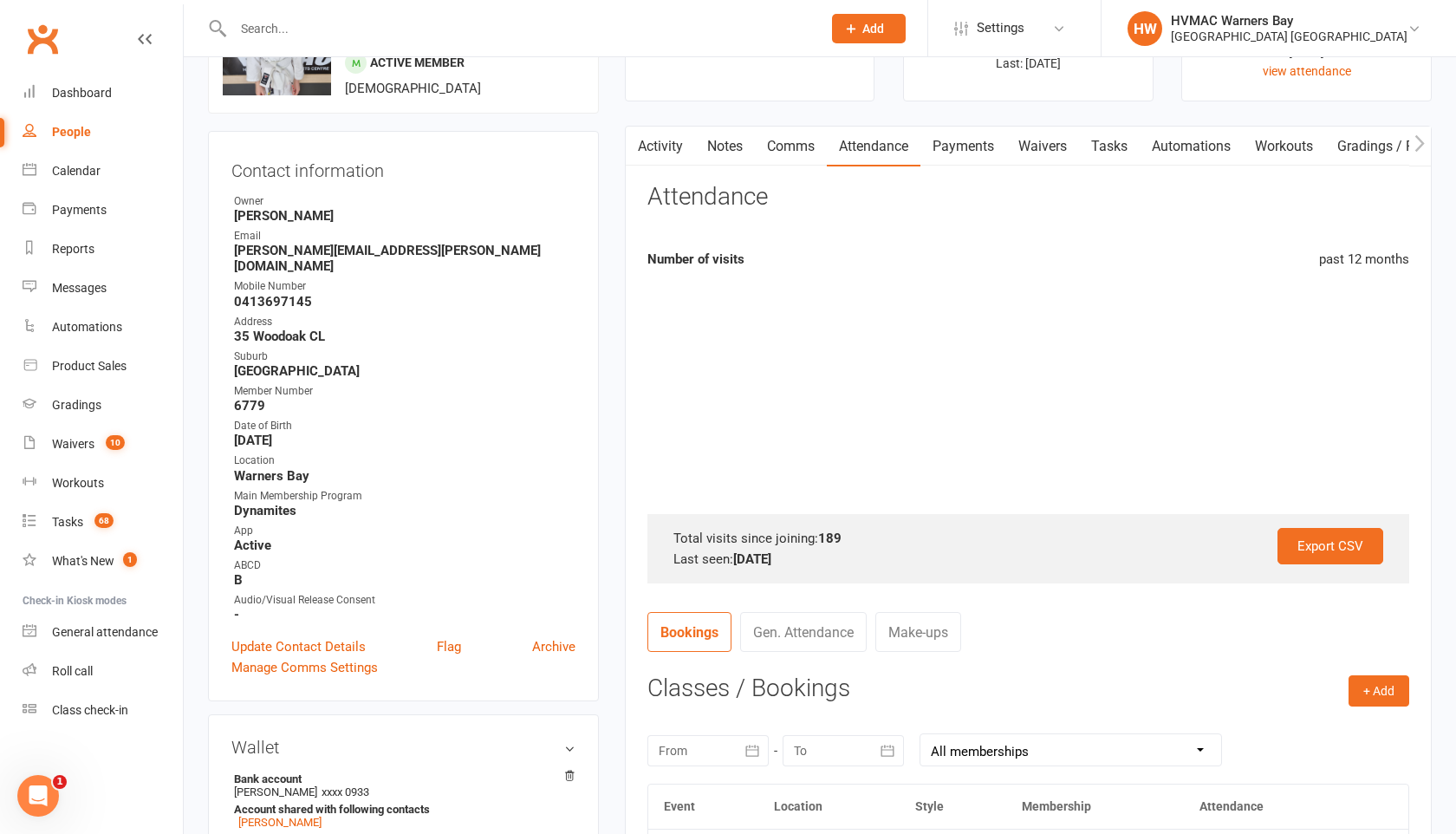
scroll to position [233, 0]
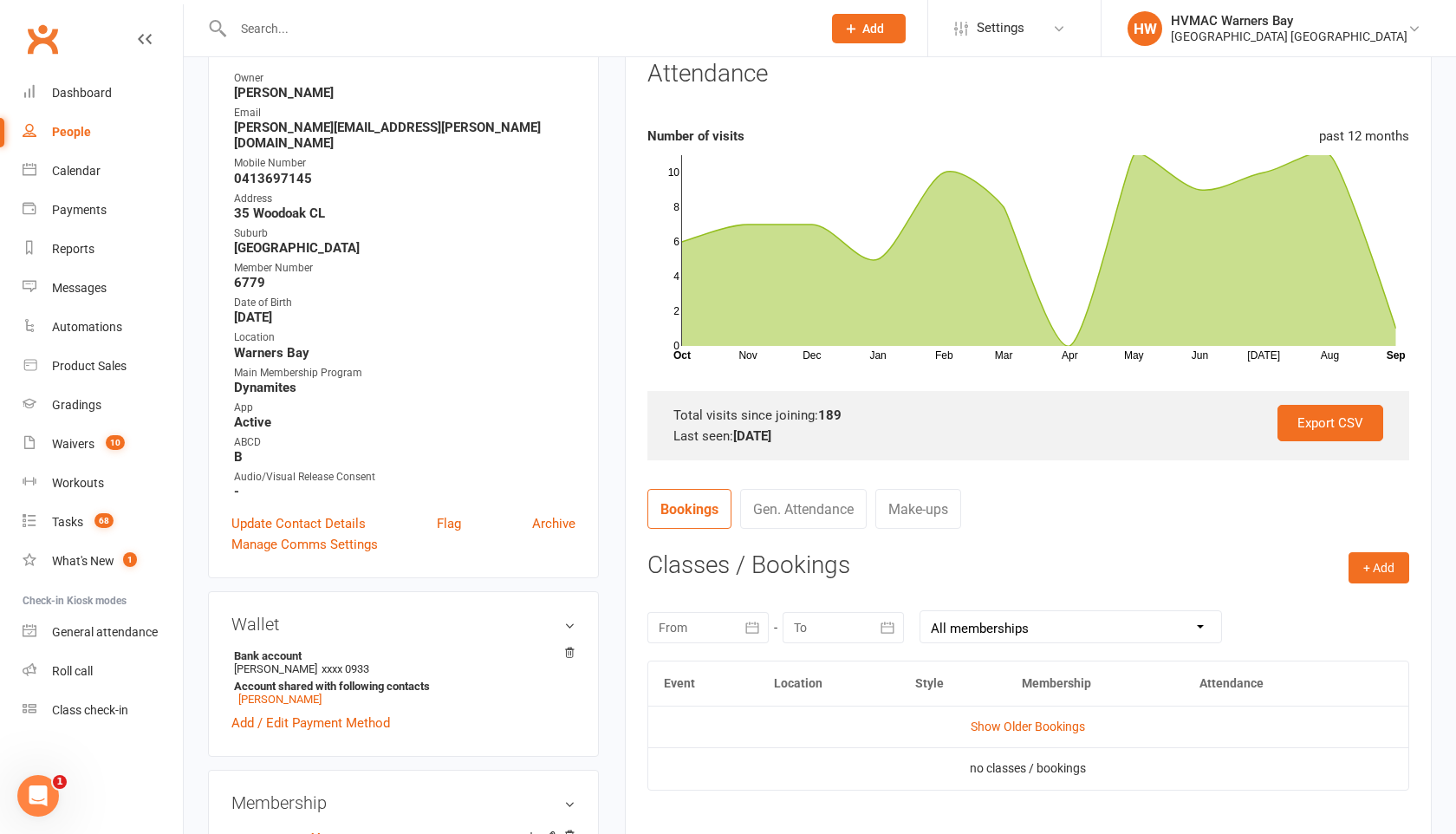
click at [749, 625] on icon "button" at bounding box center [751, 626] width 17 height 17
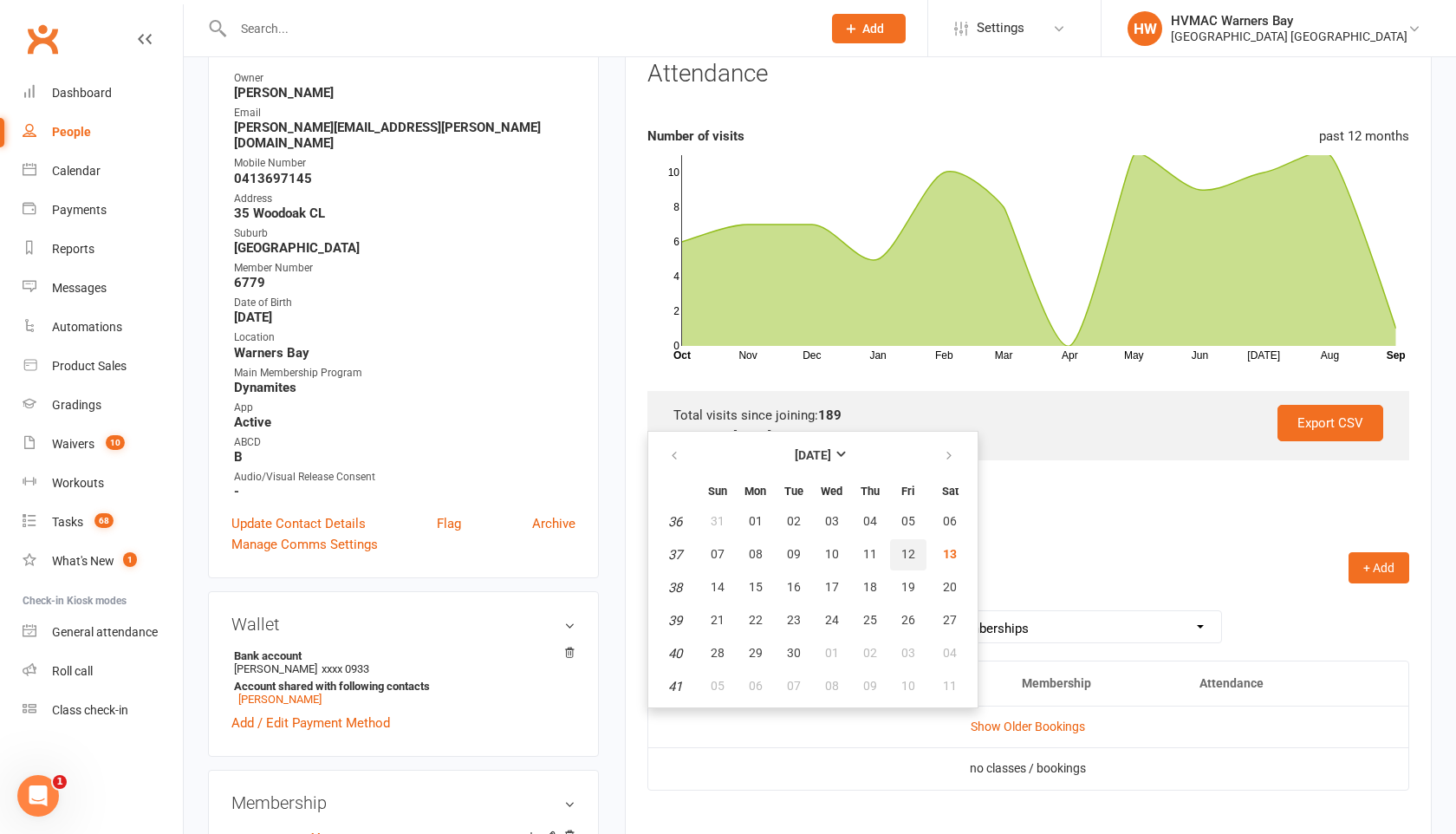
click at [905, 557] on span "12" at bounding box center [908, 554] width 14 height 14
type input "[DATE]"
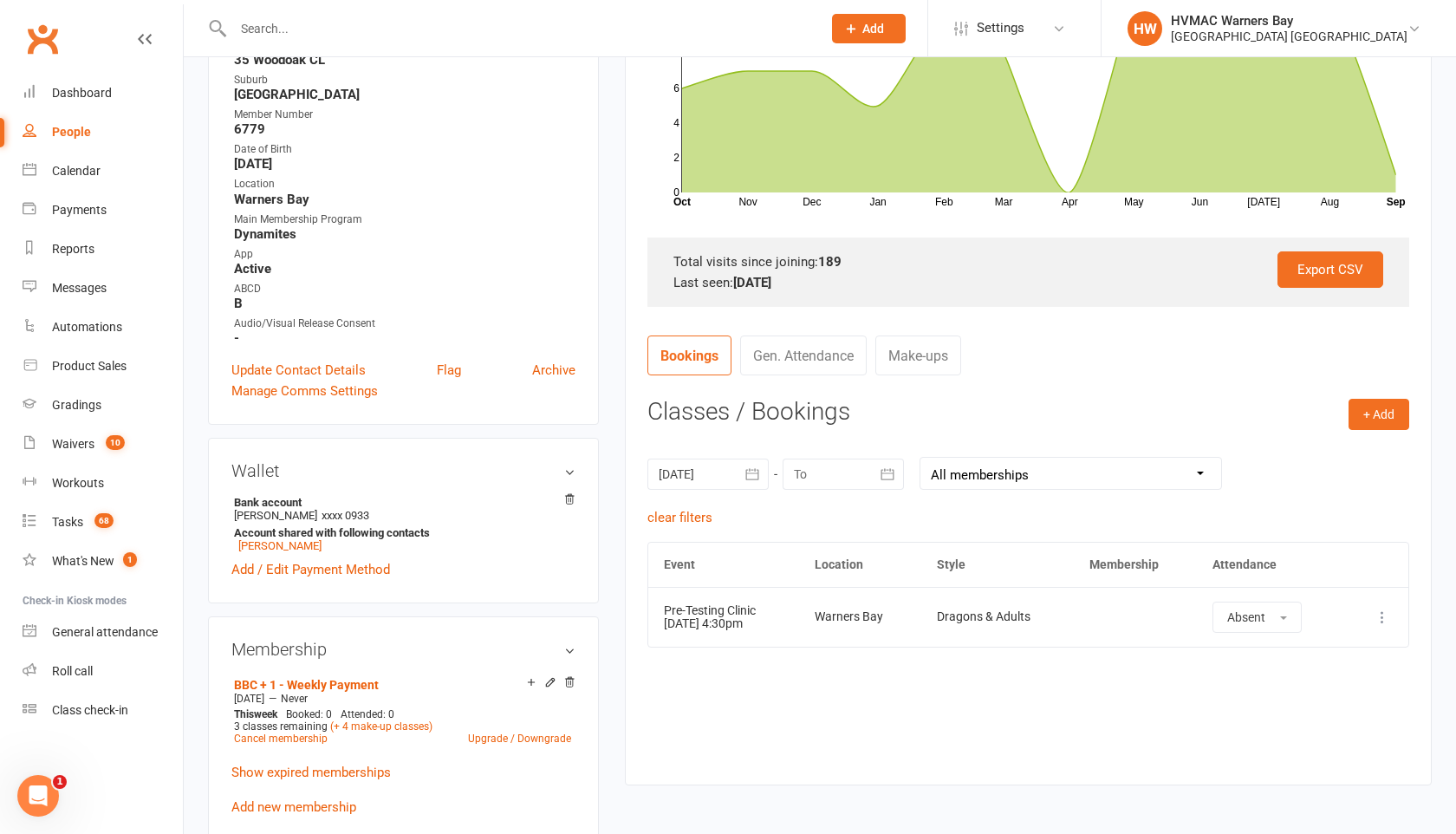
scroll to position [437, 0]
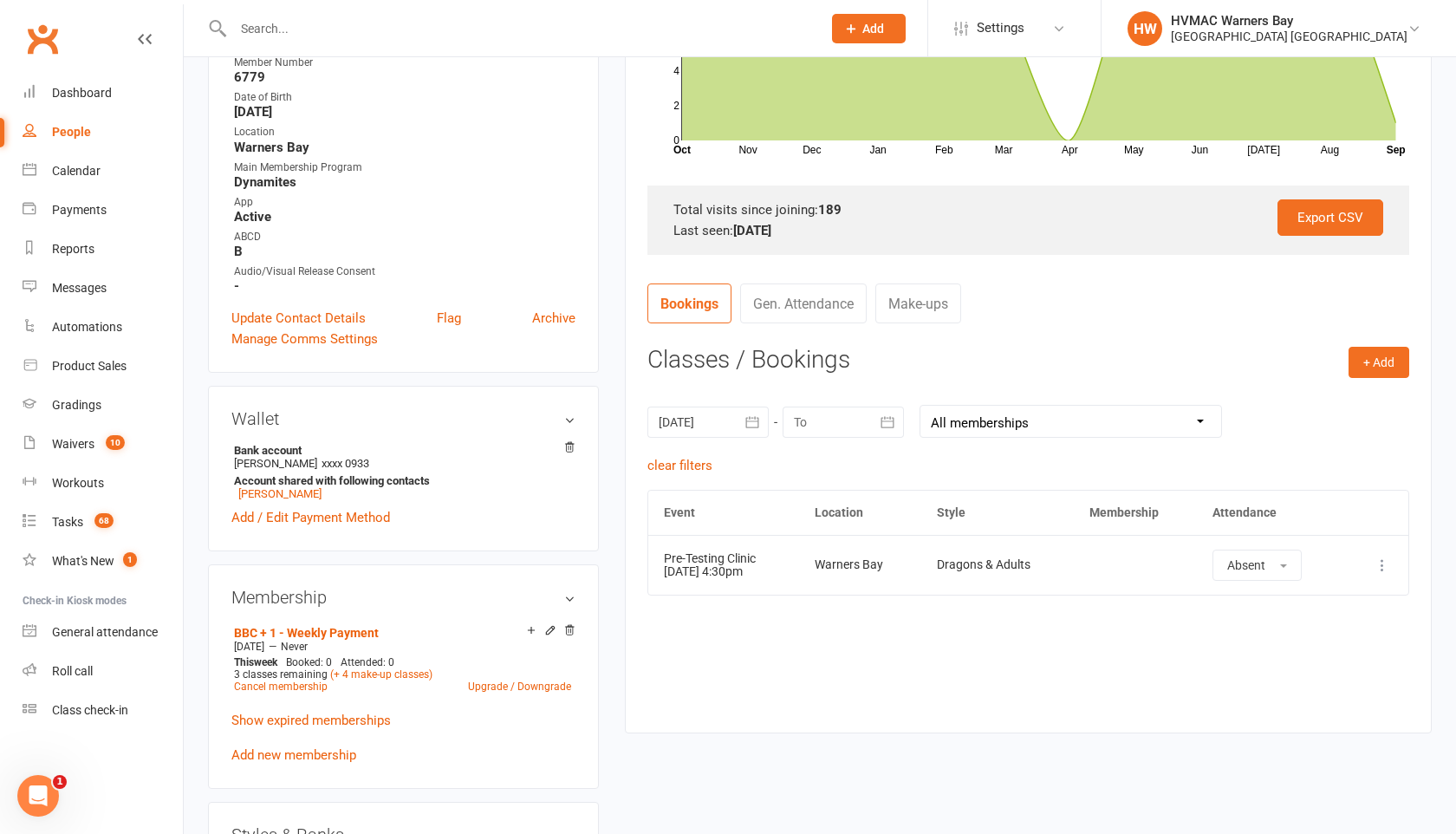
click at [1381, 563] on icon at bounding box center [1382, 564] width 17 height 17
click at [1286, 657] on link "Remove booking" at bounding box center [1305, 667] width 172 height 35
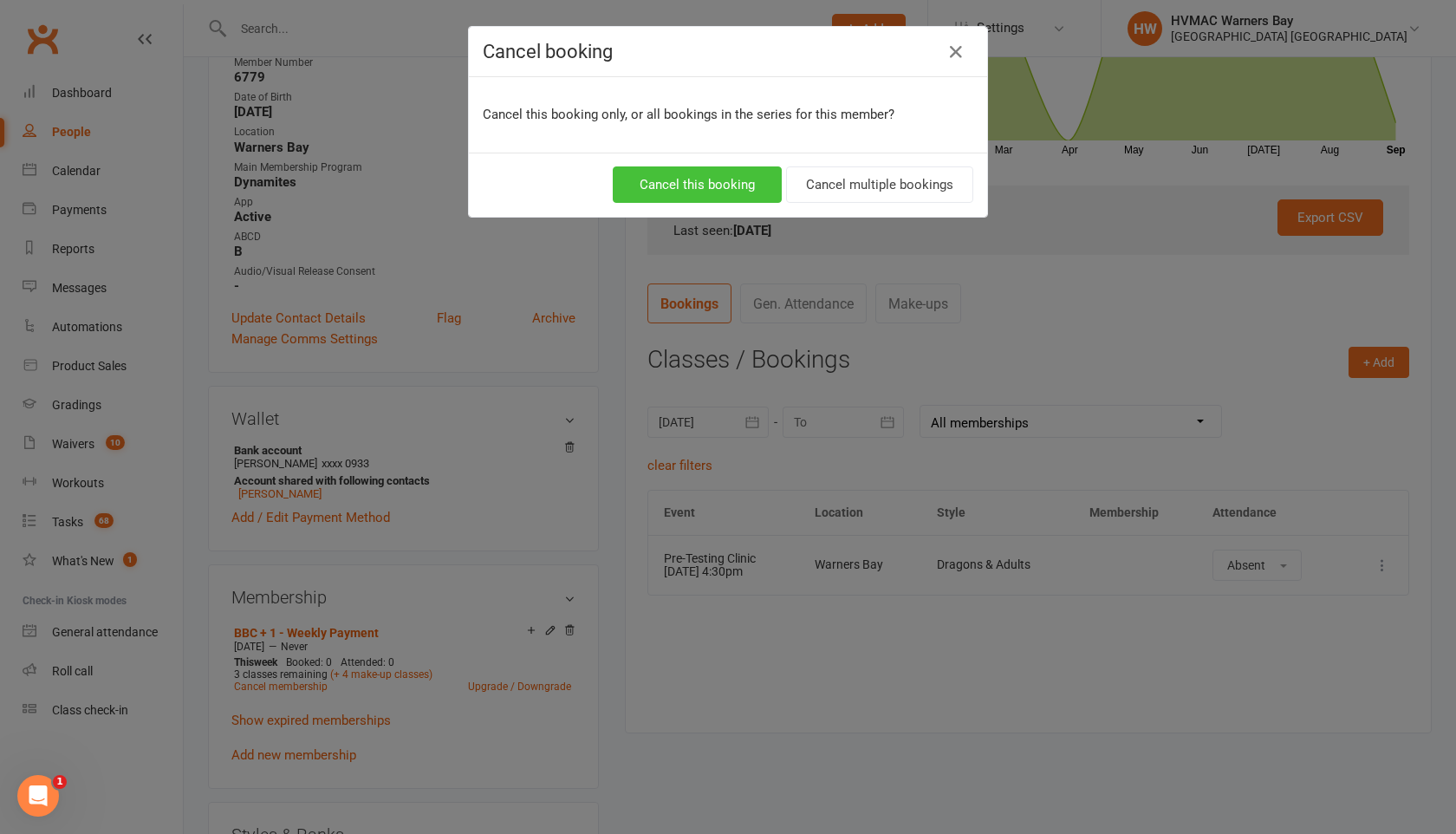
click at [690, 181] on button "Cancel this booking" at bounding box center [698, 184] width 169 height 37
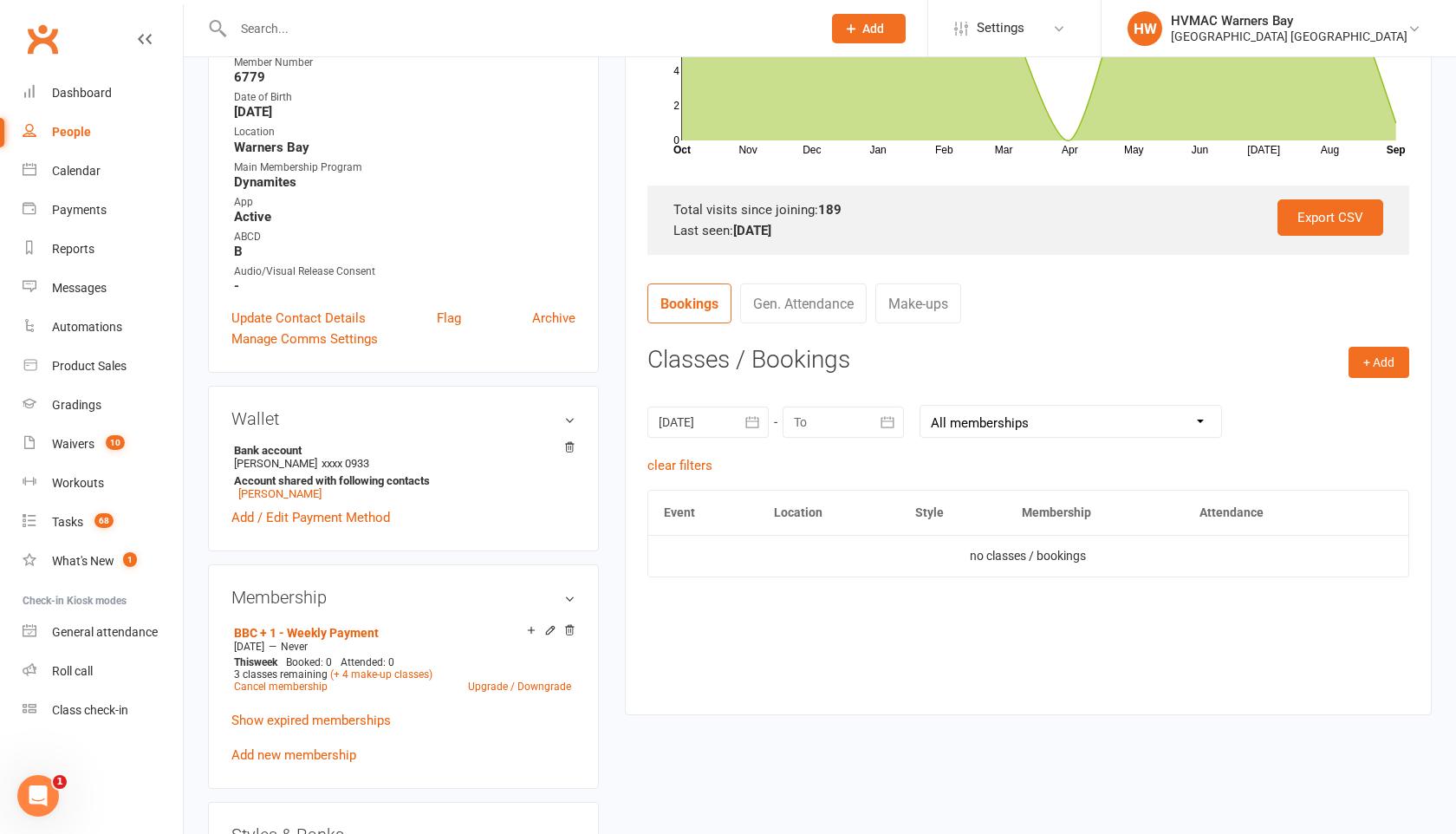
click at [258, 29] on input "text" at bounding box center [519, 28] width 582 height 24
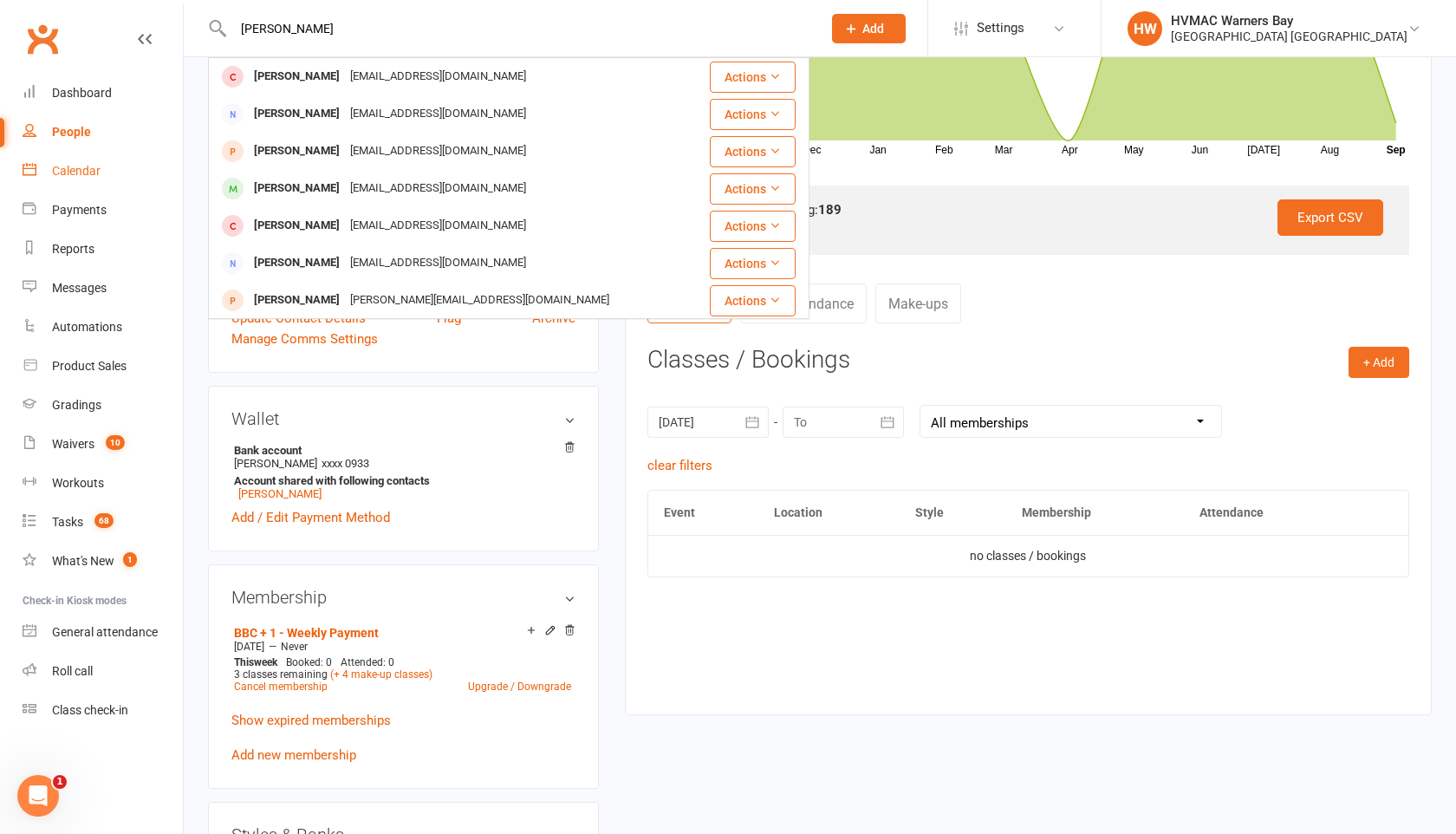
type input "[PERSON_NAME]"
click at [84, 172] on div "Calendar" at bounding box center [76, 171] width 48 height 14
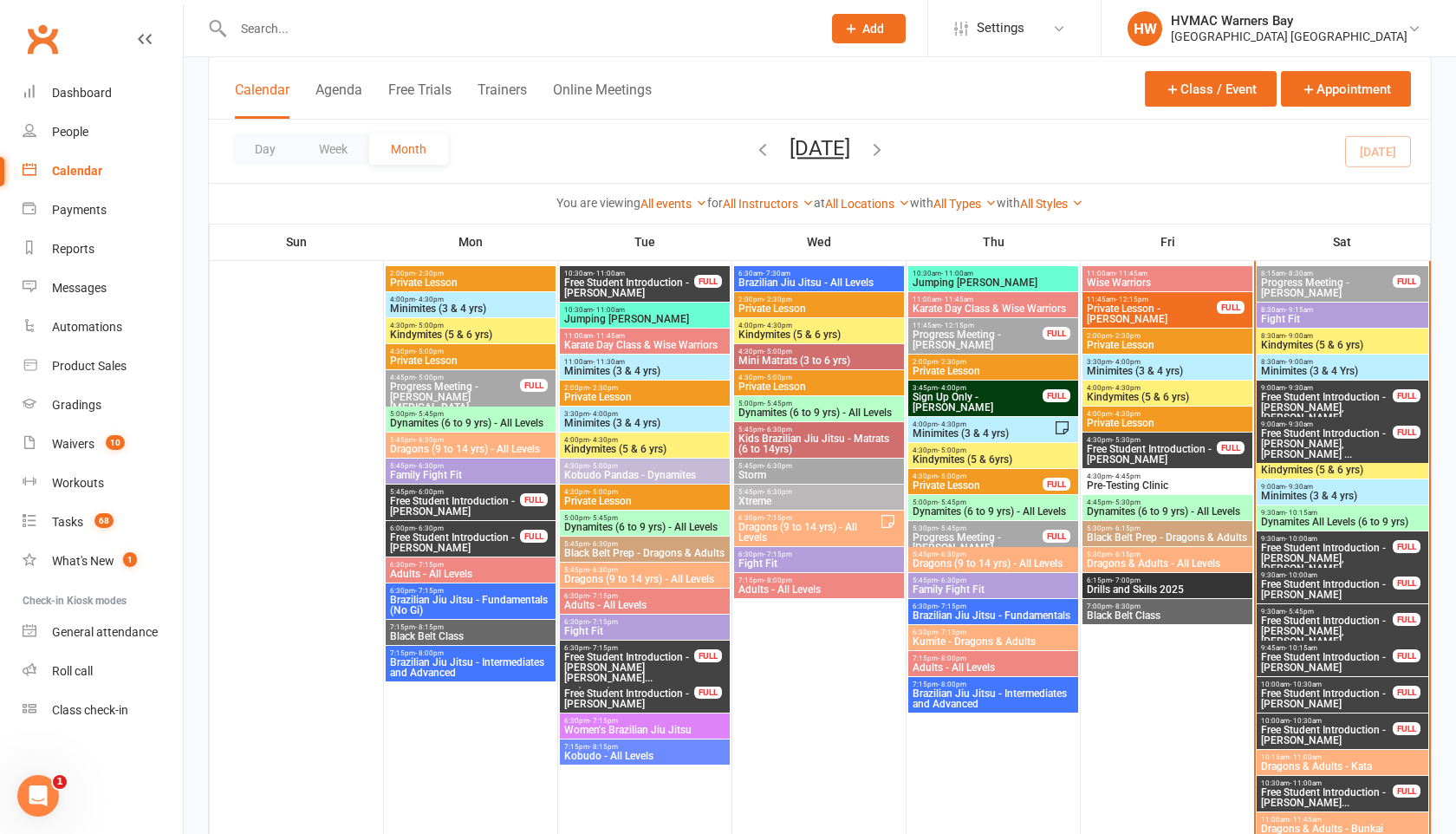
scroll to position [659, 0]
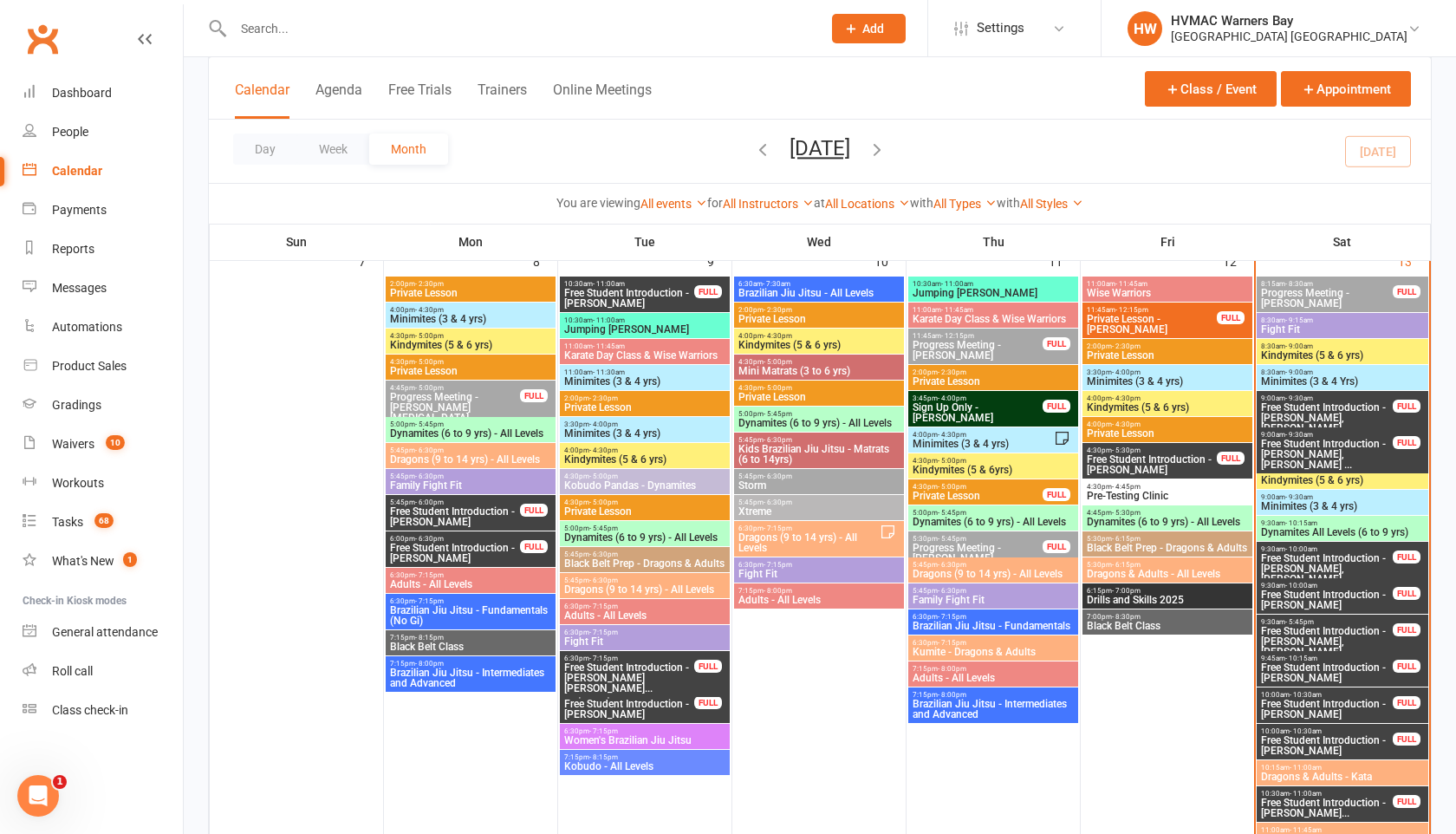
click at [1285, 498] on span "- 9:30am" at bounding box center [1298, 496] width 28 height 8
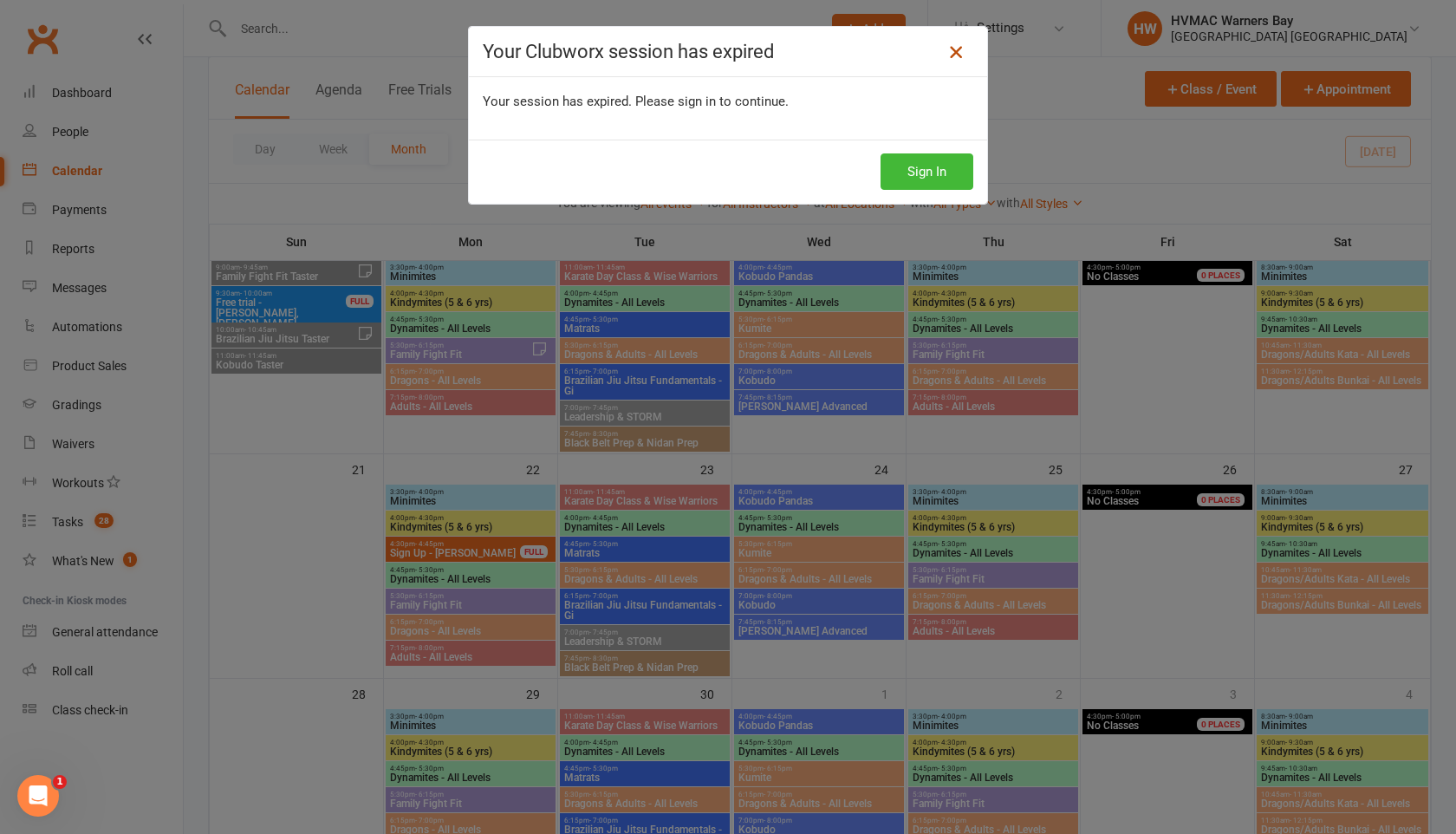
click at [955, 52] on icon at bounding box center [955, 52] width 20 height 20
